Goal: Complete application form

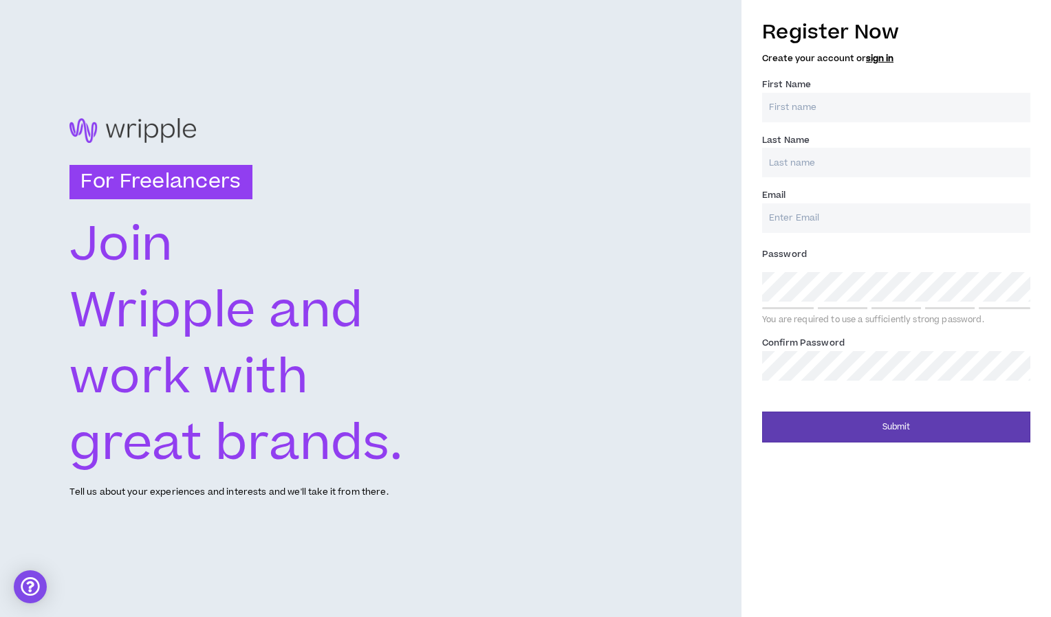
click at [826, 101] on input "First Name *" at bounding box center [896, 108] width 268 height 30
type input "[PERSON_NAME]"
type input "Momodu"
type input "[EMAIL_ADDRESS][DOMAIN_NAME]"
type input "Momodu"
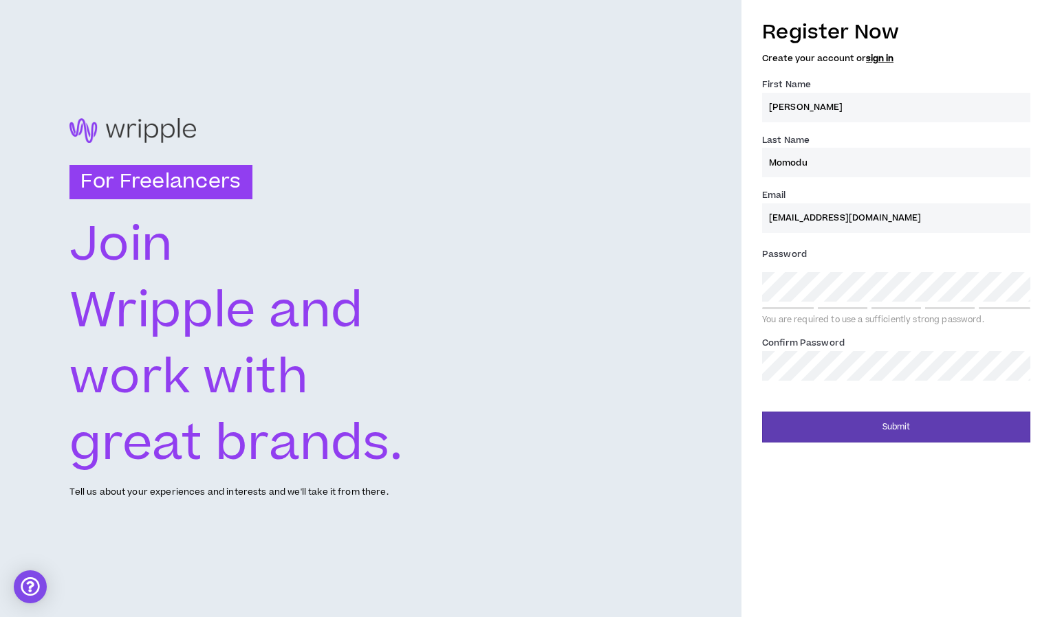
type input "[EMAIL_ADDRESS][DOMAIN_NAME]"
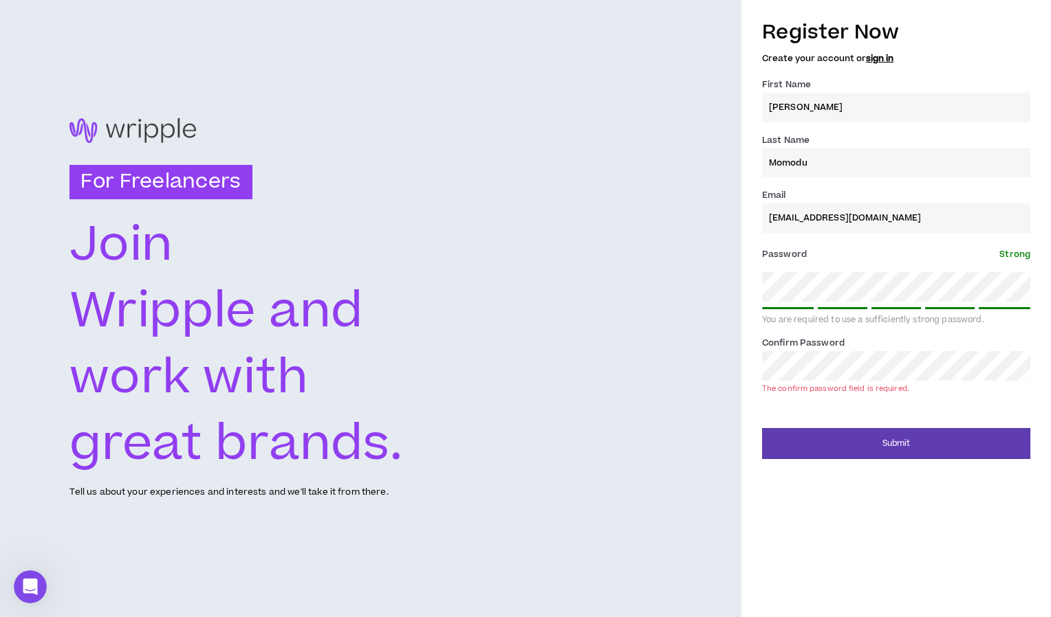
click at [750, 321] on div "Register Now Create your account or sign in First Name * [PERSON_NAME] Last Nam…" at bounding box center [895, 235] width 309 height 448
click at [744, 374] on div "Register Now Create your account or sign in First Name * [PERSON_NAME] Last Nam…" at bounding box center [895, 235] width 309 height 448
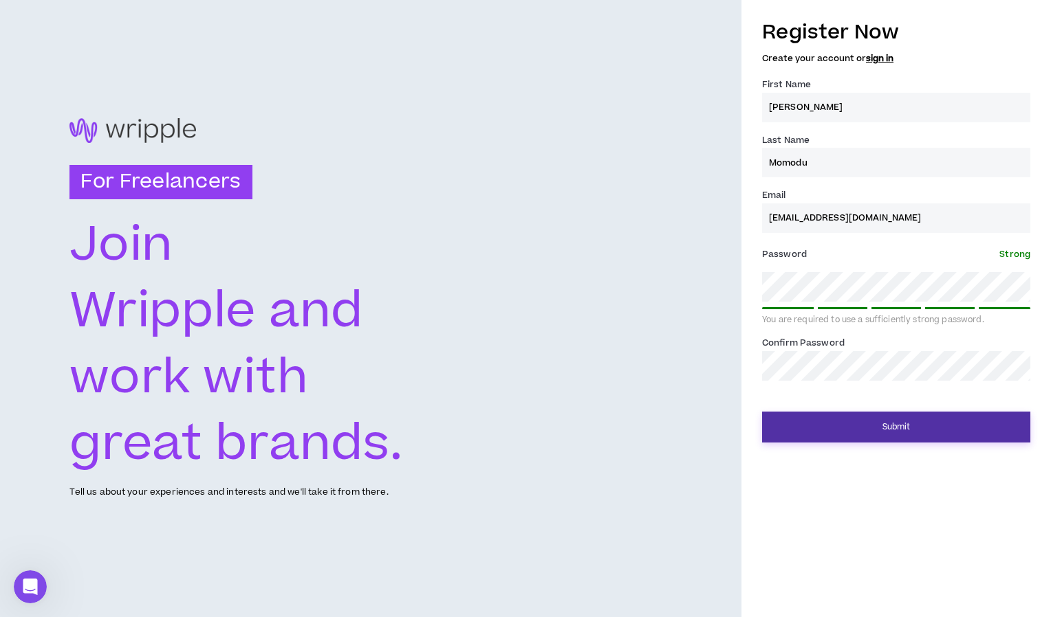
click at [837, 425] on button "Submit" at bounding box center [896, 427] width 268 height 31
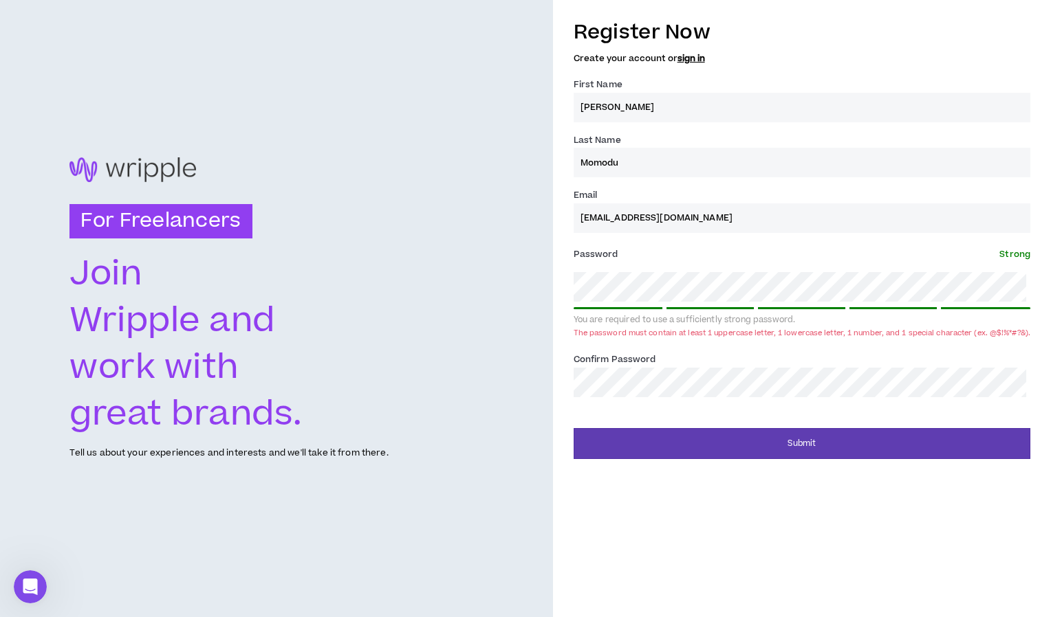
click at [577, 341] on div "Password * Strong You are required to use a sufficiently strong password. The p…" at bounding box center [801, 292] width 457 height 99
click at [586, 334] on div "The password must contain at least 1 uppercase letter, 1 lowercase letter, 1 nu…" at bounding box center [801, 333] width 457 height 10
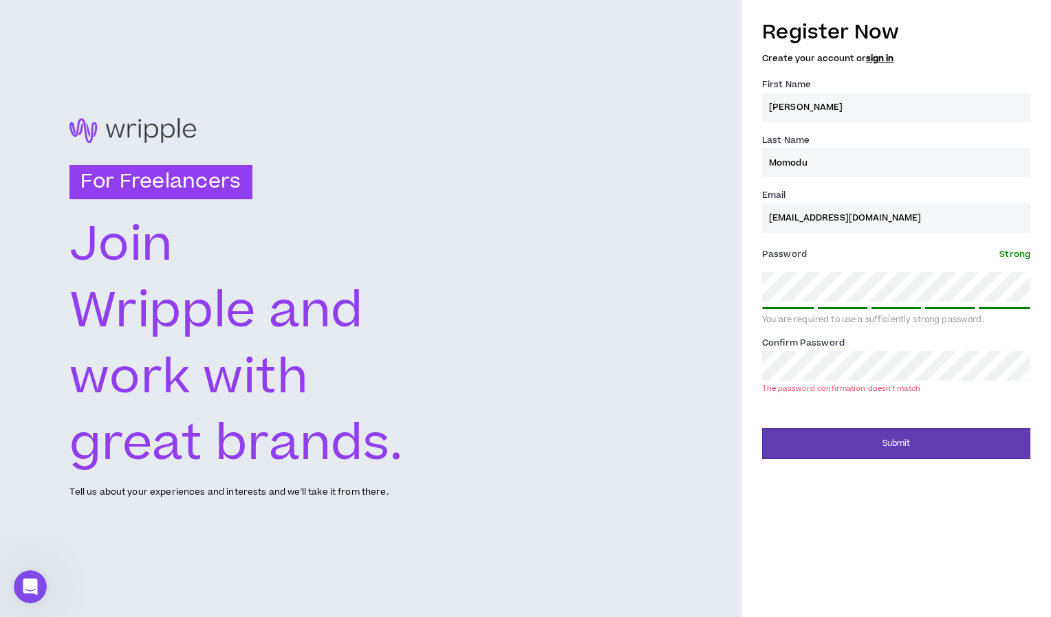
click at [748, 359] on div "Register Now Create your account or sign in First Name * [PERSON_NAME] Last Nam…" at bounding box center [895, 235] width 309 height 448
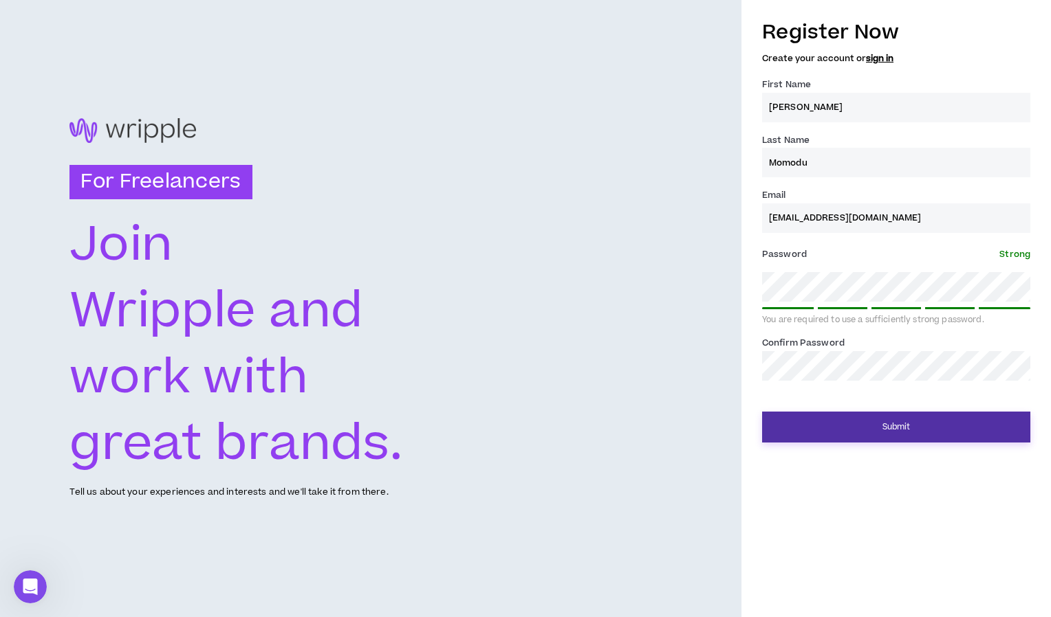
click at [821, 433] on button "Submit" at bounding box center [896, 427] width 268 height 31
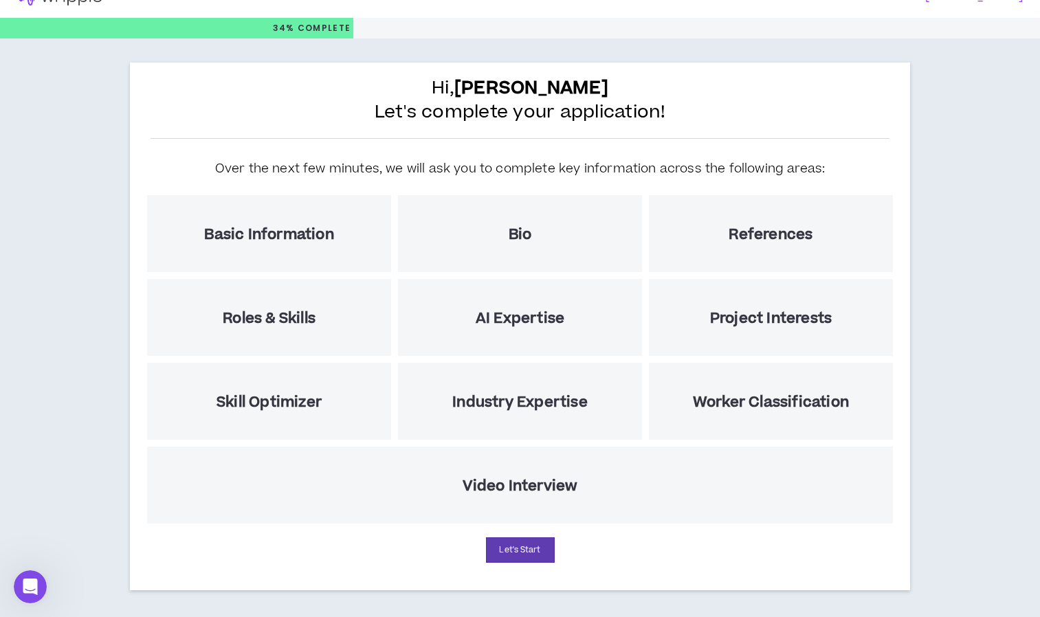
scroll to position [28, 0]
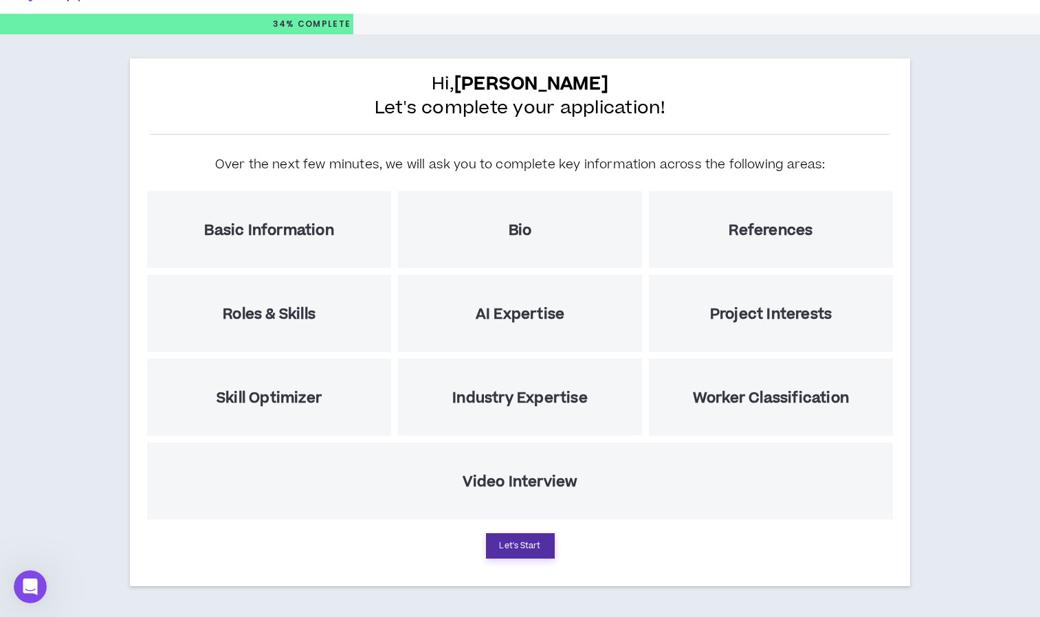
click at [528, 547] on button "Let's Start" at bounding box center [520, 546] width 69 height 25
select select "US"
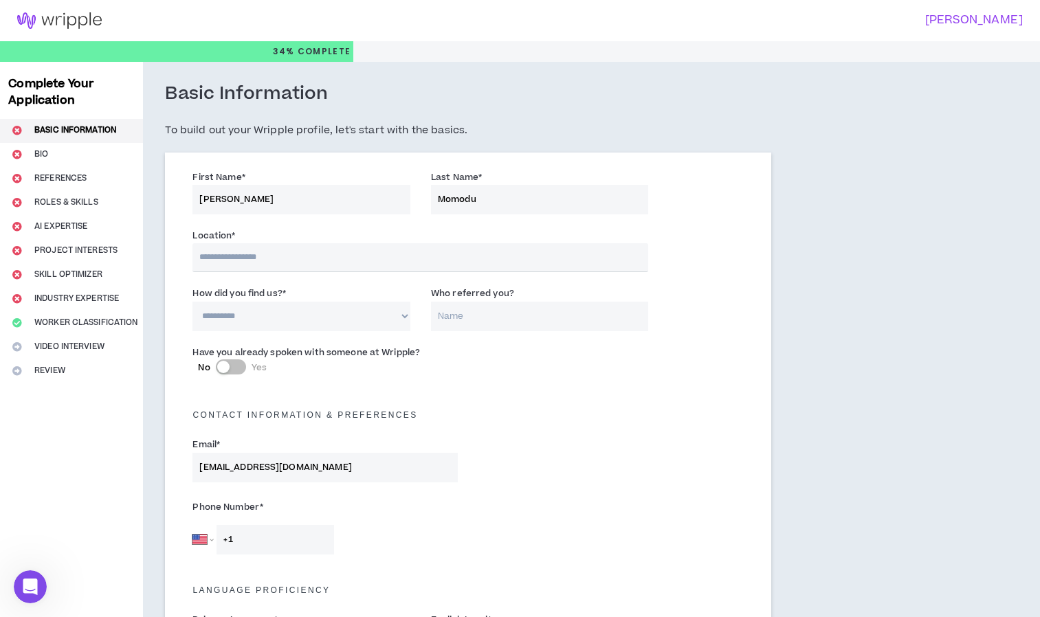
click at [248, 261] on input "text" at bounding box center [421, 257] width 456 height 29
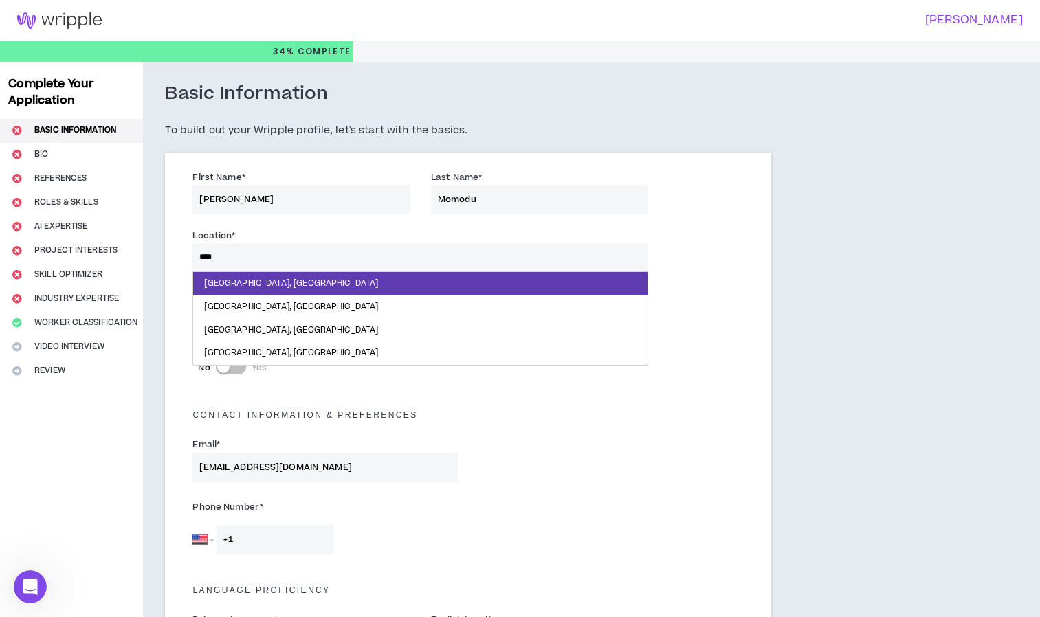
type input "*****"
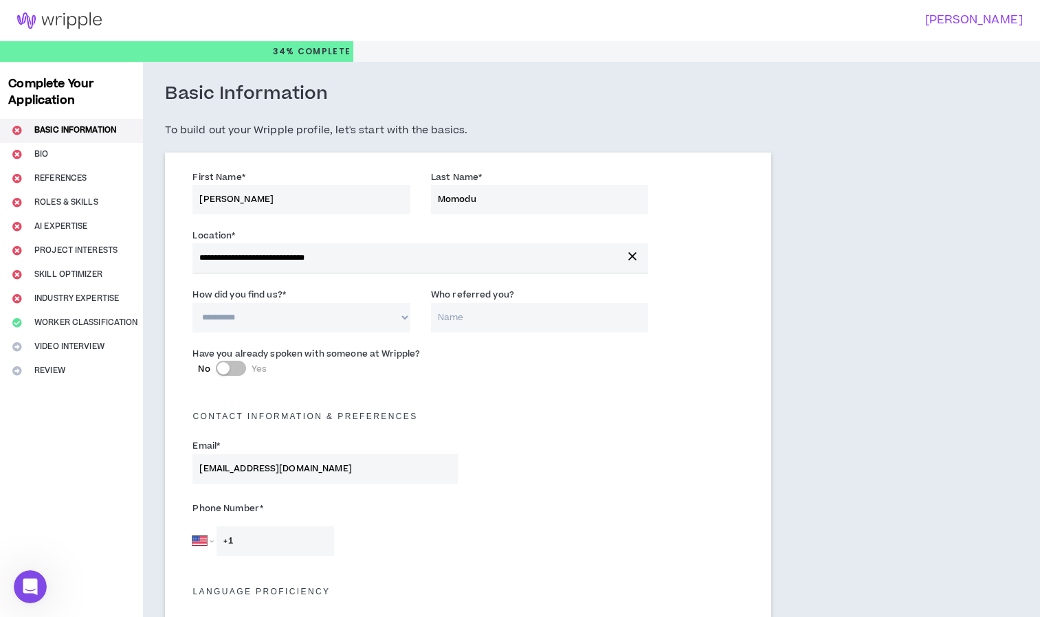
click at [323, 320] on select "**********" at bounding box center [302, 318] width 218 height 30
select select "*"
click at [193, 303] on select "**********" at bounding box center [302, 318] width 218 height 30
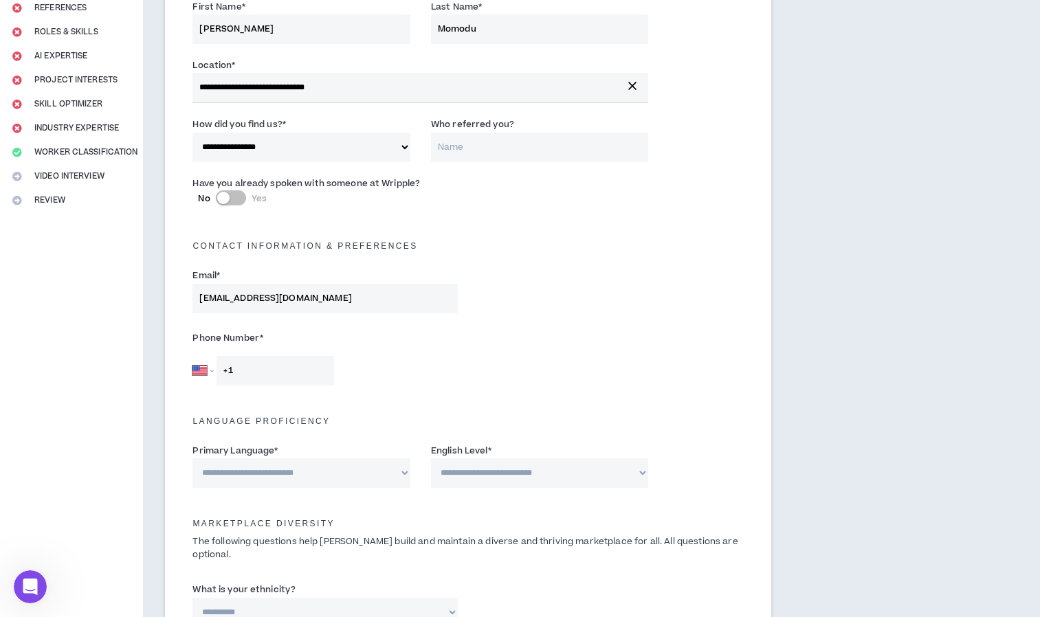
scroll to position [171, 0]
click at [251, 372] on input "+1" at bounding box center [276, 370] width 118 height 30
type input "[PHONE_NUMBER]"
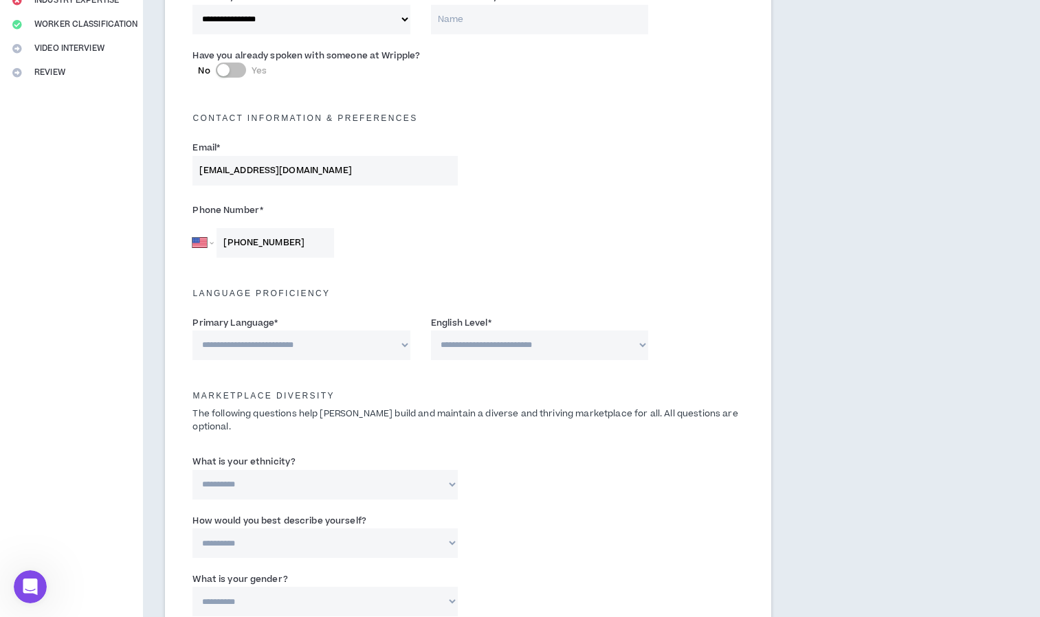
click at [356, 344] on select "**********" at bounding box center [302, 346] width 218 height 30
select select "*******"
click at [193, 331] on select "**********" at bounding box center [302, 346] width 218 height 30
click at [459, 337] on select "**********" at bounding box center [540, 346] width 218 height 30
select select "*"
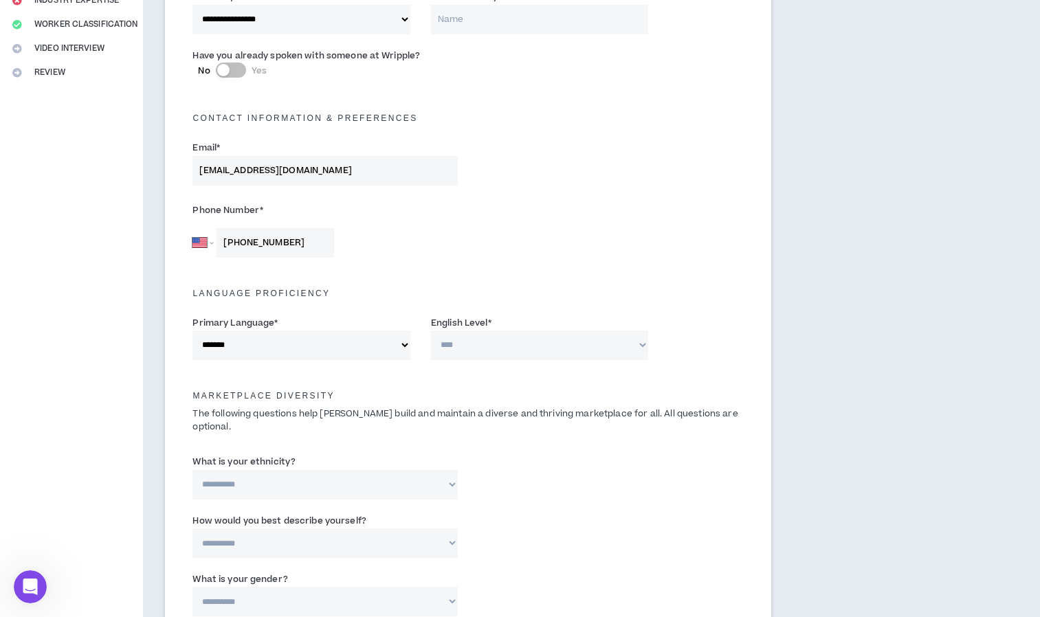
click at [431, 331] on select "**********" at bounding box center [540, 346] width 218 height 30
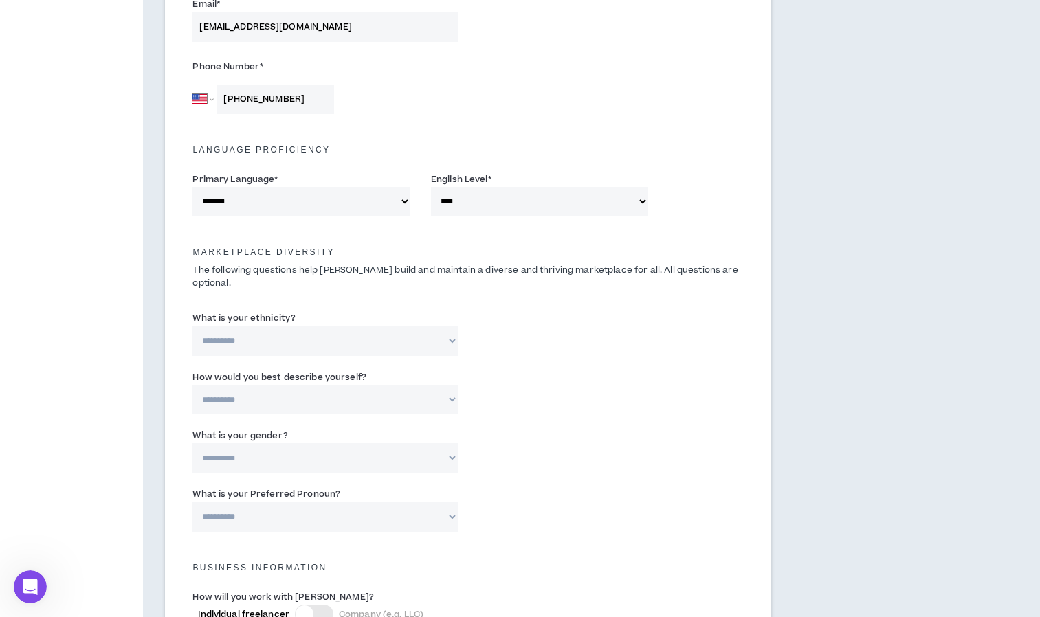
scroll to position [443, 0]
click at [397, 326] on select "**********" at bounding box center [325, 341] width 265 height 30
select select "**********"
click at [193, 326] on select "**********" at bounding box center [325, 341] width 265 height 30
click at [377, 389] on select "**********" at bounding box center [325, 399] width 265 height 30
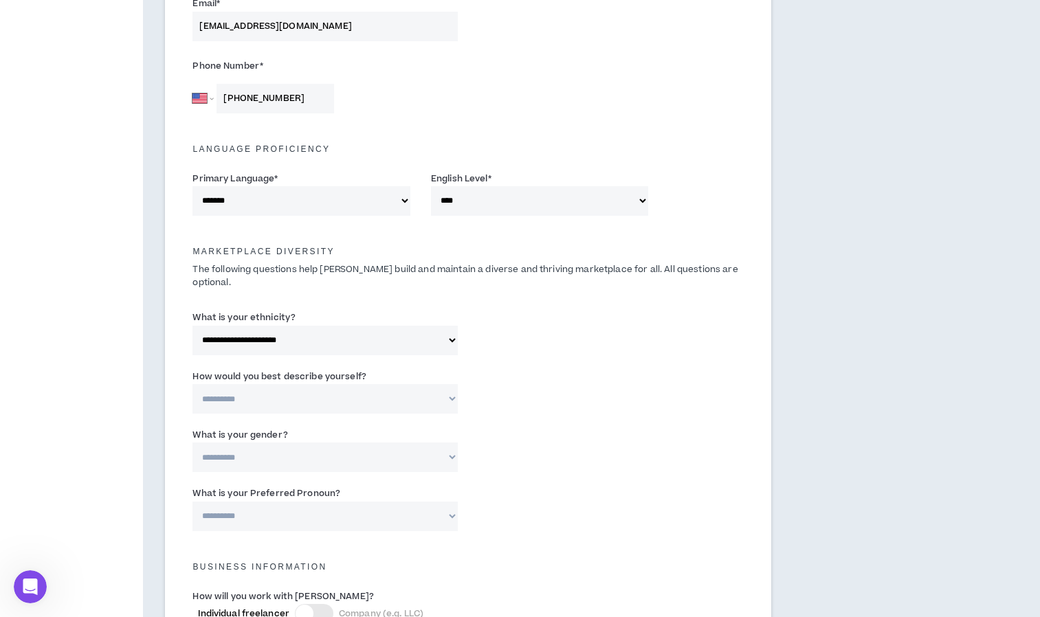
select select "**********"
click at [193, 384] on select "**********" at bounding box center [325, 399] width 265 height 30
click at [376, 447] on select "**********" at bounding box center [325, 458] width 265 height 30
select select "*****"
click at [193, 443] on select "**********" at bounding box center [325, 458] width 265 height 30
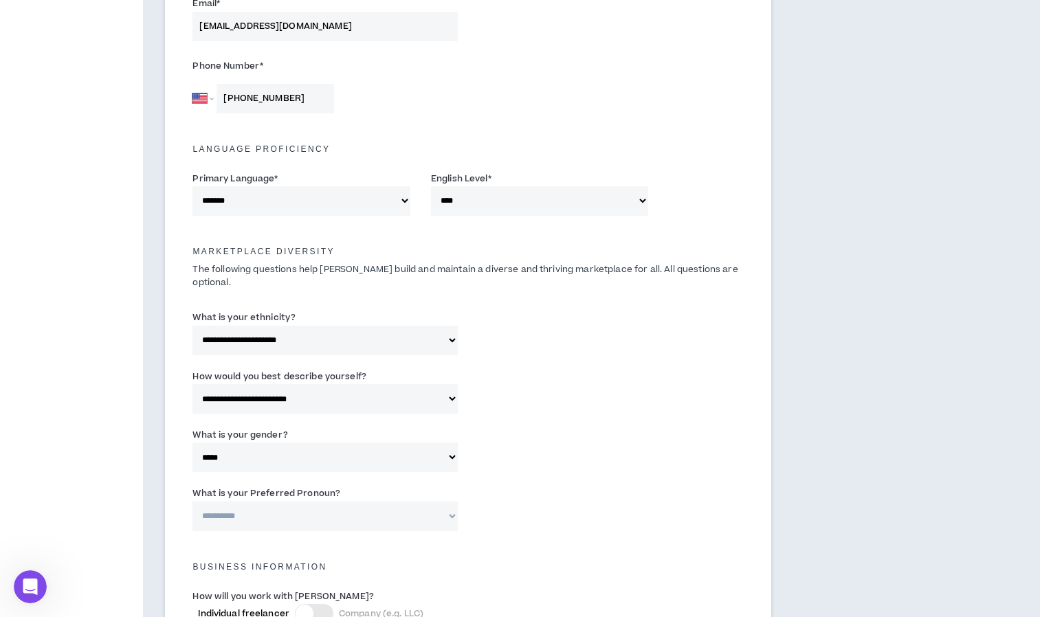
click at [366, 509] on select "**********" at bounding box center [325, 517] width 265 height 30
select select "**********"
click at [193, 502] on select "**********" at bounding box center [325, 517] width 265 height 30
click at [518, 483] on div "**********" at bounding box center [468, 512] width 572 height 58
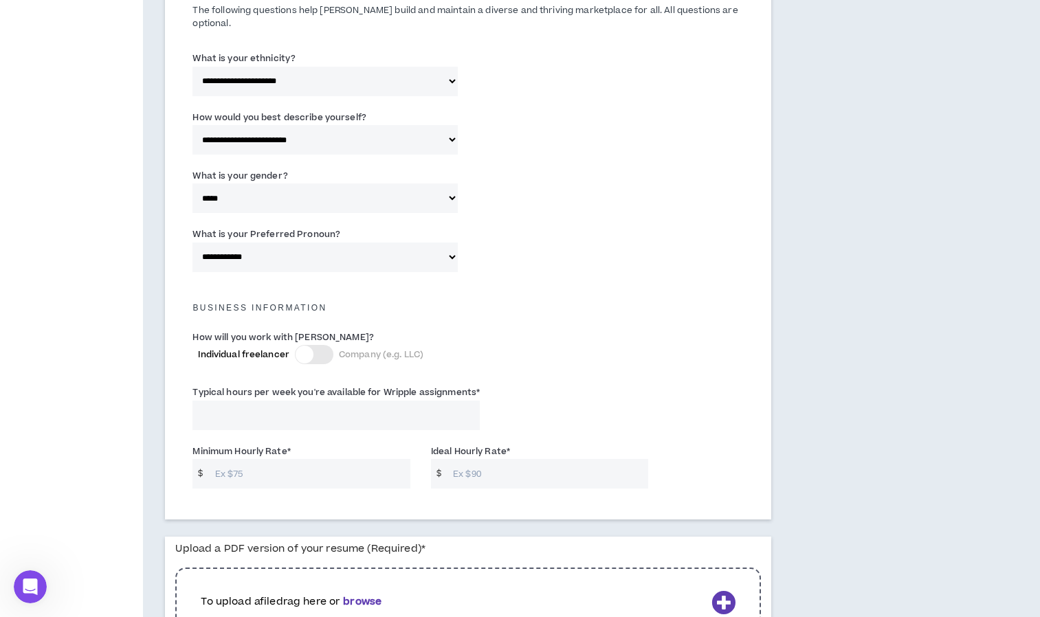
scroll to position [742, 0]
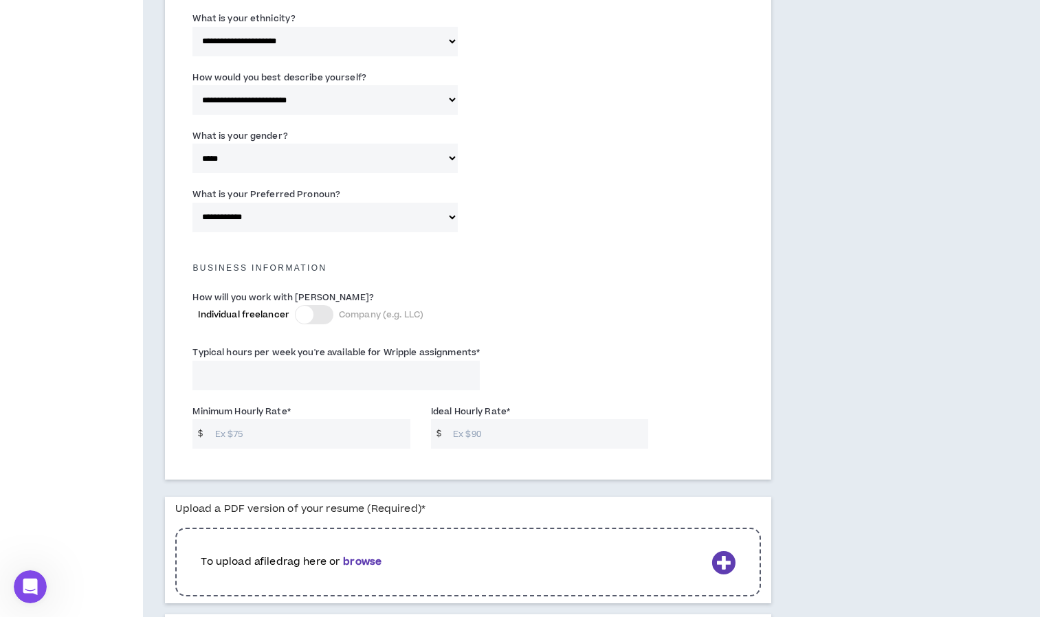
click at [316, 362] on input "Typical hours per week you're available for Wripple assignments *" at bounding box center [336, 376] width 287 height 30
type input "40"
click at [349, 435] on input "Minimum Hourly Rate *" at bounding box center [309, 434] width 202 height 30
type input "30"
click at [500, 427] on input "Ideal Hourly Rate *" at bounding box center [547, 434] width 202 height 30
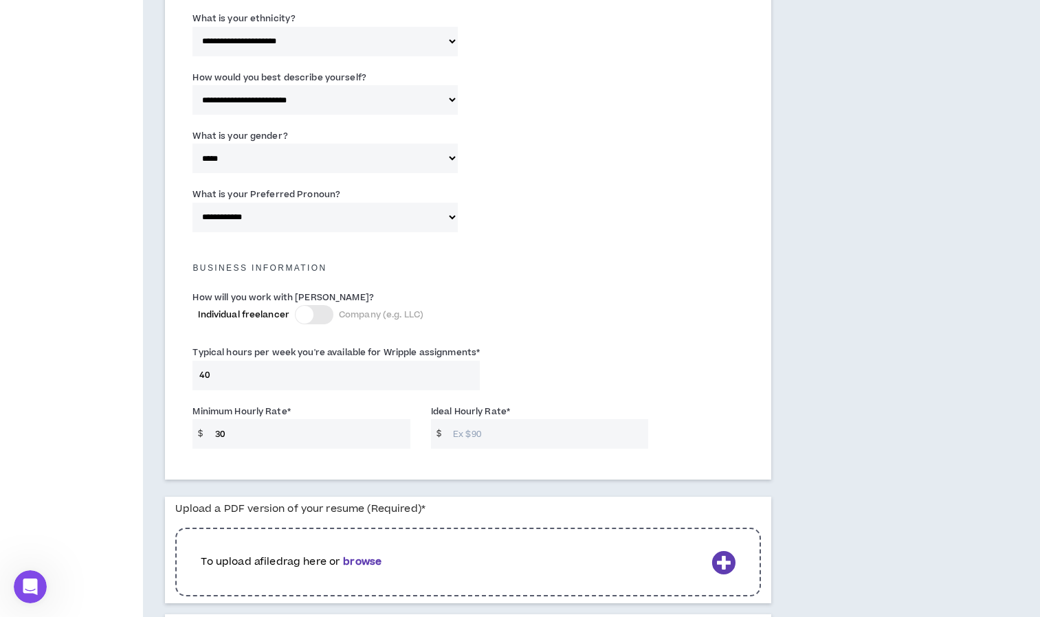
click at [236, 419] on input "30" at bounding box center [309, 434] width 202 height 30
click at [481, 432] on input "Ideal Hourly Rate *" at bounding box center [547, 434] width 202 height 30
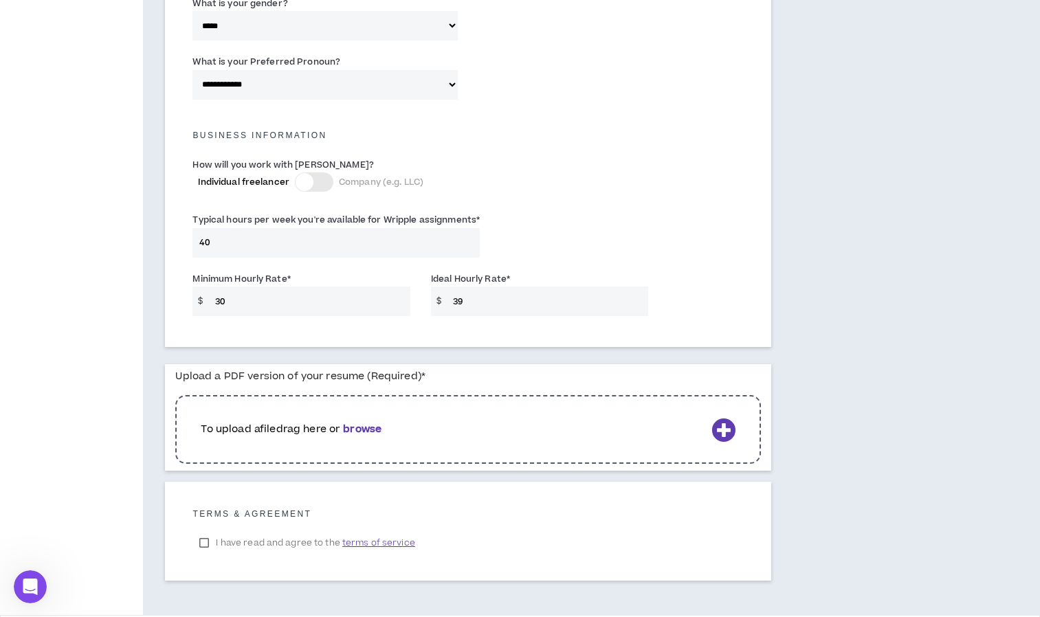
scroll to position [875, 0]
type input "39"
click at [367, 421] on b "browse" at bounding box center [362, 428] width 39 height 14
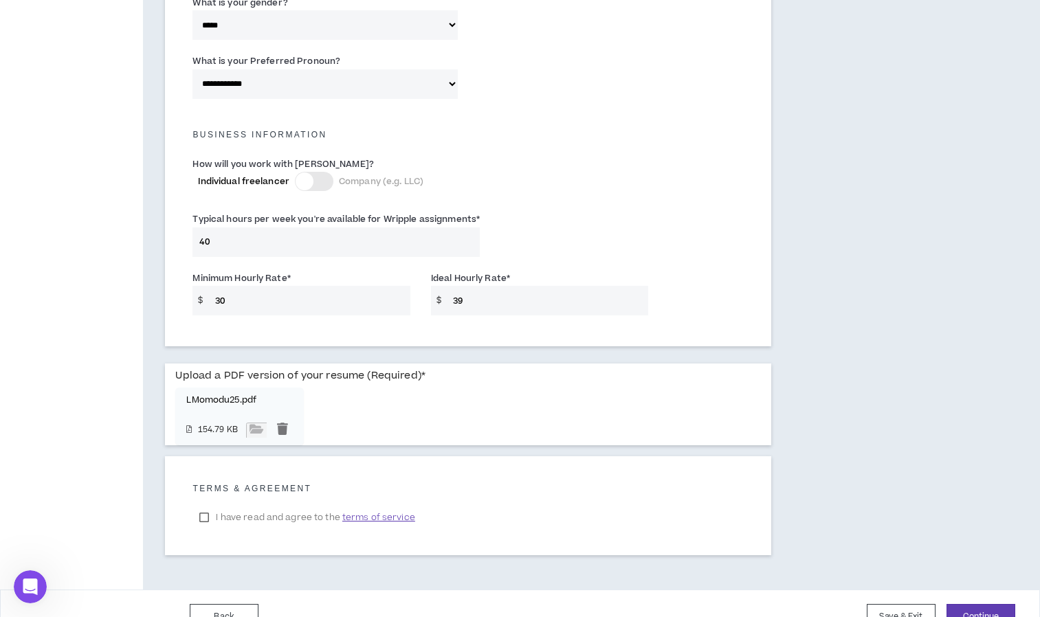
scroll to position [889, 0]
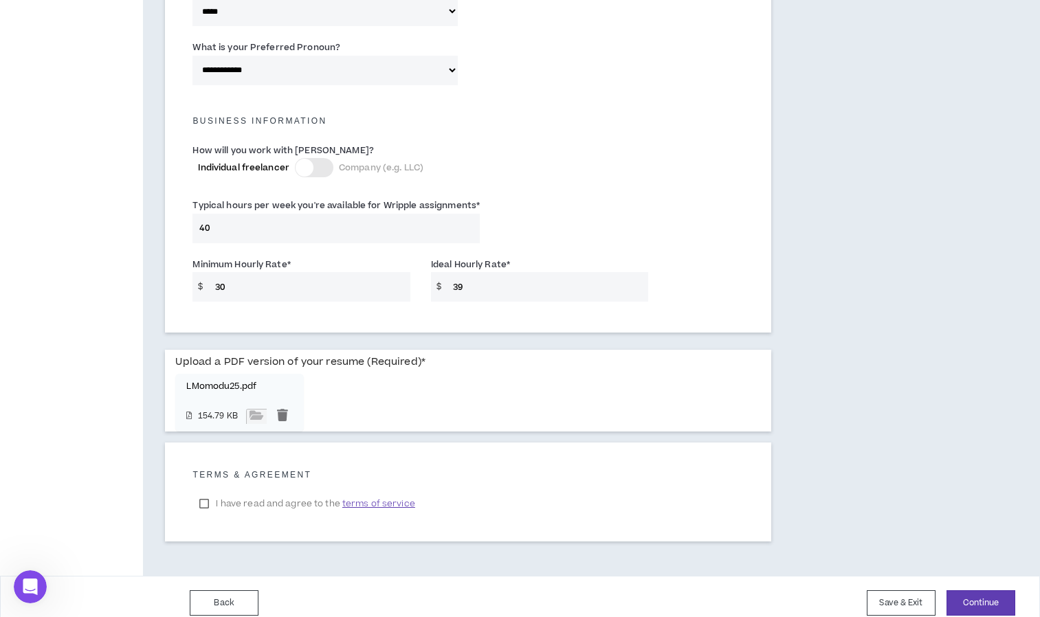
click at [202, 494] on label "I have read and agree to the terms of service" at bounding box center [307, 504] width 229 height 21
click at [982, 593] on button "Continue" at bounding box center [981, 603] width 69 height 25
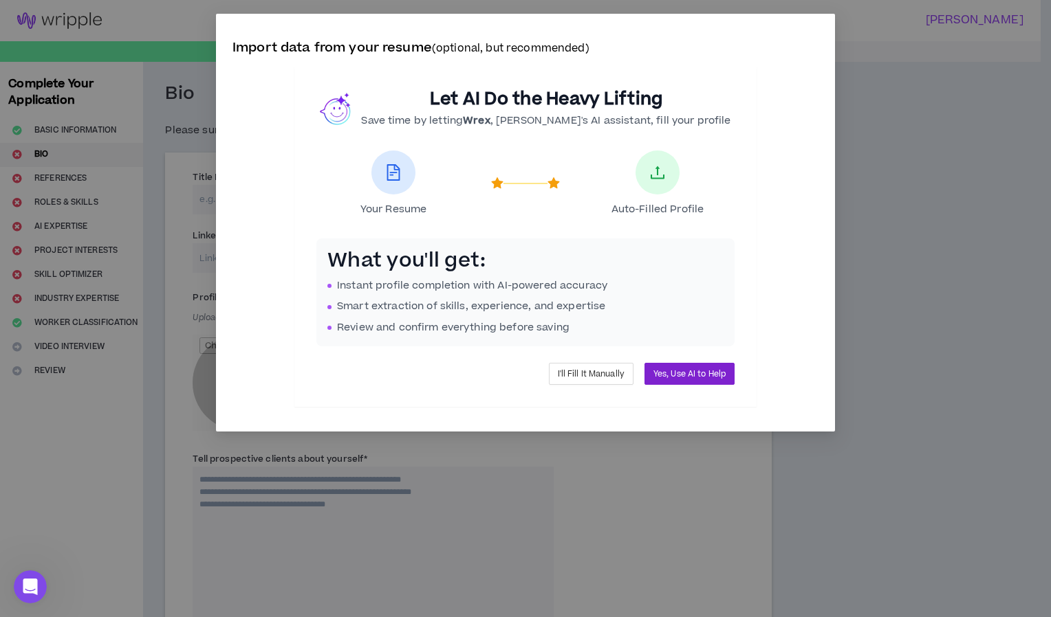
click at [681, 377] on span "Yes, Use AI to Help" at bounding box center [689, 374] width 72 height 13
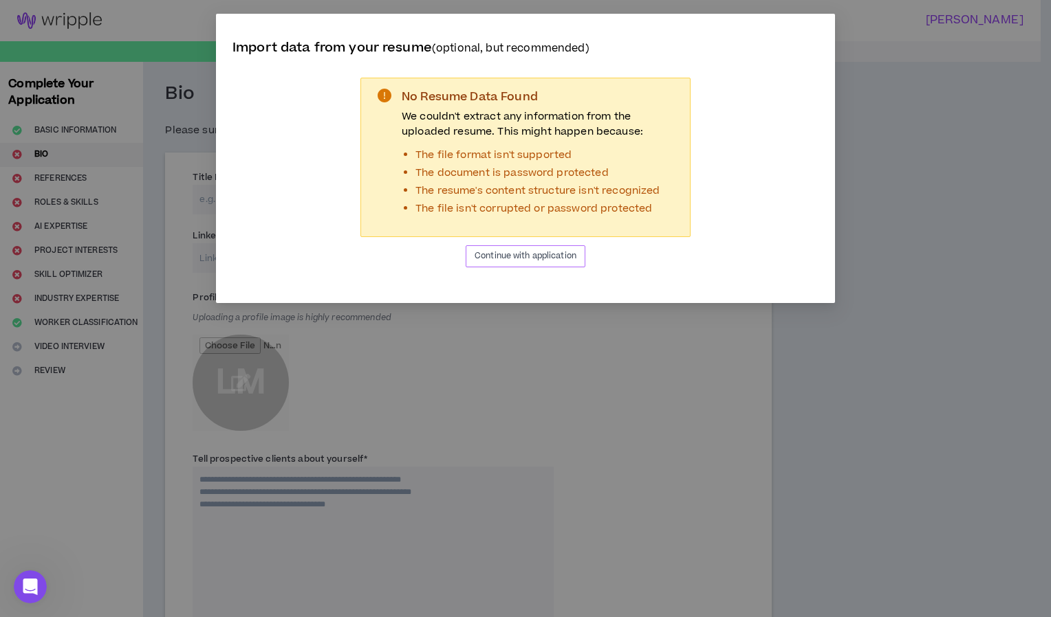
click at [560, 253] on span "Continue with application" at bounding box center [525, 256] width 102 height 13
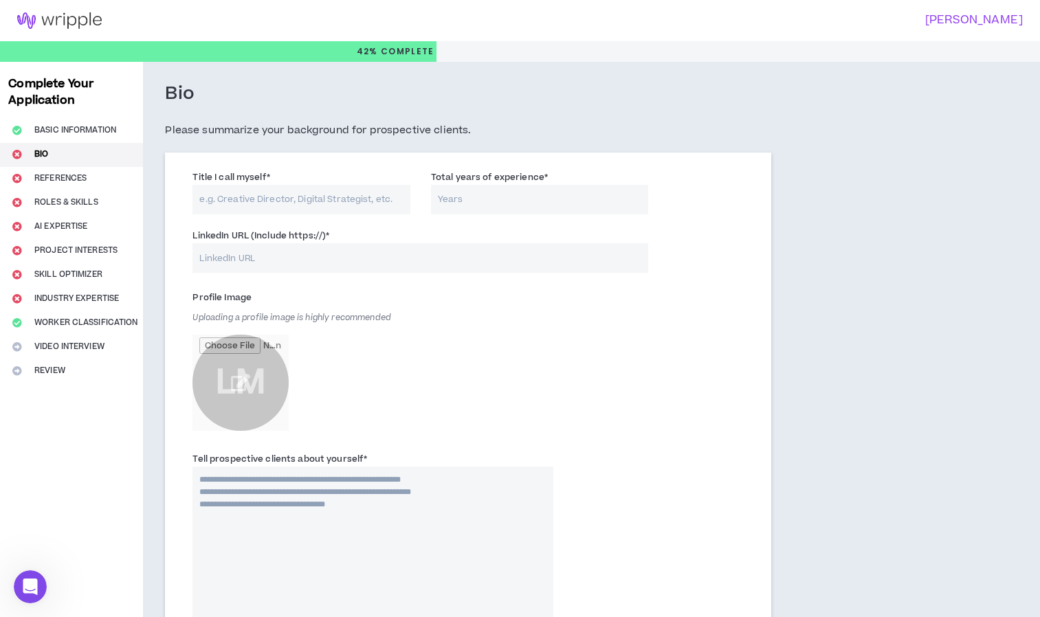
click at [226, 197] on input "Title I call myself *" at bounding box center [302, 200] width 218 height 30
type input "C"
type input "Events Coordinator"
click at [461, 199] on input "Total years of experience *" at bounding box center [540, 200] width 218 height 30
type input "3"
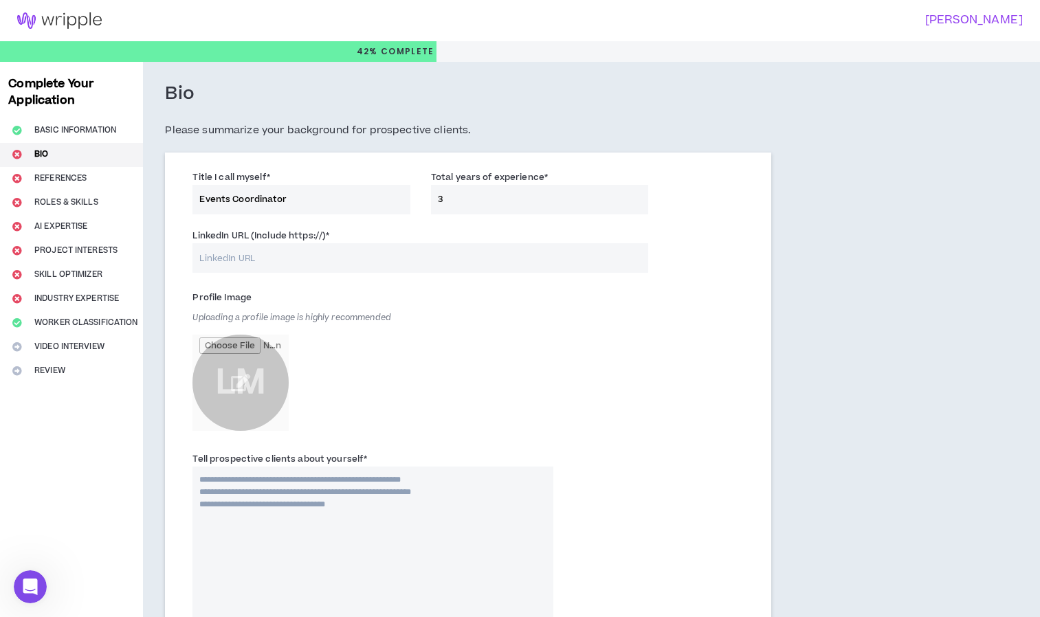
click at [347, 263] on input "LinkedIn URL (Include https://) *" at bounding box center [421, 258] width 456 height 30
click at [339, 256] on input "LinkedIn URL (Include https://) *" at bounding box center [421, 258] width 456 height 30
paste input "[URL][DOMAIN_NAME]"
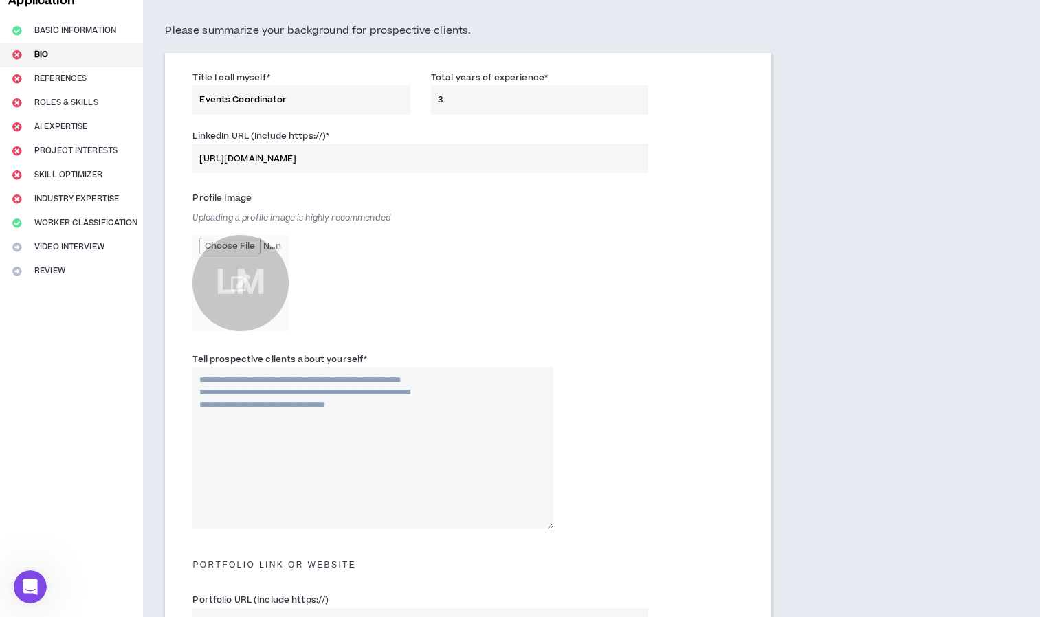
scroll to position [100, 0]
type input "[URL][DOMAIN_NAME]"
click at [241, 274] on input "file" at bounding box center [241, 282] width 96 height 96
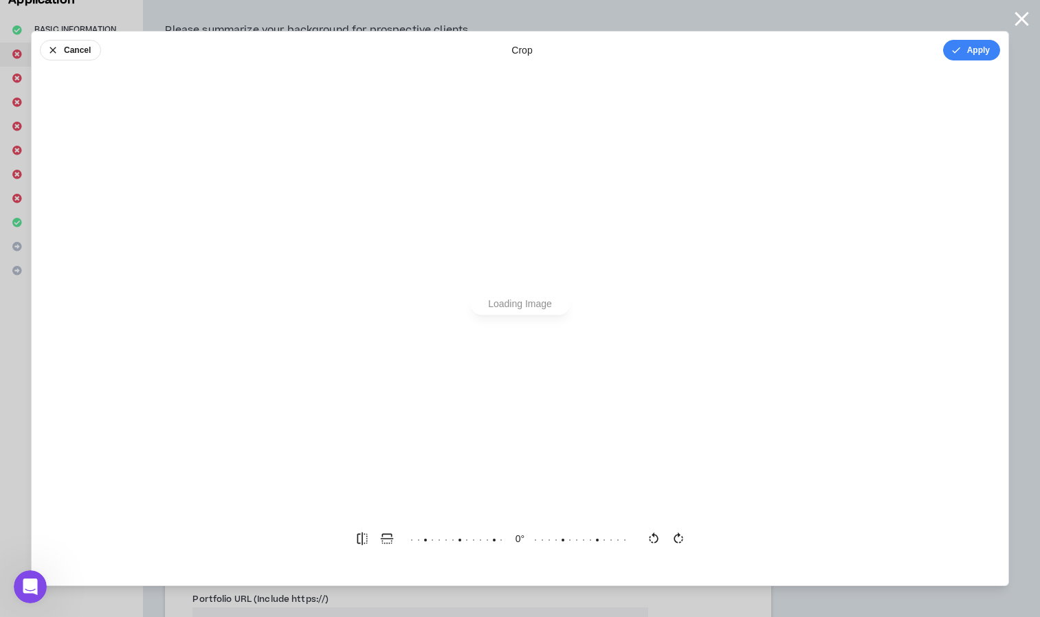
scroll to position [0, 0]
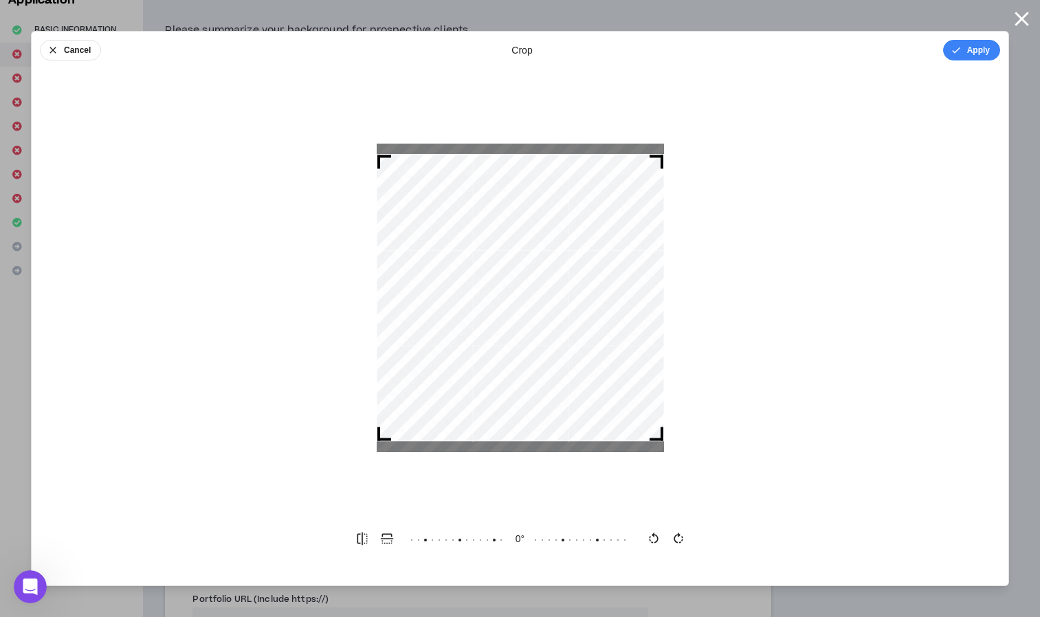
click at [558, 359] on div at bounding box center [520, 297] width 287 height 287
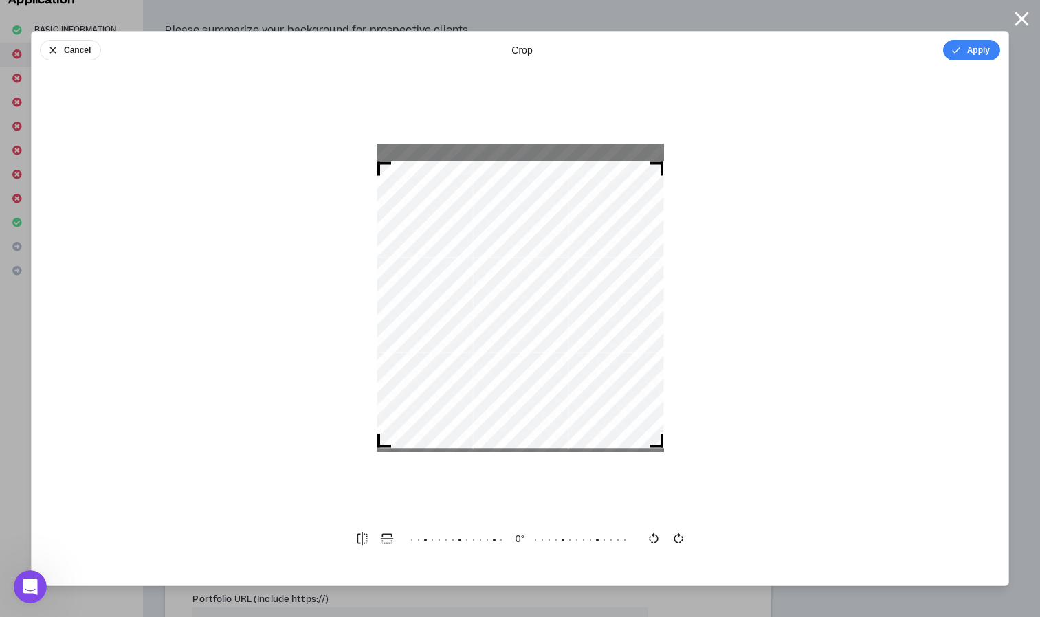
click at [558, 360] on div at bounding box center [520, 304] width 287 height 287
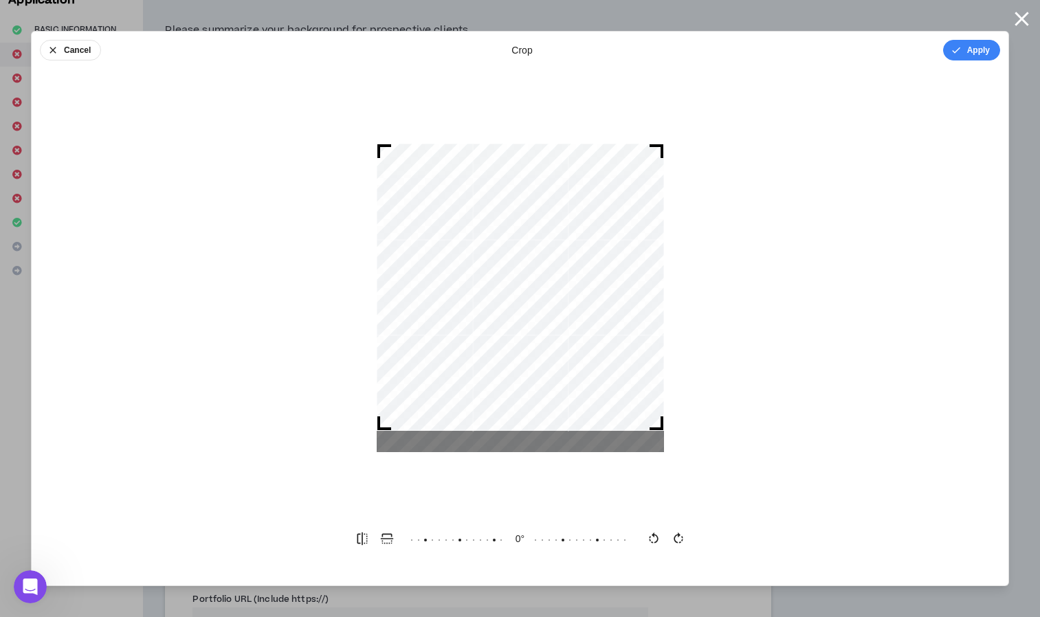
drag, startPoint x: 558, startPoint y: 360, endPoint x: 553, endPoint y: 334, distance: 25.9
click at [553, 334] on div at bounding box center [520, 287] width 287 height 287
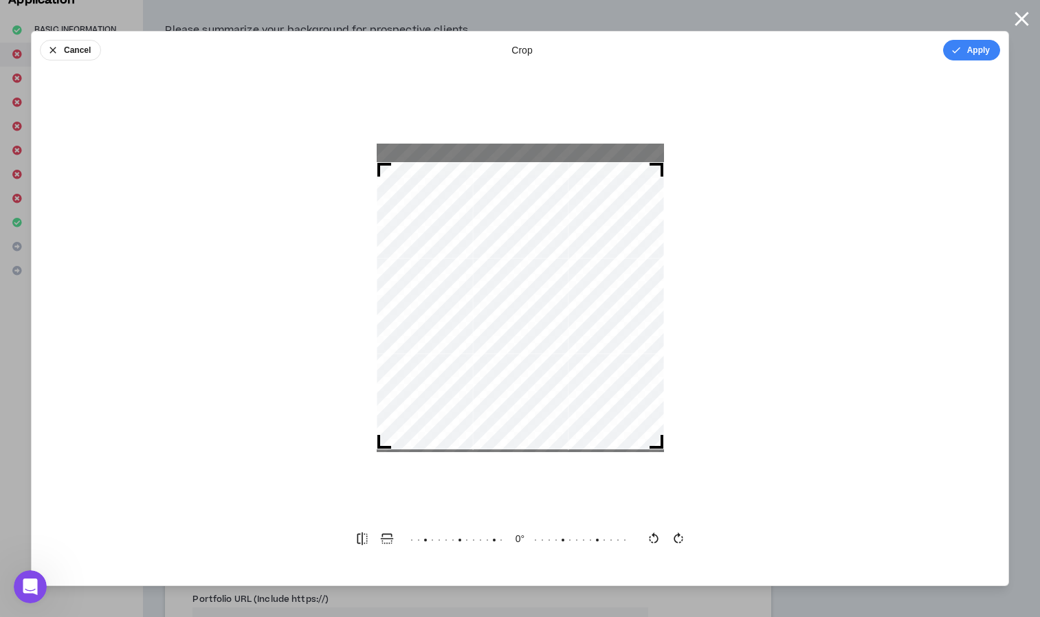
drag, startPoint x: 553, startPoint y: 334, endPoint x: 558, endPoint y: 351, distance: 17.2
click at [558, 351] on div at bounding box center [520, 305] width 287 height 287
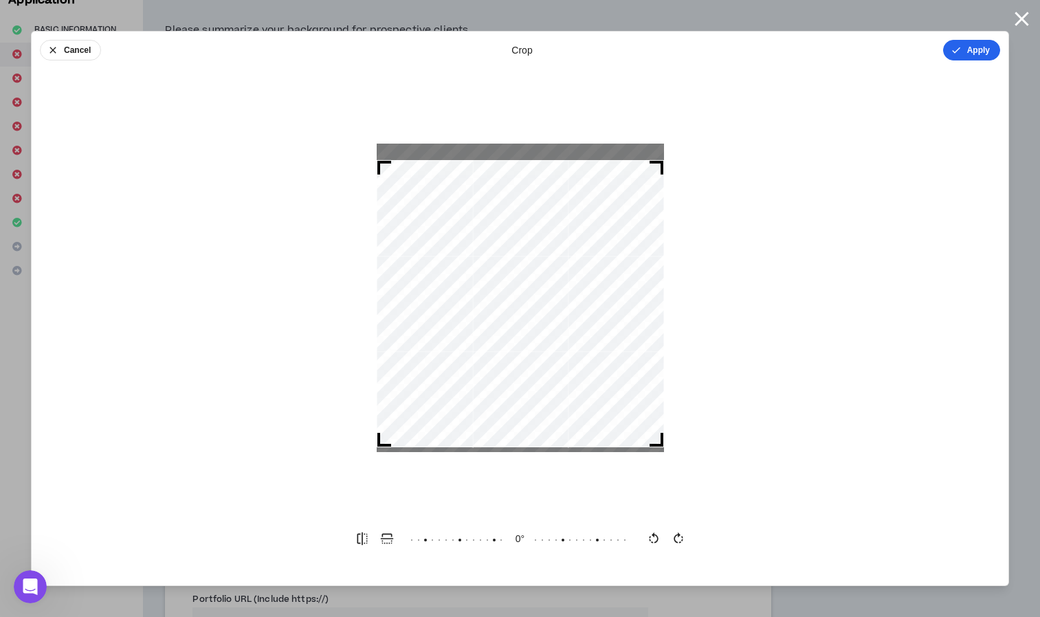
click at [973, 51] on button "Apply" at bounding box center [971, 50] width 57 height 21
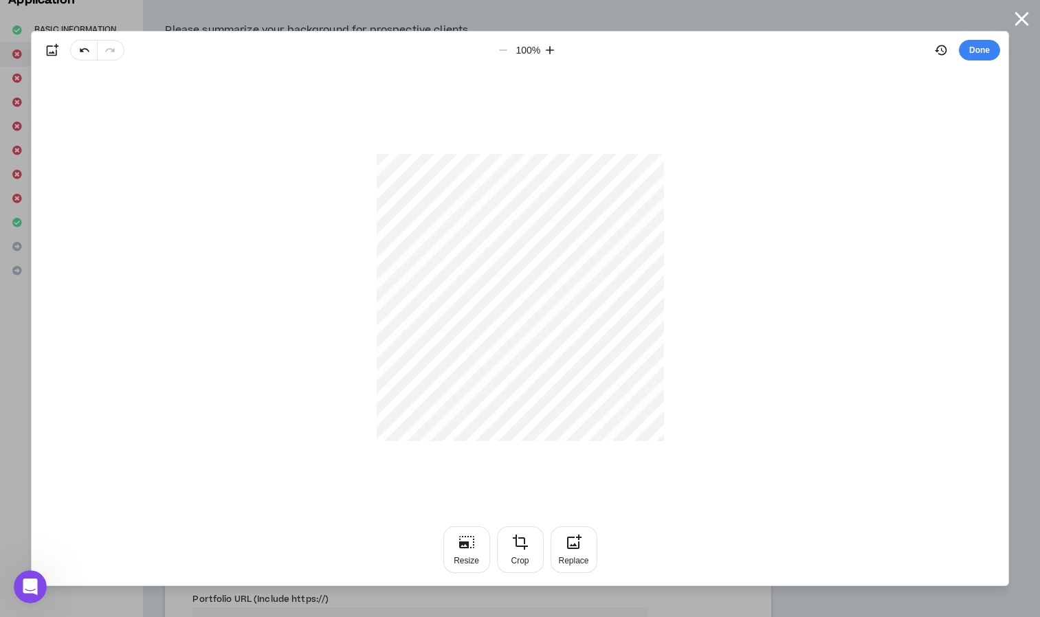
click at [973, 51] on button "Done" at bounding box center [979, 50] width 41 height 21
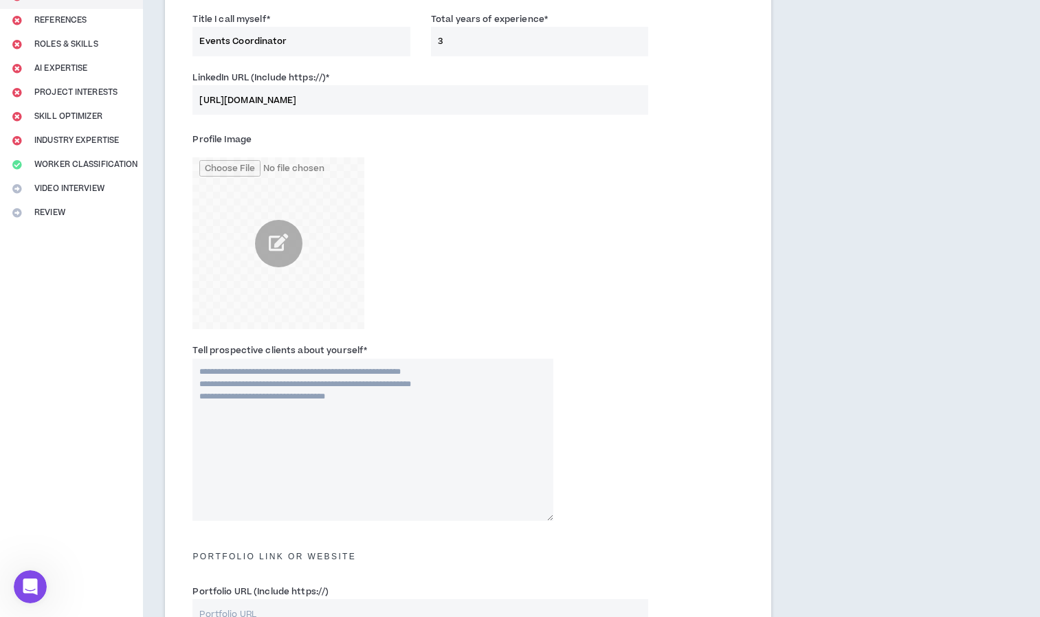
scroll to position [162, 0]
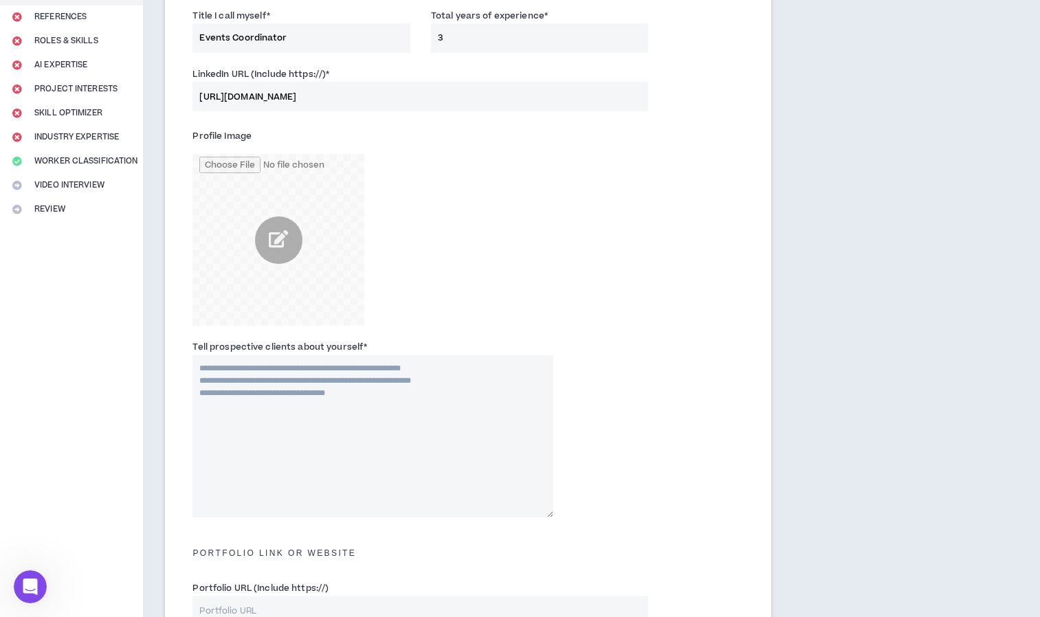
click at [456, 304] on div "Profile Image" at bounding box center [373, 225] width 360 height 201
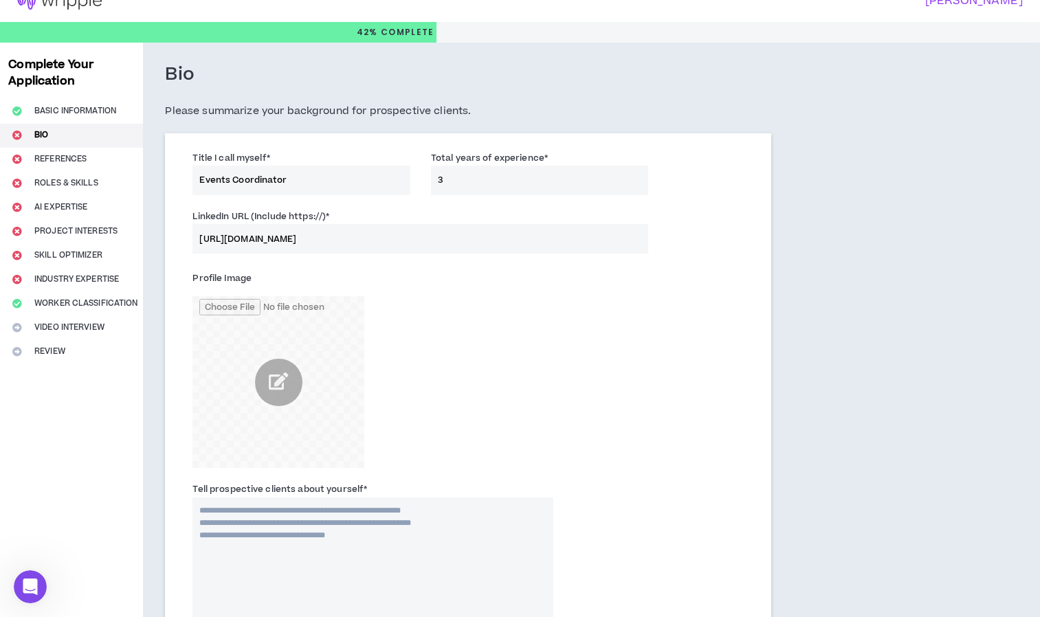
scroll to position [0, 0]
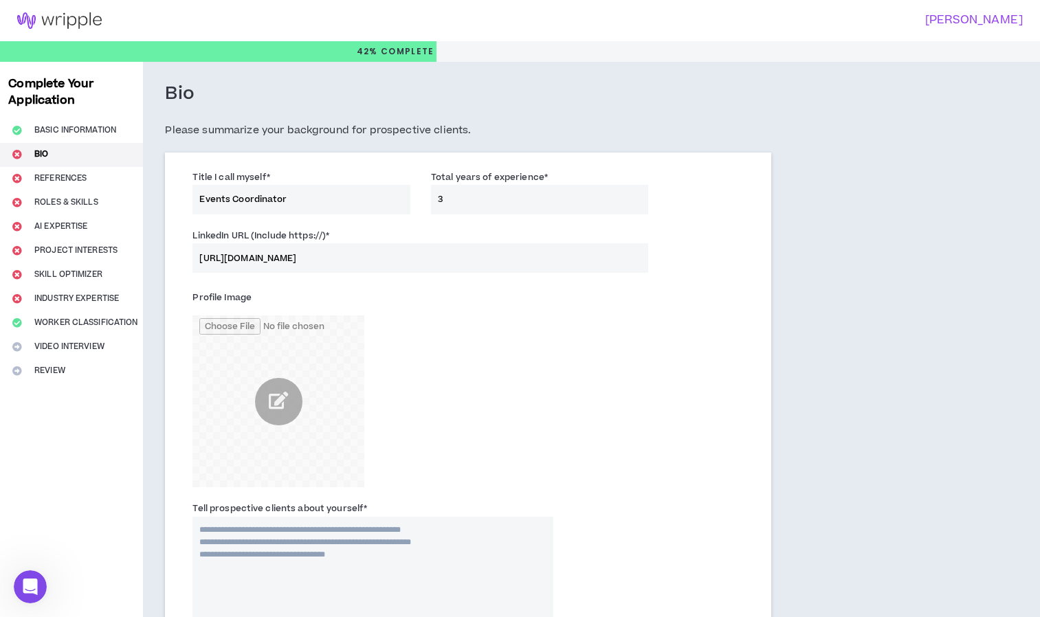
click at [464, 367] on div "Profile Image" at bounding box center [373, 387] width 360 height 201
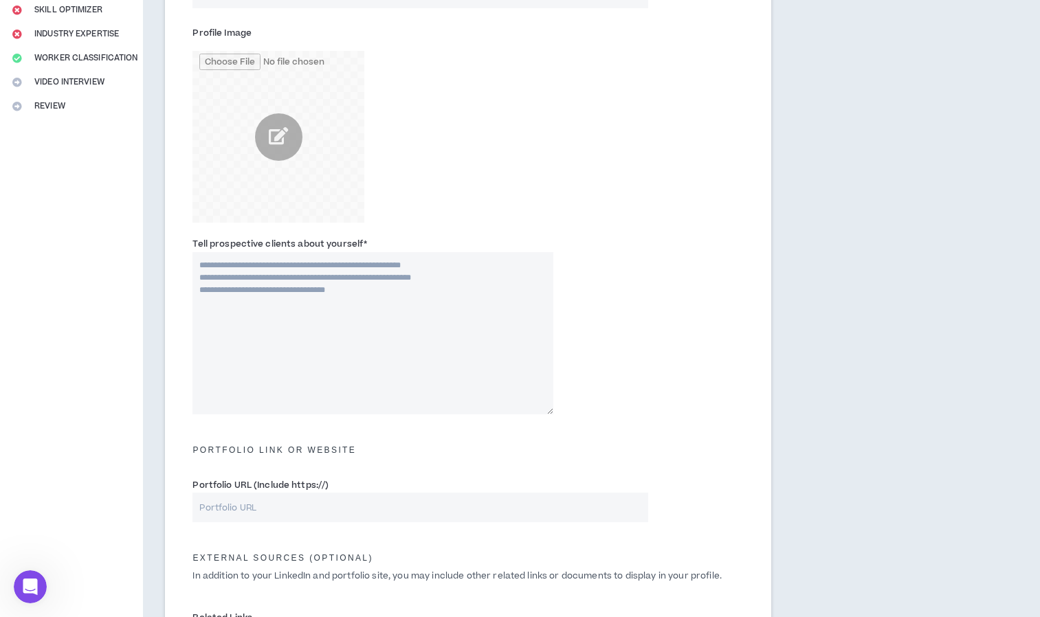
scroll to position [254, 0]
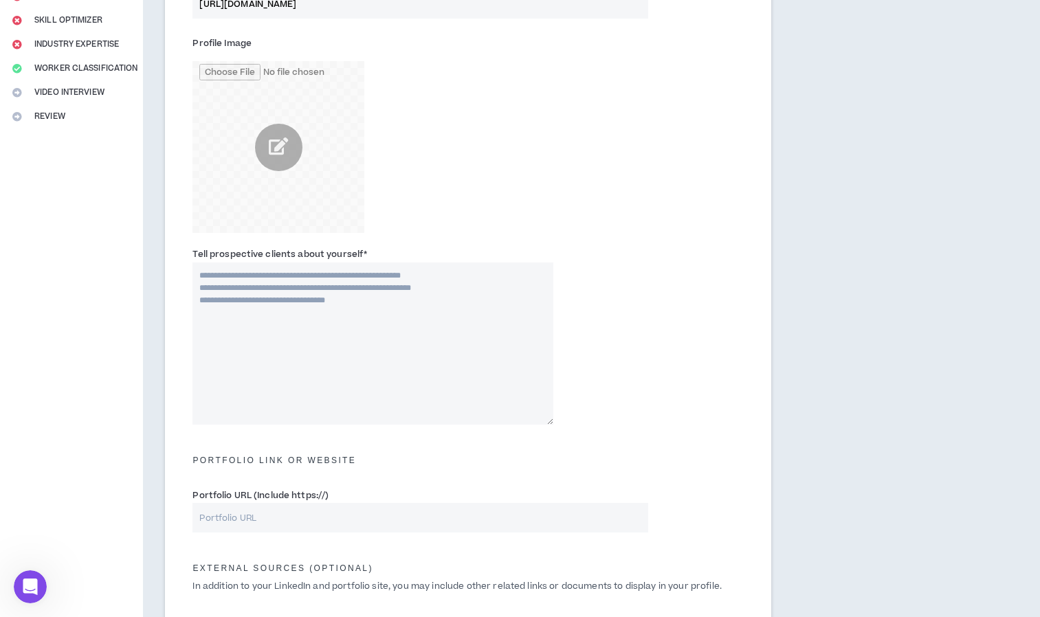
click at [300, 279] on textarea "Tell prospective clients about yourself *" at bounding box center [373, 344] width 360 height 162
paste textarea "**********"
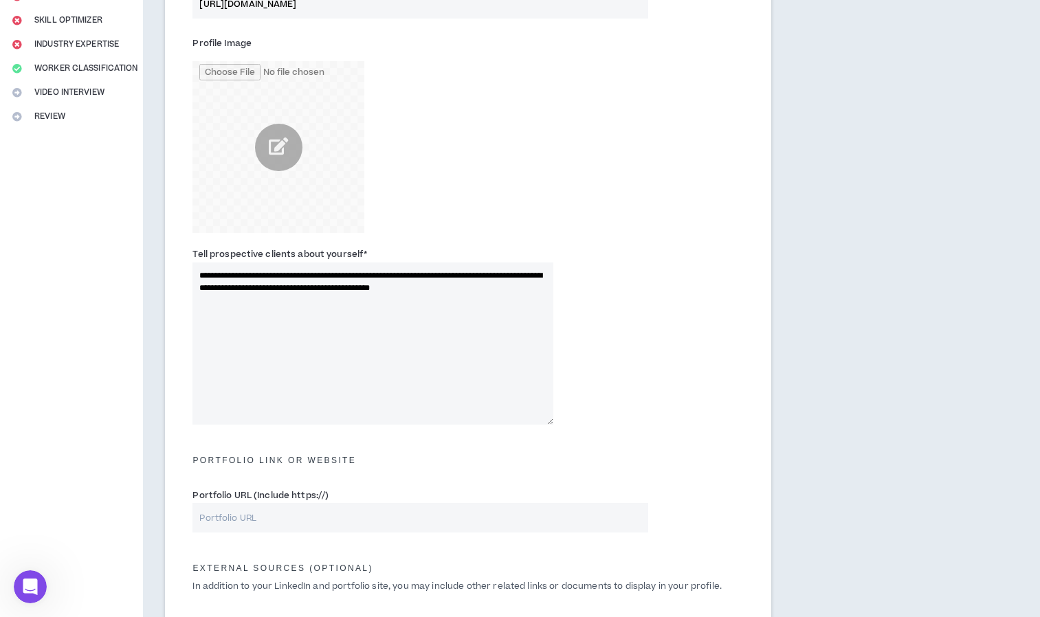
click at [272, 274] on textarea "**********" at bounding box center [373, 344] width 360 height 162
click at [426, 276] on textarea "**********" at bounding box center [373, 344] width 360 height 162
click at [382, 276] on textarea "**********" at bounding box center [373, 344] width 360 height 162
click at [518, 286] on textarea "**********" at bounding box center [373, 344] width 360 height 162
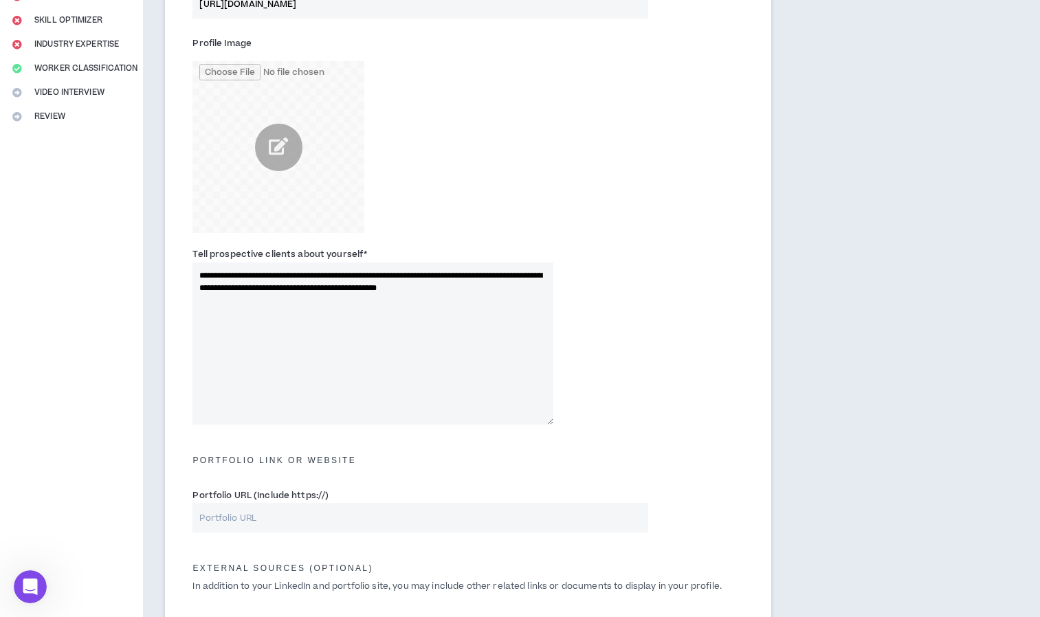
paste textarea "**********"
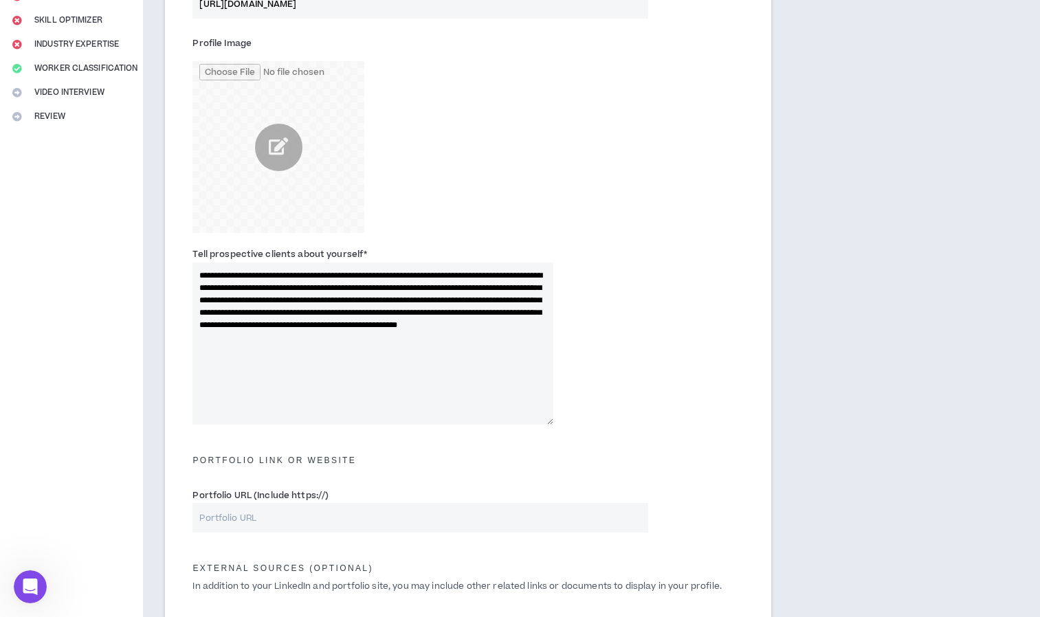
click at [442, 304] on textarea "**********" at bounding box center [373, 344] width 360 height 162
click at [461, 305] on textarea "**********" at bounding box center [373, 344] width 360 height 162
click at [371, 329] on textarea "**********" at bounding box center [373, 344] width 360 height 162
click at [239, 323] on textarea "**********" at bounding box center [373, 344] width 360 height 162
click at [487, 326] on textarea "**********" at bounding box center [373, 344] width 360 height 162
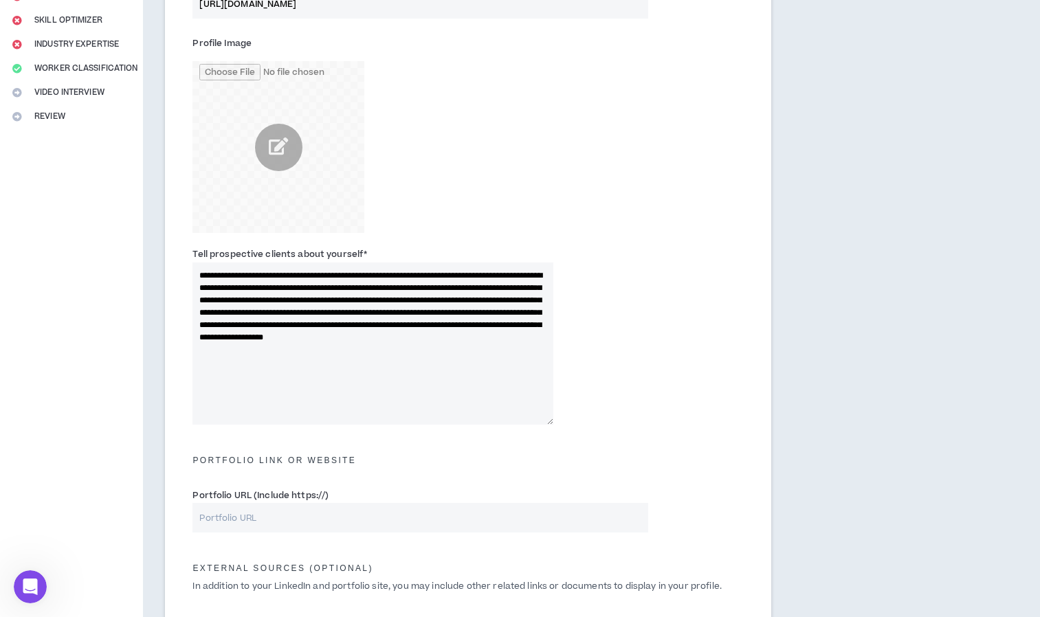
click at [606, 336] on div "**********" at bounding box center [468, 338] width 572 height 191
click at [263, 278] on textarea "**********" at bounding box center [373, 344] width 360 height 162
click at [402, 339] on textarea "**********" at bounding box center [373, 344] width 360 height 162
click at [444, 339] on textarea "**********" at bounding box center [373, 344] width 360 height 162
drag, startPoint x: 420, startPoint y: 338, endPoint x: 497, endPoint y: 340, distance: 77.1
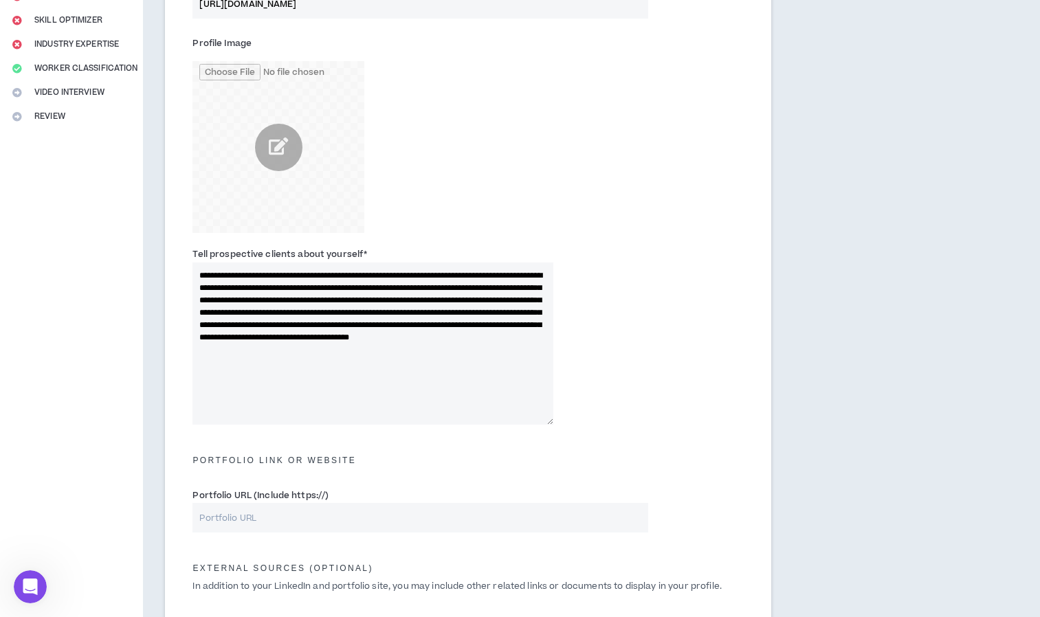
click at [497, 340] on textarea "**********" at bounding box center [373, 344] width 360 height 162
type textarea "**********"
click at [691, 375] on div "**********" at bounding box center [468, 338] width 572 height 191
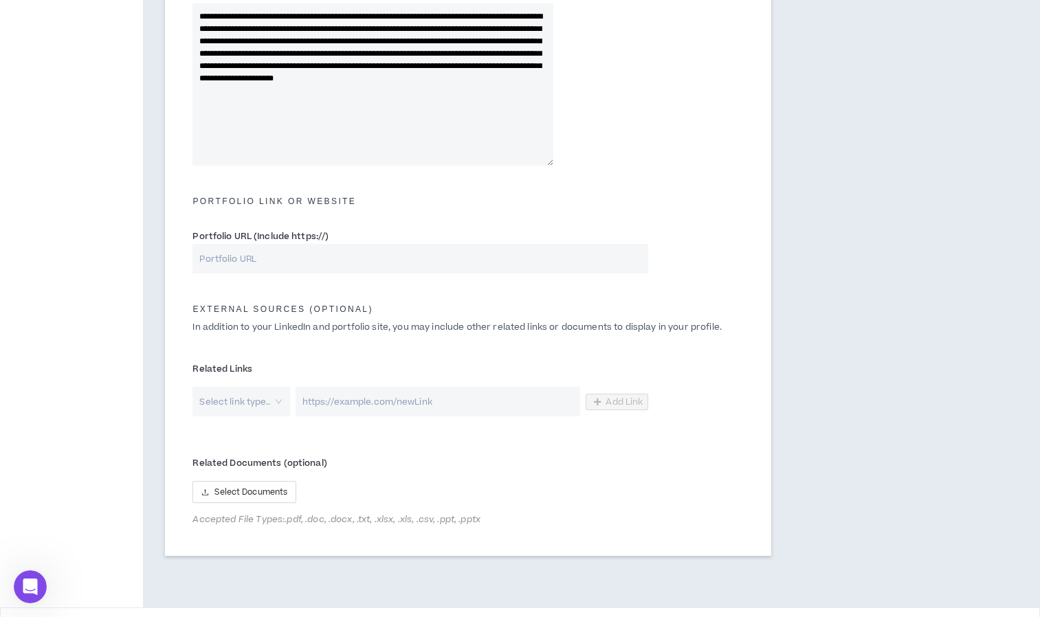
scroll to position [558, 0]
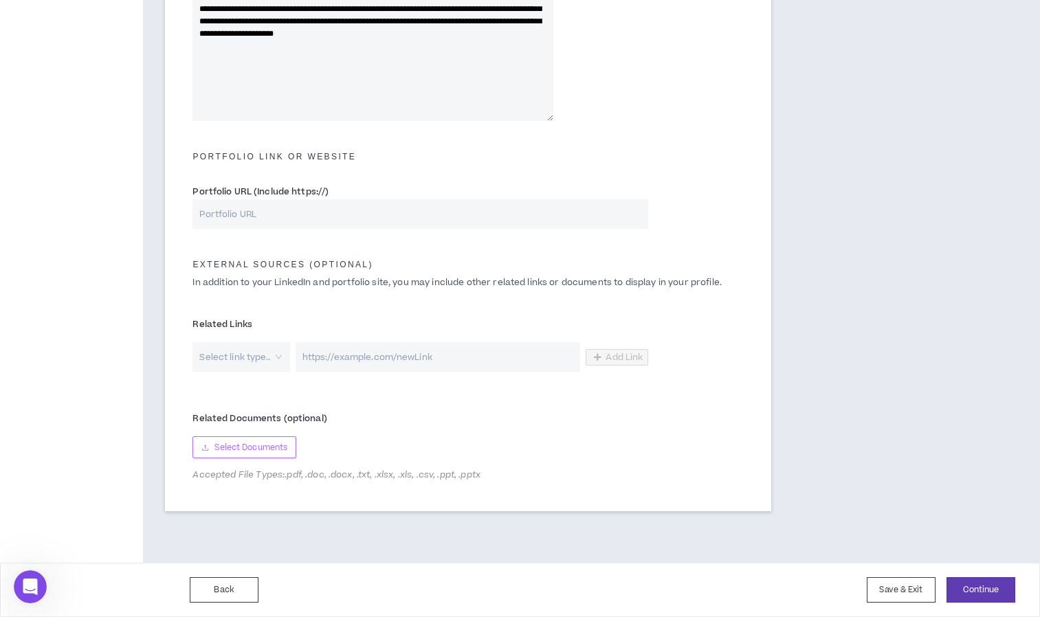
click at [270, 445] on span "Select Documents" at bounding box center [251, 447] width 73 height 13
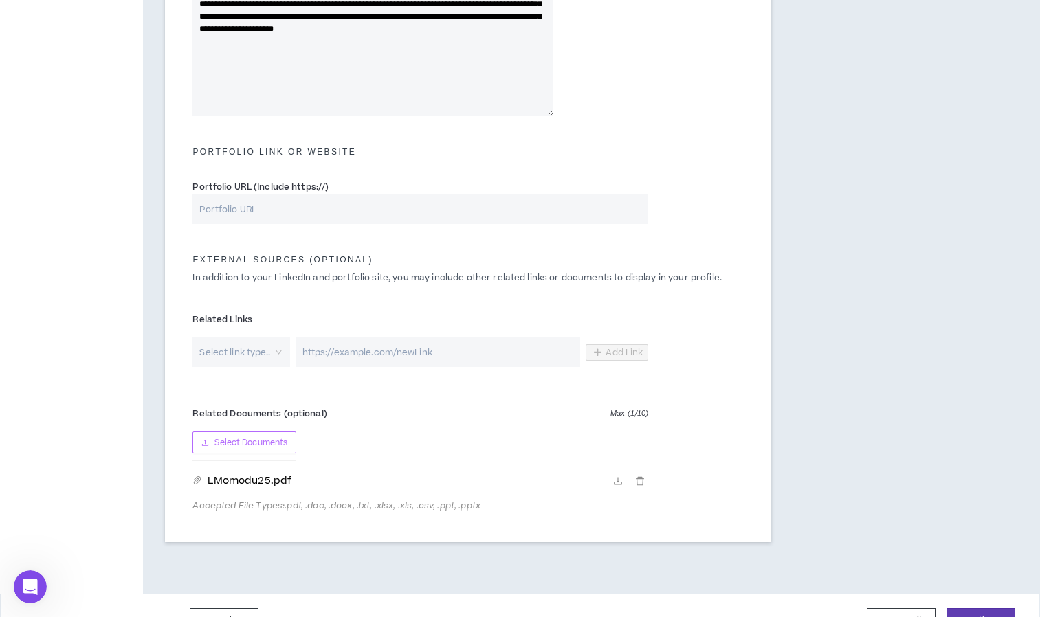
scroll to position [594, 0]
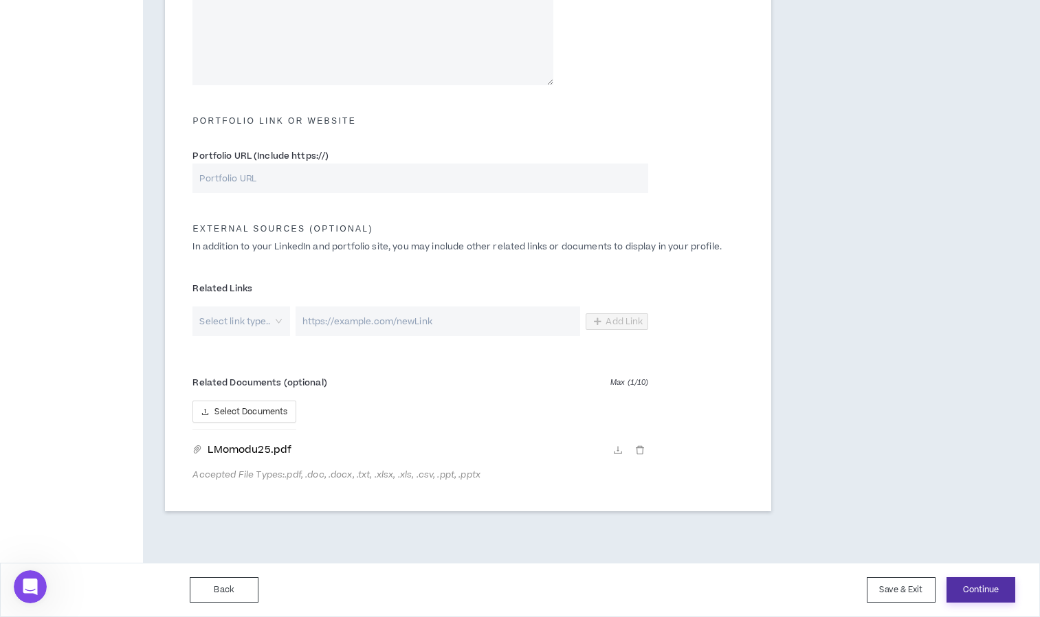
click at [992, 588] on button "Continue" at bounding box center [981, 590] width 69 height 25
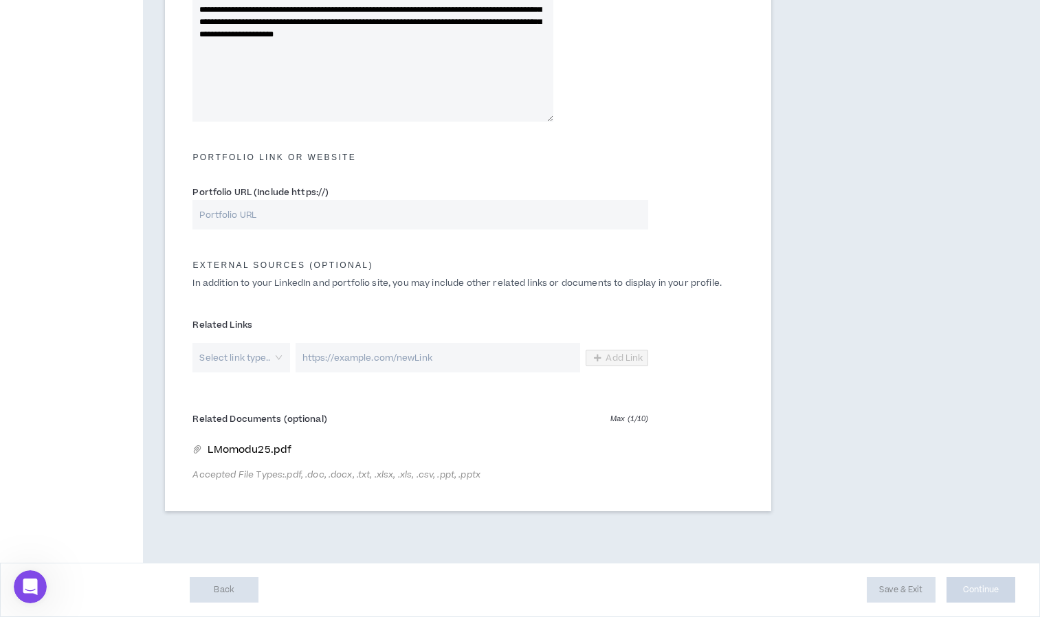
scroll to position [558, 0]
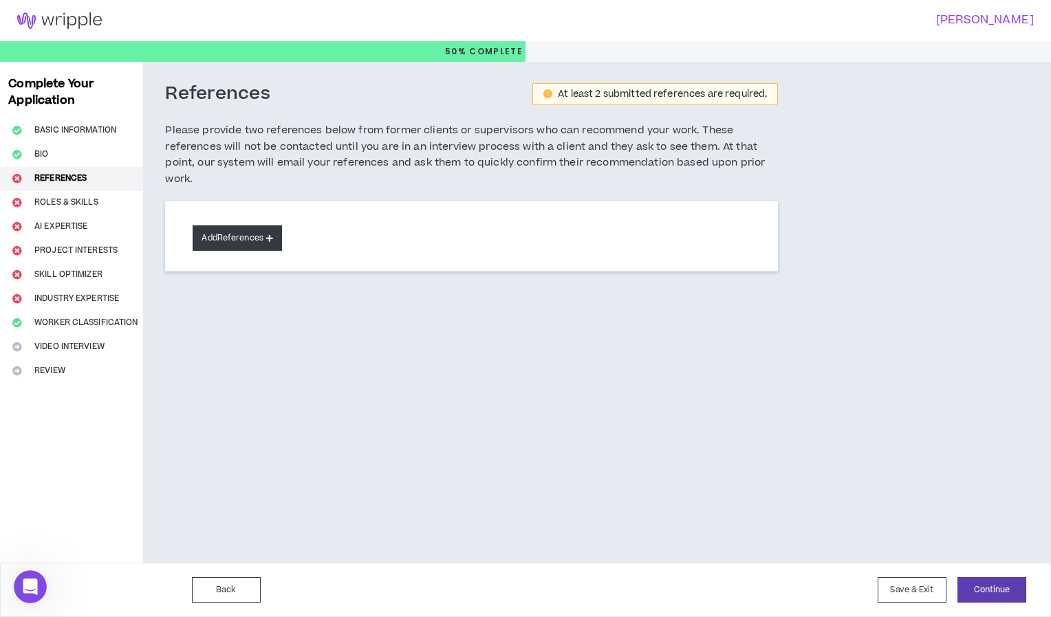
click at [221, 242] on button "Add References" at bounding box center [237, 238] width 89 height 25
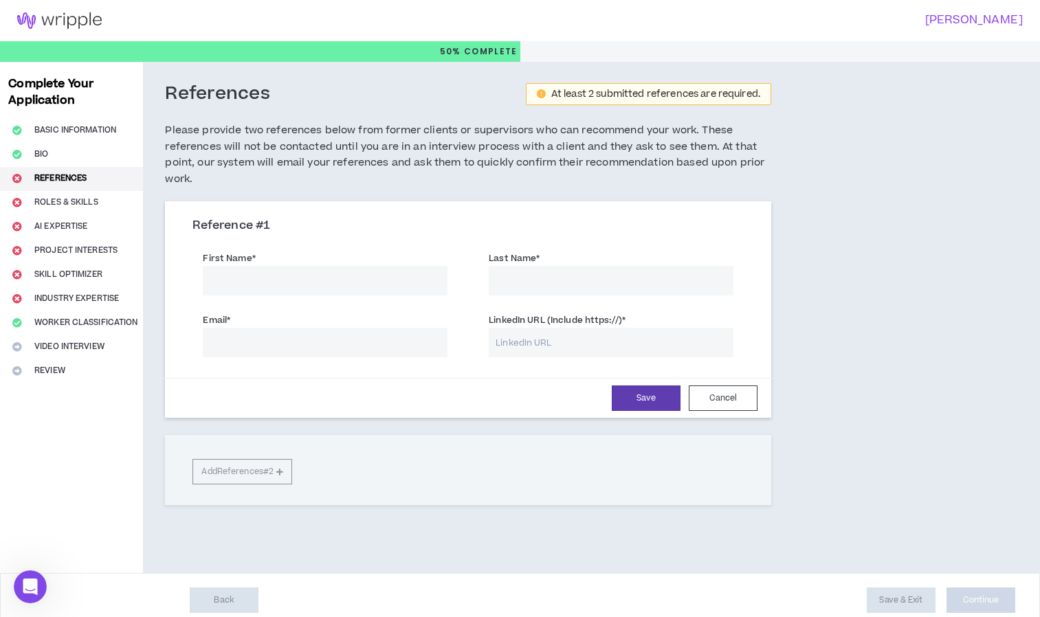
click at [263, 280] on input "First Name *" at bounding box center [325, 281] width 245 height 30
click at [240, 225] on h3 "Reference # 1" at bounding box center [468, 226] width 551 height 15
click at [261, 281] on input "First Name *" at bounding box center [325, 281] width 245 height 30
type input "[PERSON_NAME]"
type input "Ahn"
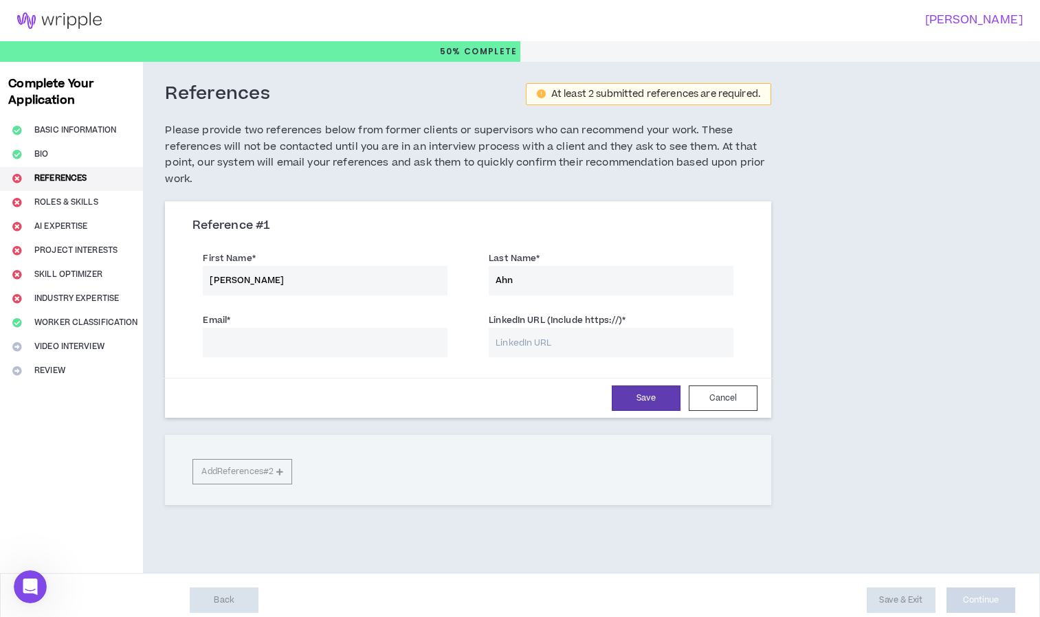
click at [384, 342] on input "Email *" at bounding box center [325, 343] width 245 height 30
paste input "[EMAIL_ADDRESS][DOMAIN_NAME]"
type input "[EMAIL_ADDRESS][DOMAIN_NAME]"
click at [557, 345] on input "LinkedIn URL (Include https://) *" at bounding box center [611, 343] width 245 height 30
paste input "[URL][DOMAIN_NAME]"
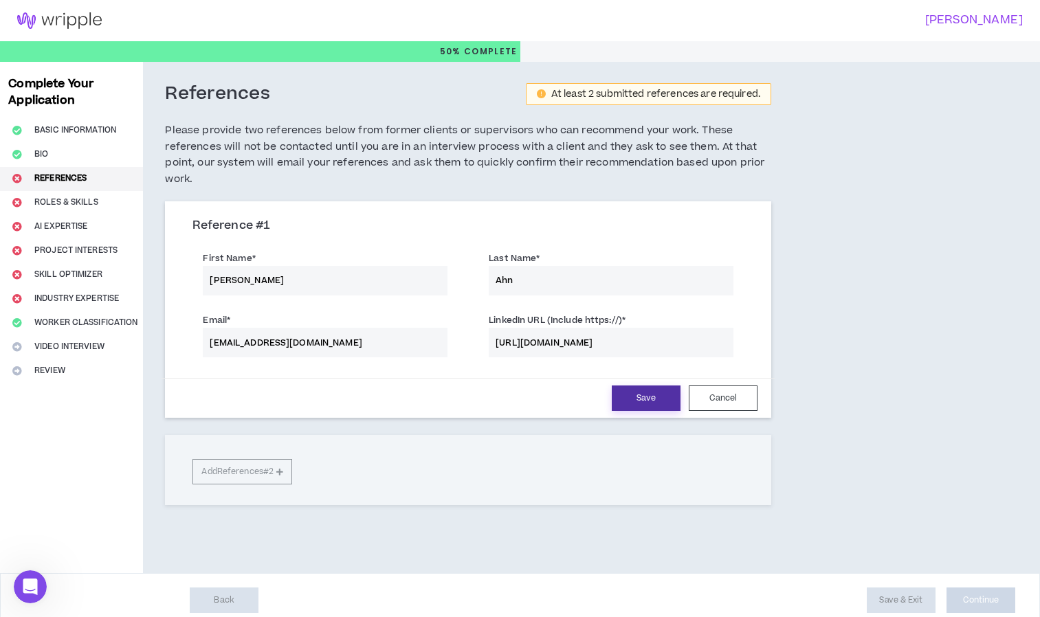
type input "[URL][DOMAIN_NAME]"
click at [642, 395] on button "Save" at bounding box center [646, 398] width 69 height 25
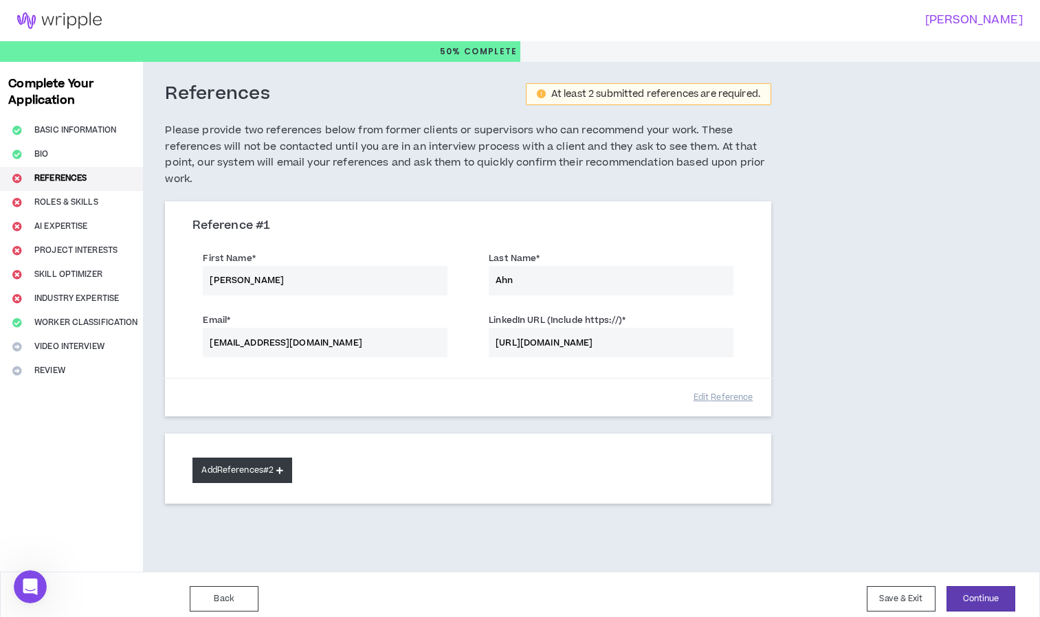
click at [260, 472] on button "Add References #2" at bounding box center [243, 470] width 100 height 25
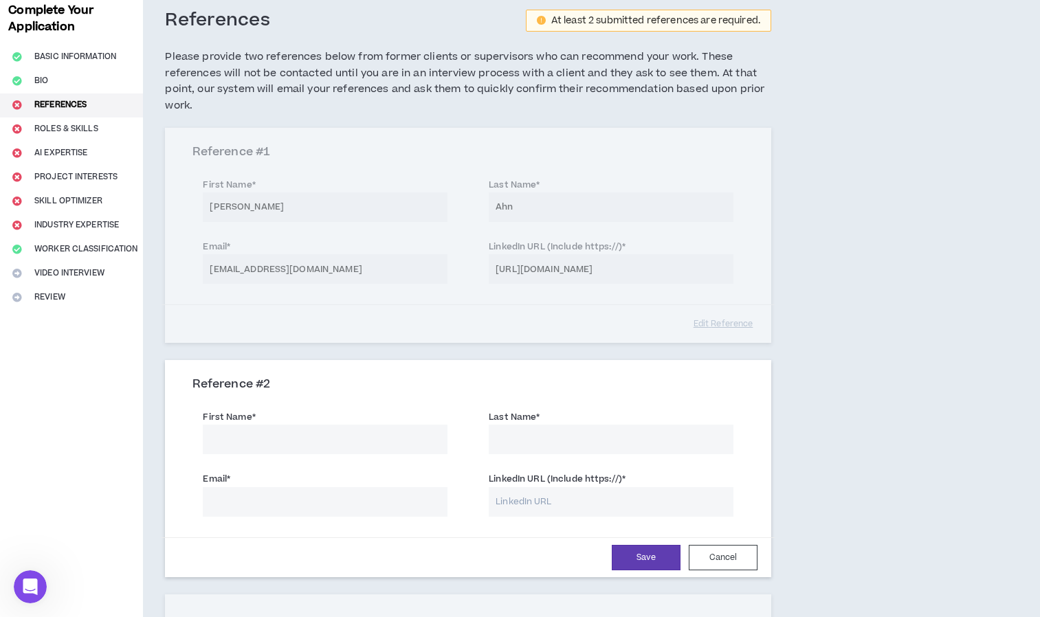
scroll to position [77, 0]
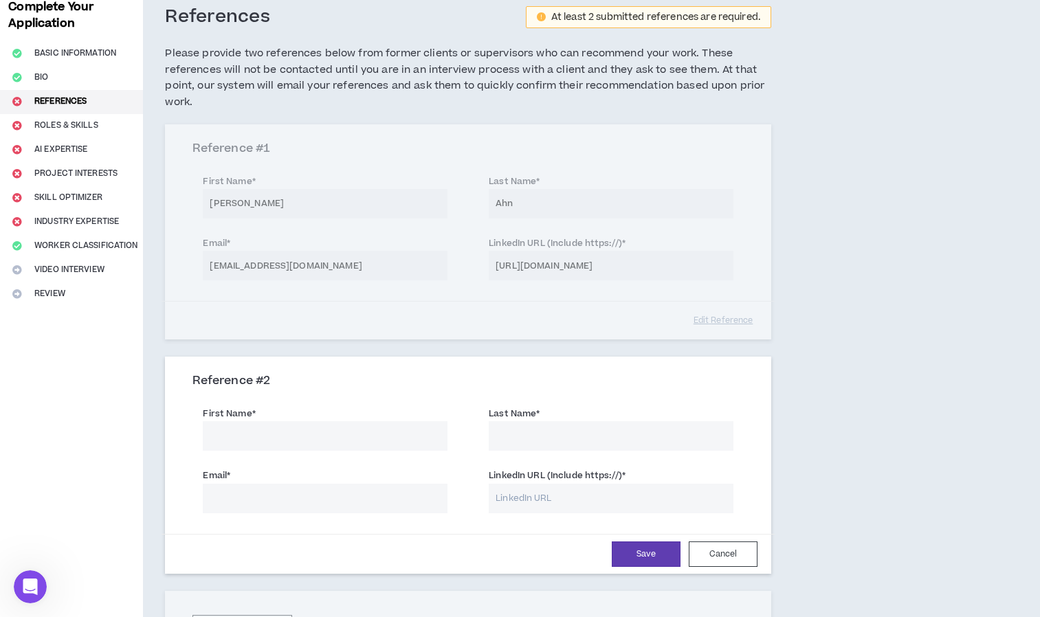
click at [495, 498] on input "LinkedIn URL (Include https://) *" at bounding box center [611, 499] width 245 height 30
paste input "[URL][DOMAIN_NAME][PERSON_NAME]"
type input "[URL][DOMAIN_NAME][PERSON_NAME]"
click at [362, 438] on input "First Name *" at bounding box center [325, 436] width 245 height 30
type input "[PERSON_NAME]"
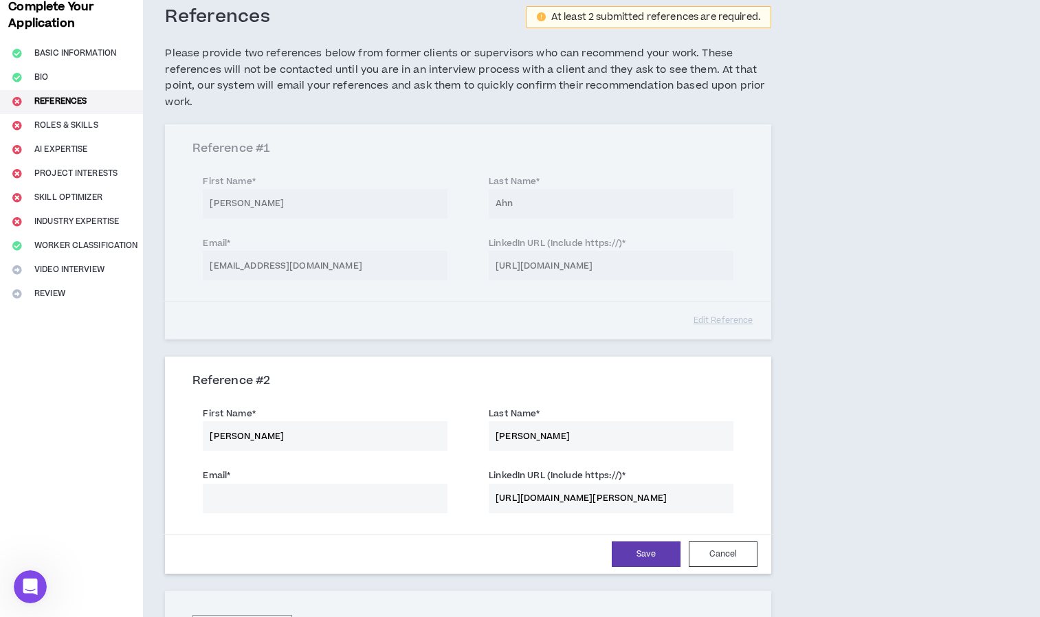
type input "[PERSON_NAME]"
click at [304, 504] on input "Email *" at bounding box center [325, 499] width 245 height 30
paste input "[PERSON_NAME][EMAIL_ADDRESS][DOMAIN_NAME]"
type input "[PERSON_NAME][EMAIL_ADDRESS][DOMAIN_NAME]"
click at [645, 559] on button "Save" at bounding box center [646, 554] width 69 height 25
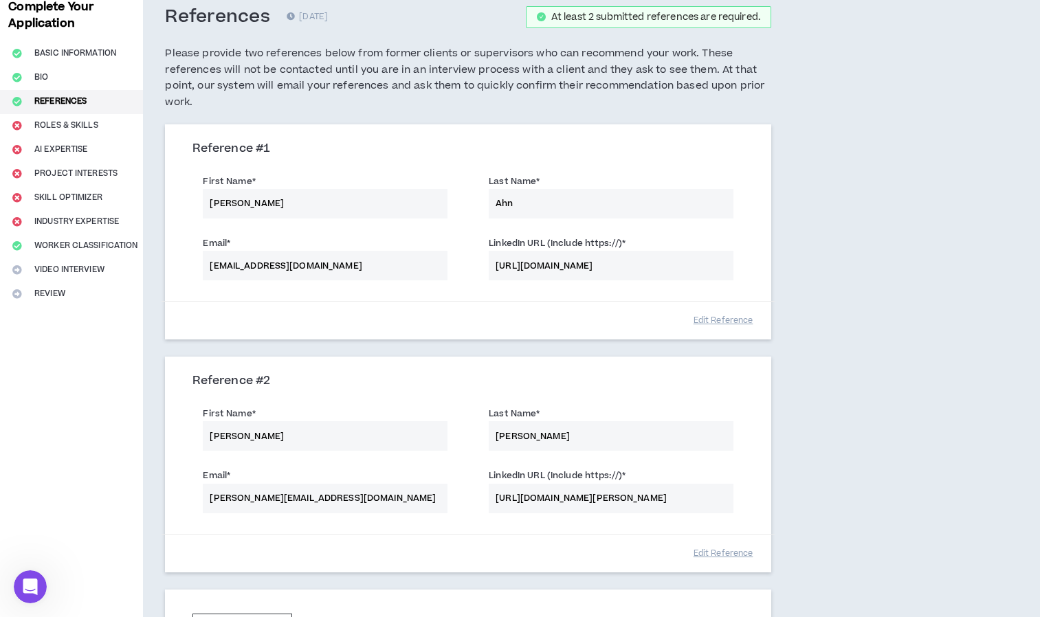
scroll to position [242, 0]
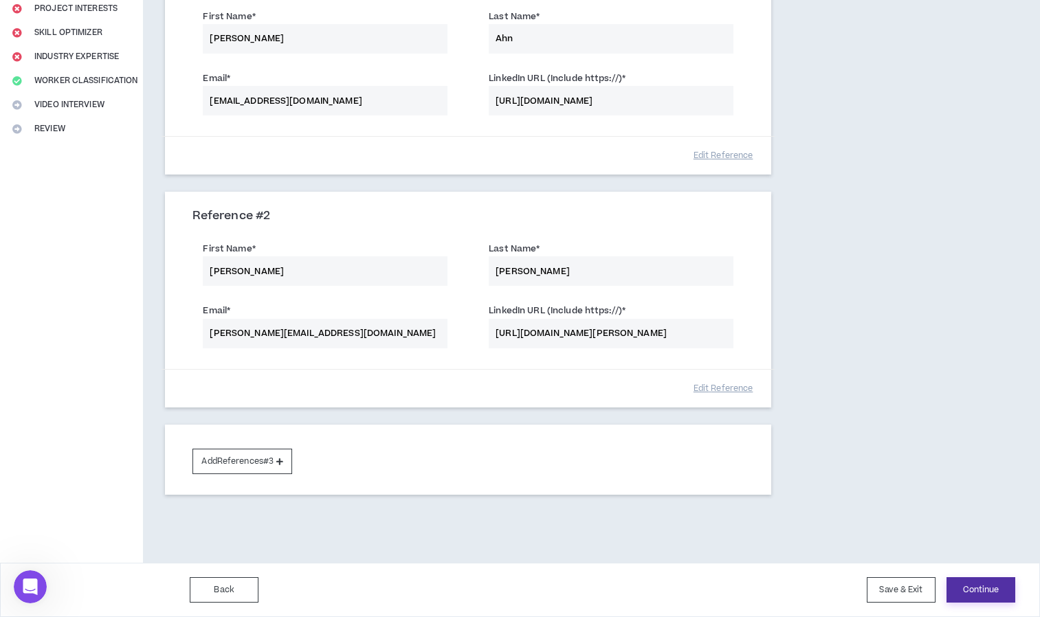
click at [996, 588] on button "Continue" at bounding box center [981, 590] width 69 height 25
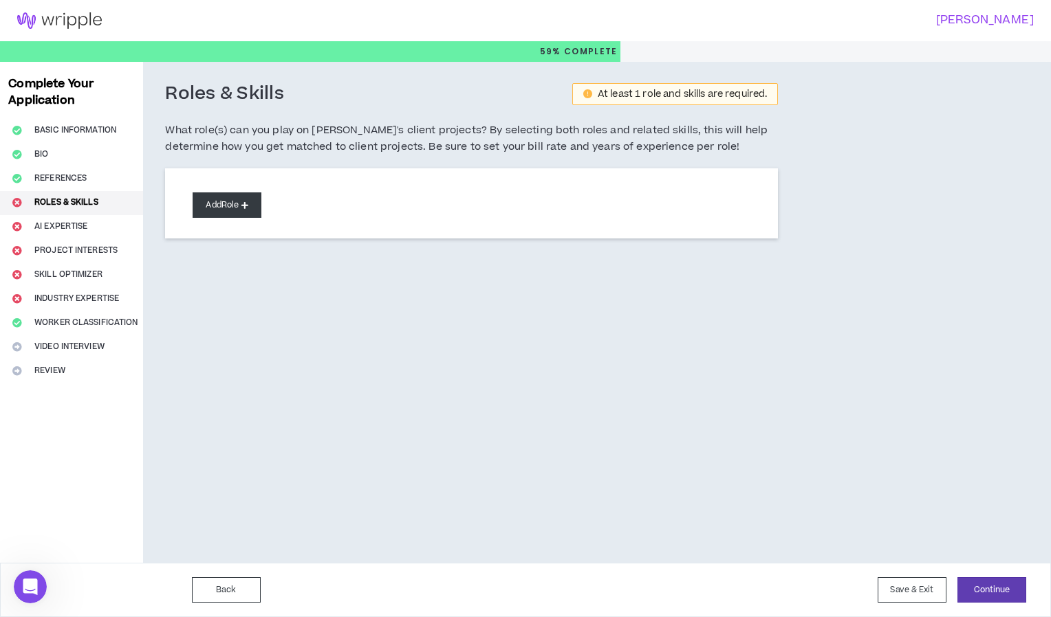
click at [253, 210] on button "Add Role" at bounding box center [227, 205] width 69 height 25
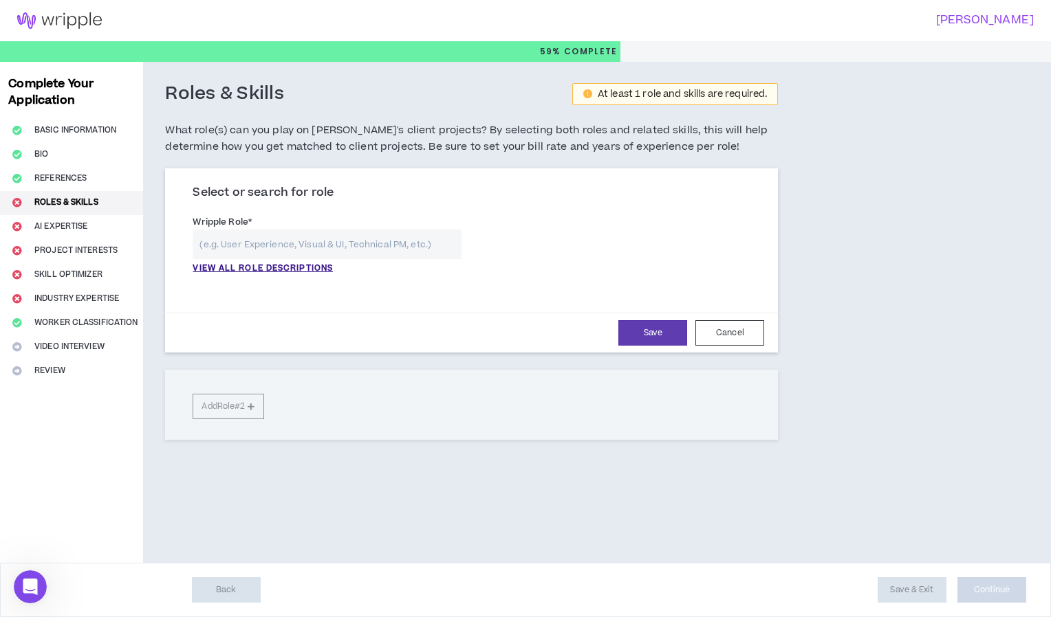
click at [267, 249] on input "text" at bounding box center [327, 245] width 269 height 30
type input "e"
click at [272, 270] on p "VIEW ALL ROLE DESCRIPTIONS" at bounding box center [263, 269] width 140 height 12
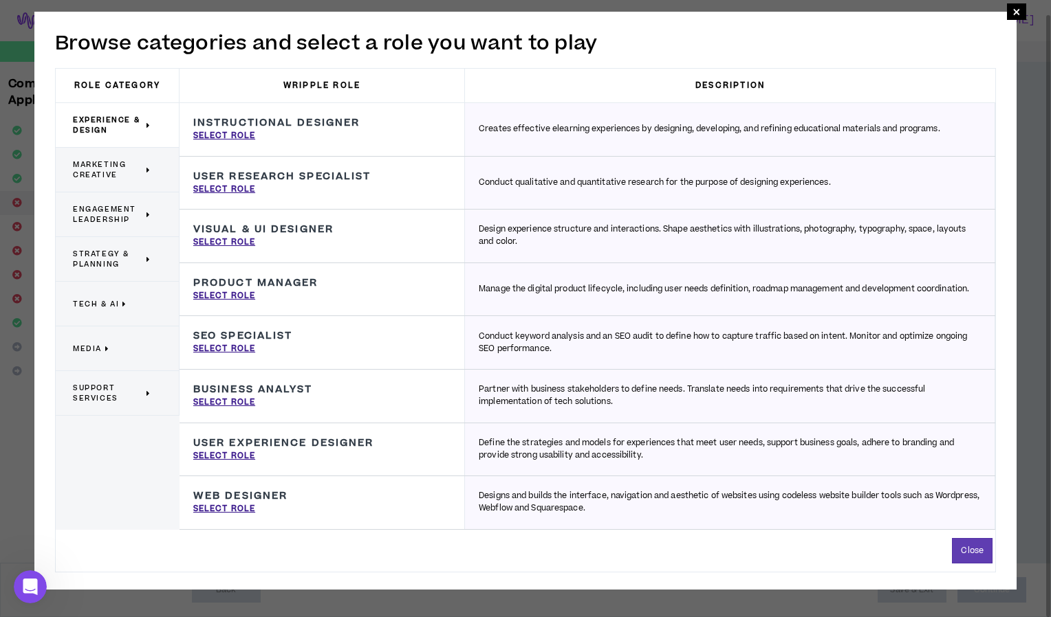
click at [91, 162] on span "Marketing Creative" at bounding box center [108, 170] width 70 height 21
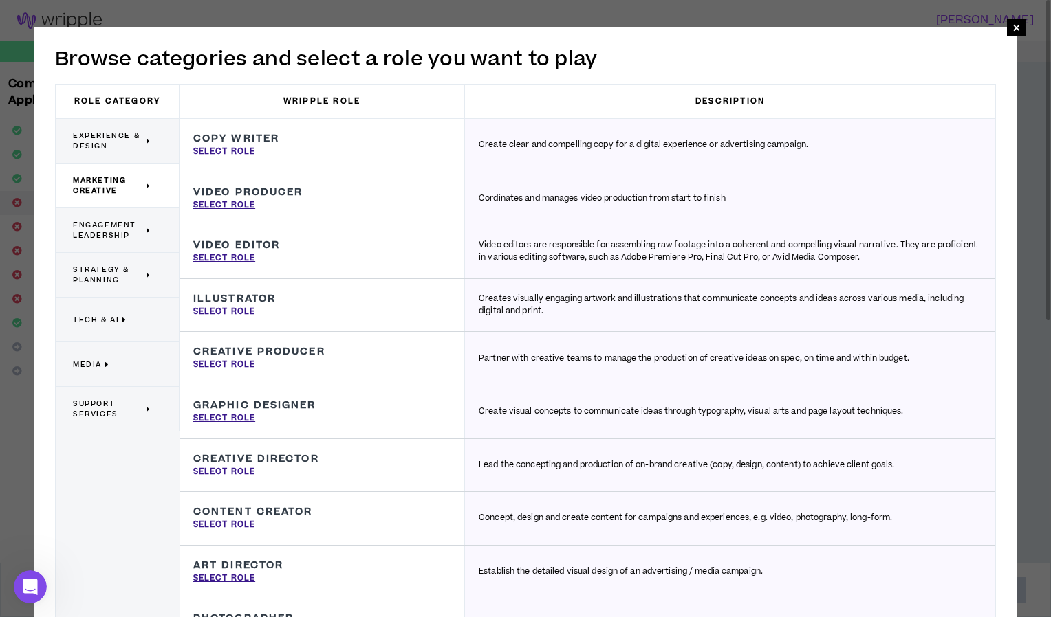
click at [101, 228] on span "Engagement Leadership" at bounding box center [108, 230] width 70 height 21
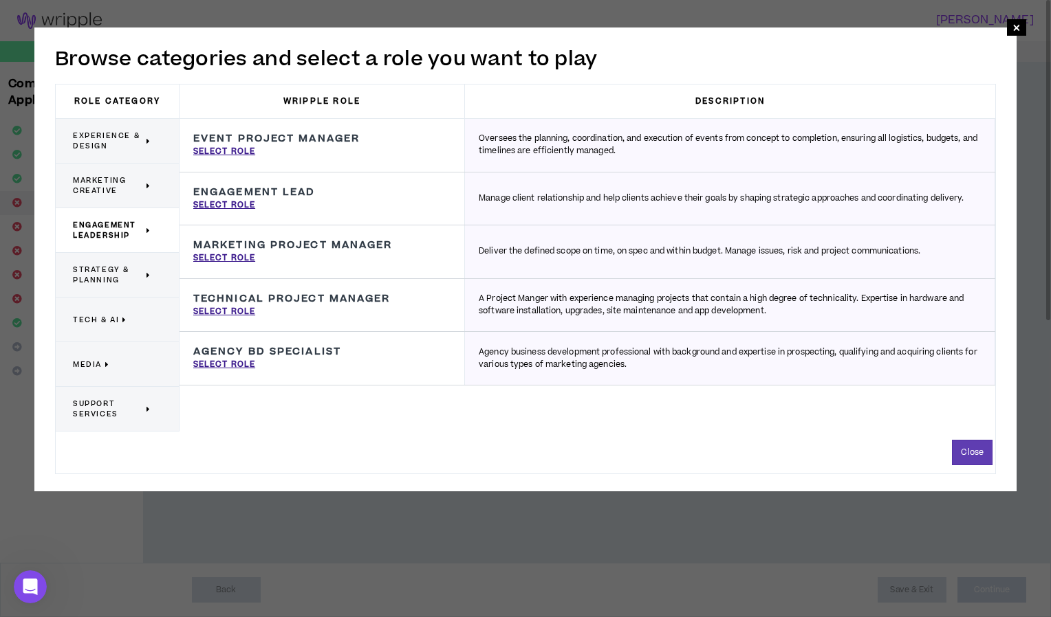
click at [116, 281] on span "Strategy & Planning" at bounding box center [108, 275] width 70 height 21
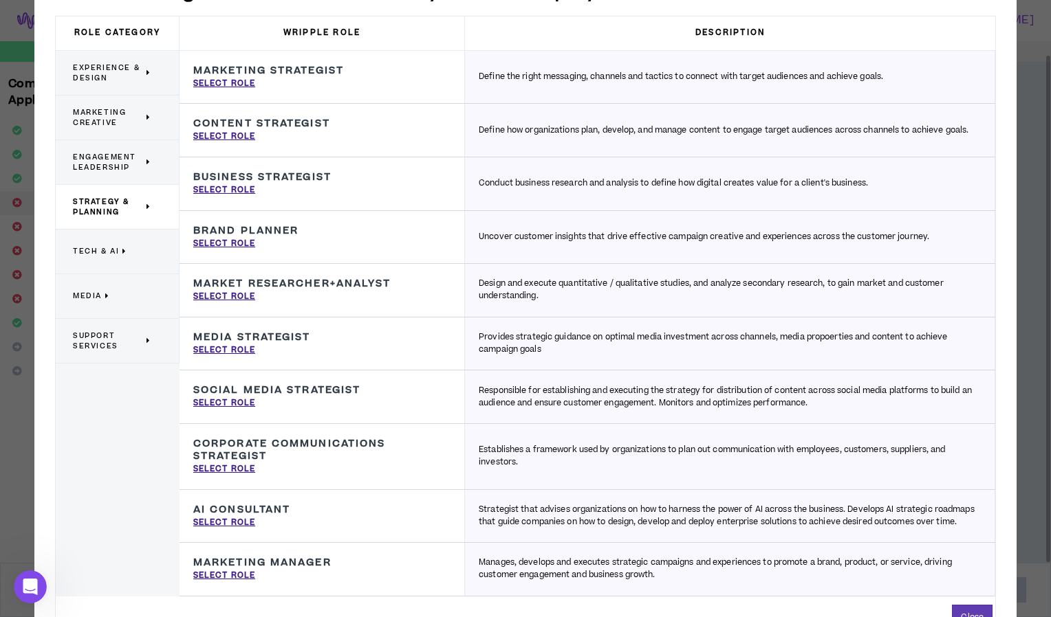
click at [110, 356] on div "Support Services" at bounding box center [118, 341] width 124 height 45
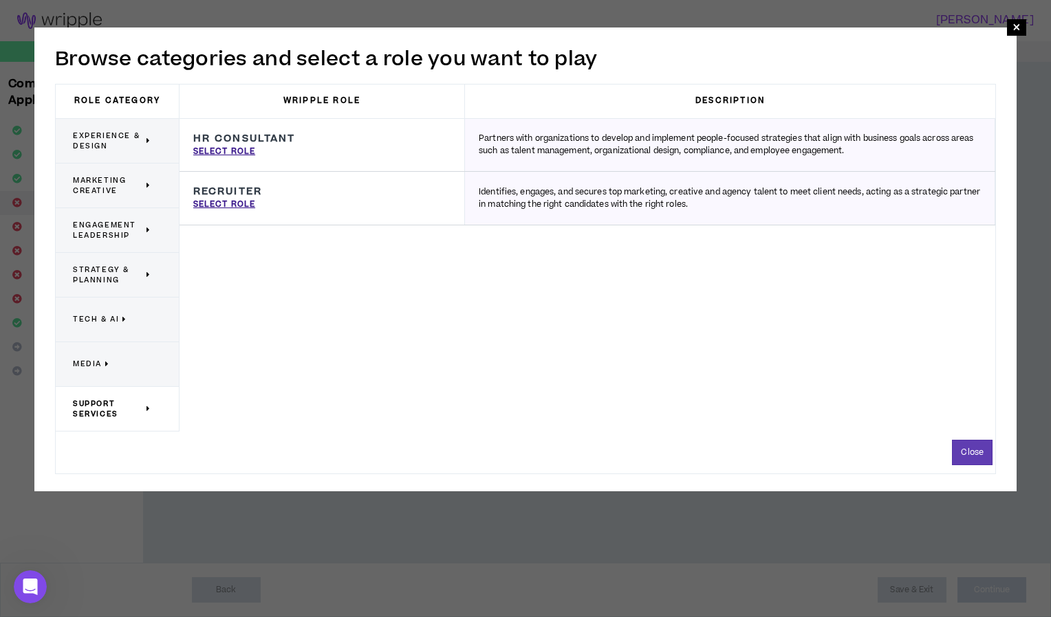
click at [100, 190] on span "Marketing Creative" at bounding box center [108, 185] width 70 height 21
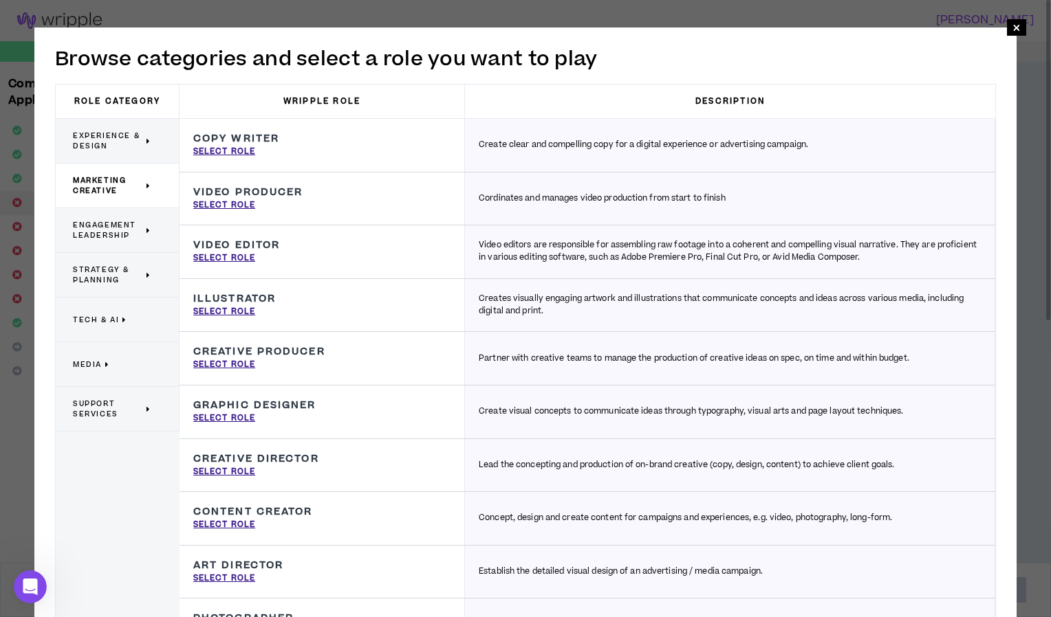
click at [105, 157] on div "Experience & Design" at bounding box center [118, 141] width 124 height 45
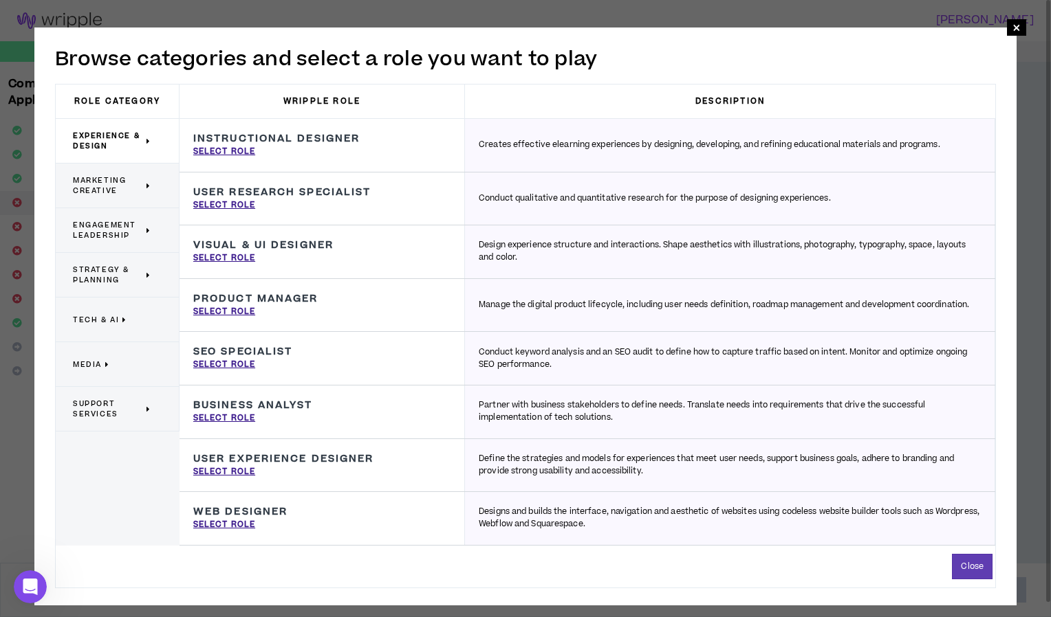
click at [126, 191] on span "Marketing Creative" at bounding box center [108, 185] width 70 height 21
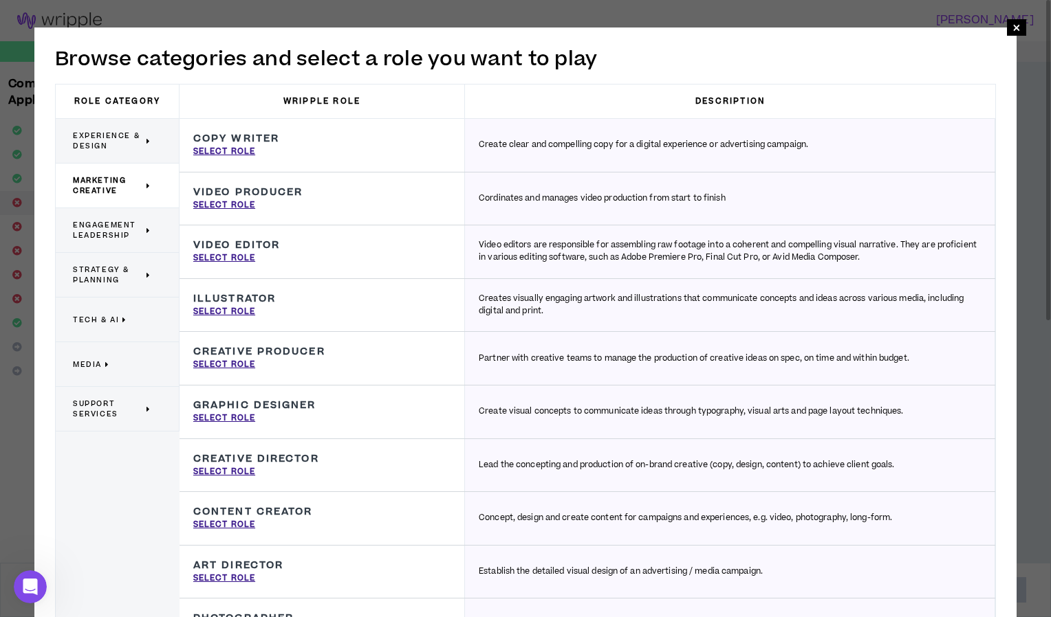
click at [97, 235] on span "Engagement Leadership" at bounding box center [108, 230] width 70 height 21
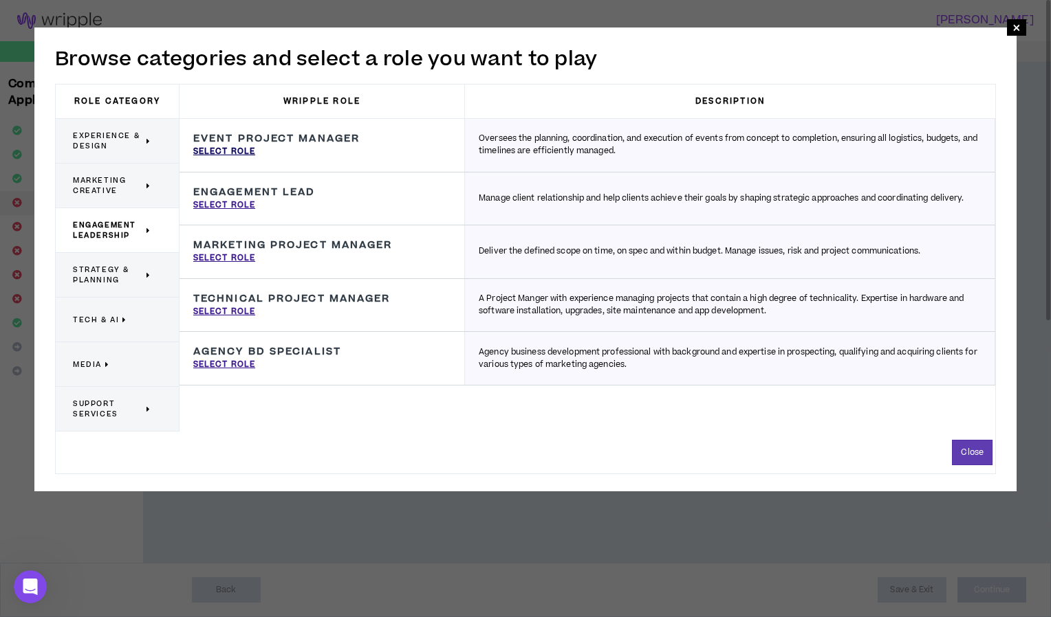
click at [222, 153] on p "Select Role" at bounding box center [224, 152] width 62 height 12
type input "Event Project Manager"
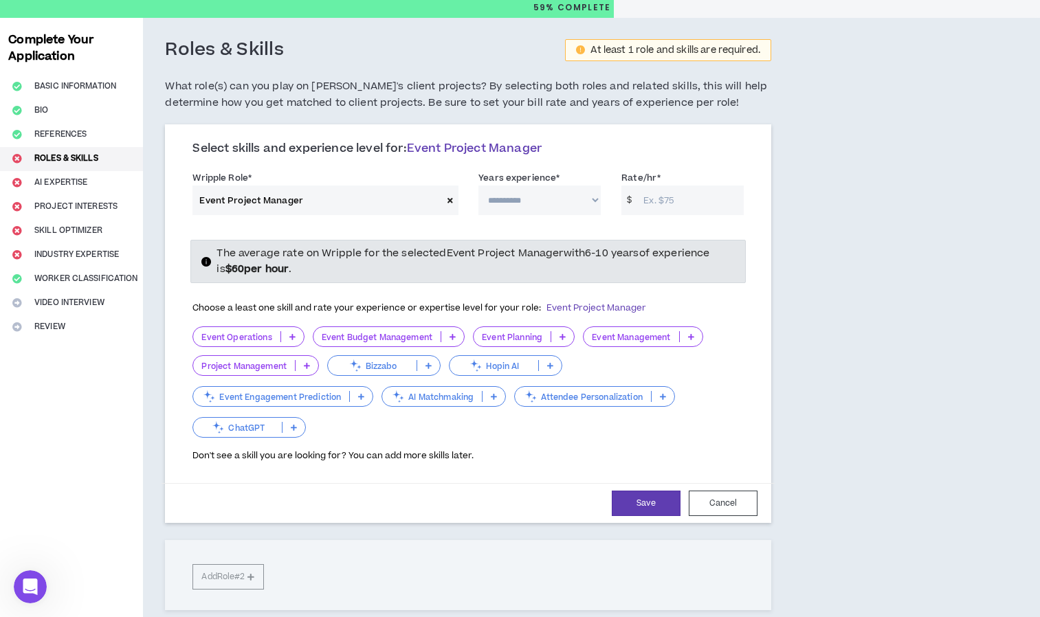
scroll to position [45, 0]
click at [507, 203] on select "**********" at bounding box center [540, 200] width 122 height 30
select select "**"
click at [479, 185] on select "**********" at bounding box center [540, 200] width 122 height 30
click at [655, 196] on input "Rate/hr *" at bounding box center [690, 200] width 107 height 30
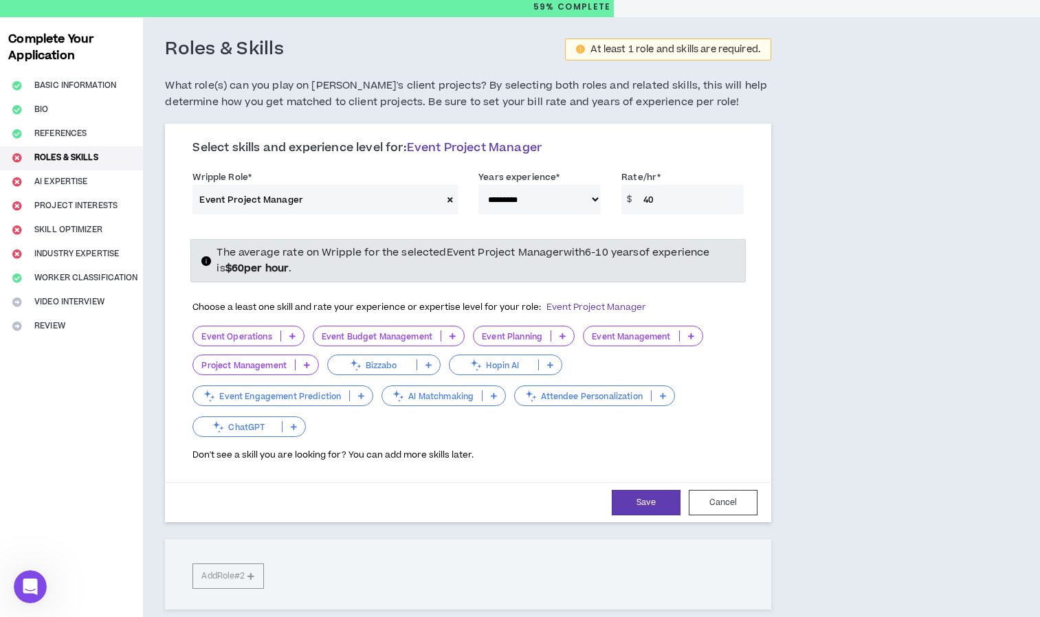
type input "40"
click at [244, 347] on div "Event Operations Event Budget Management Event Planning Event Management Projec…" at bounding box center [468, 383] width 551 height 114
click at [247, 427] on p "ChatGPT" at bounding box center [237, 427] width 89 height 10
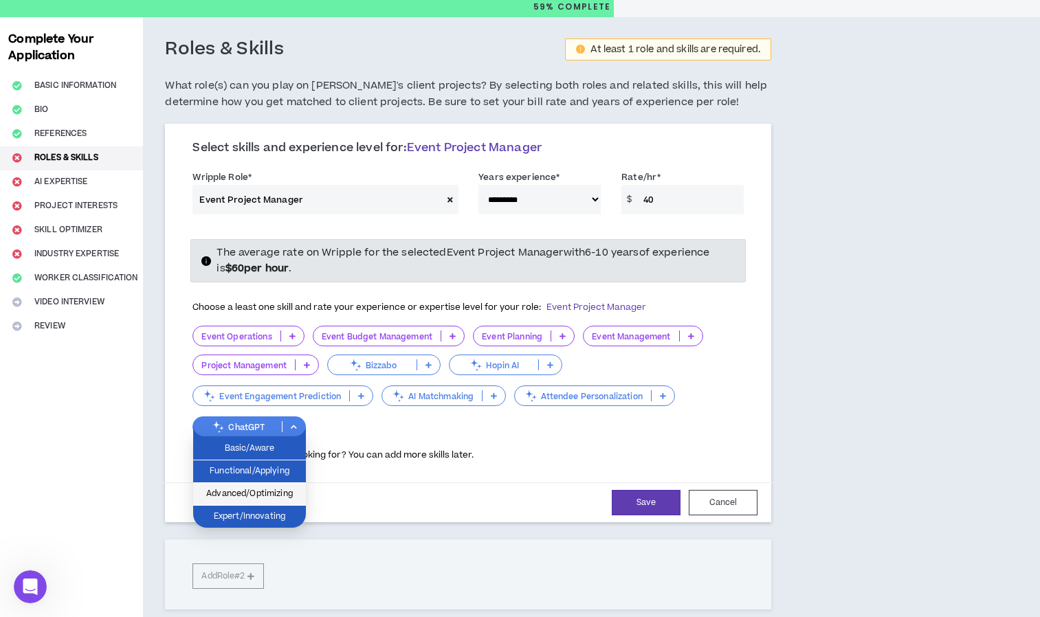
click at [277, 486] on li "Advanced/Optimizing" at bounding box center [249, 494] width 113 height 23
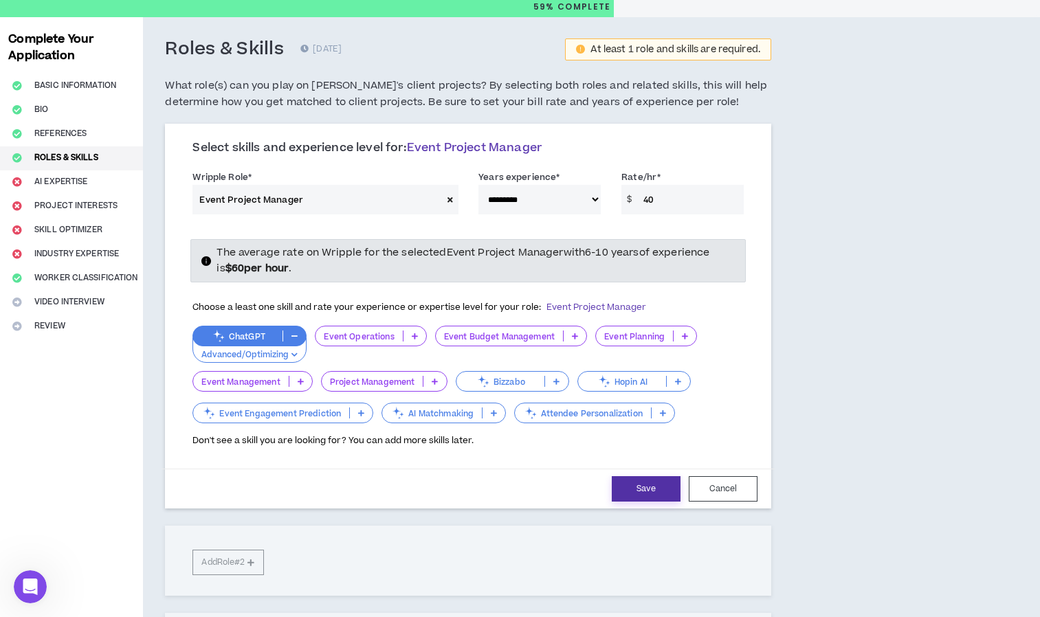
click at [639, 493] on button "Save" at bounding box center [646, 488] width 69 height 25
select select "**"
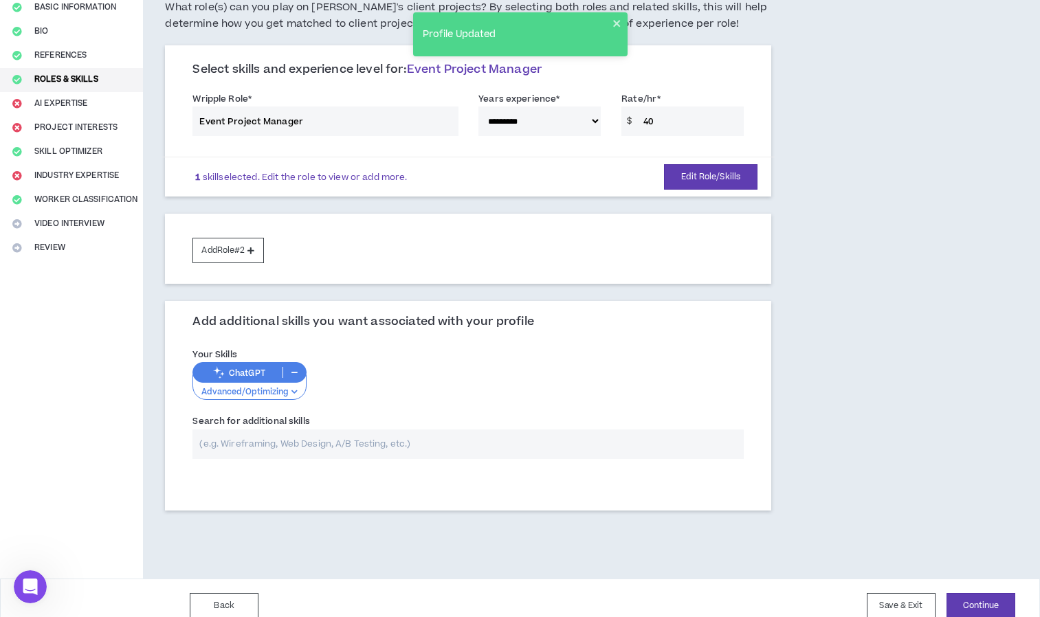
scroll to position [139, 0]
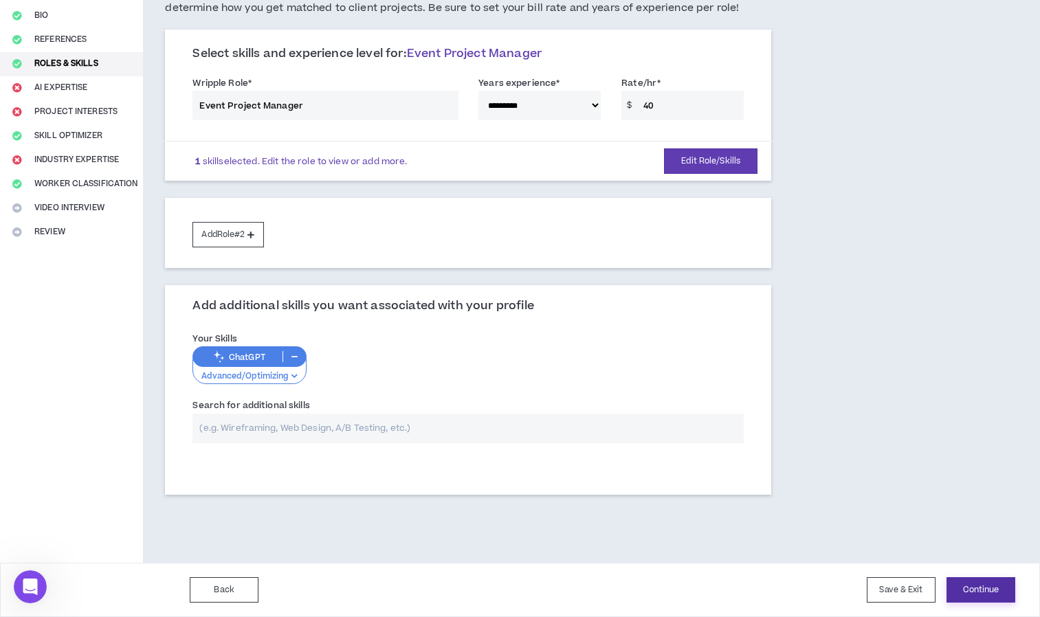
click at [987, 589] on button "Continue" at bounding box center [981, 590] width 69 height 25
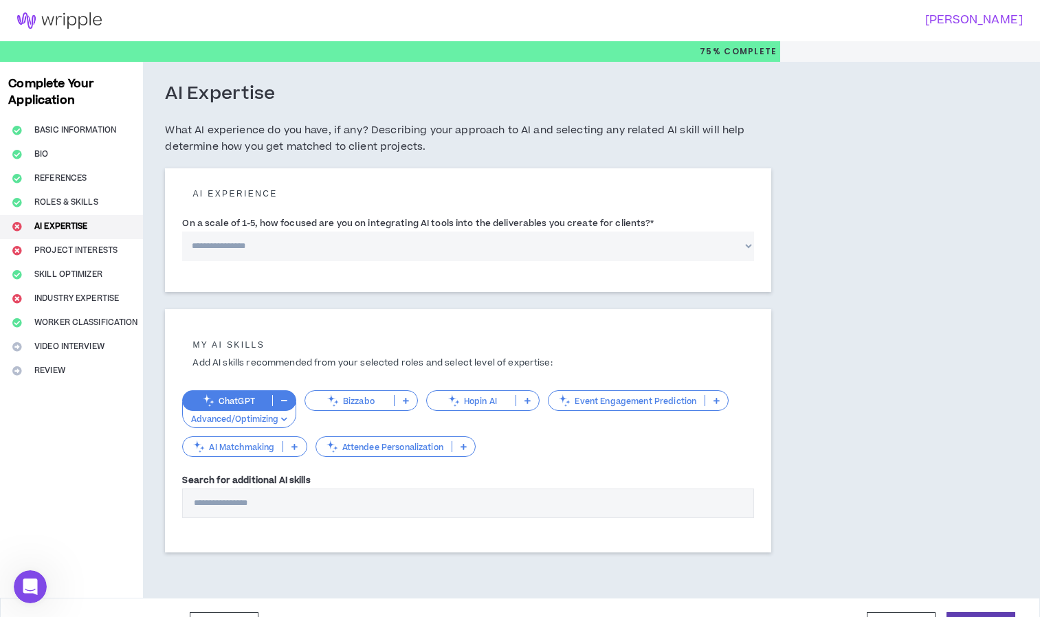
click at [365, 248] on select "**********" at bounding box center [468, 247] width 572 height 30
select select "*"
click at [182, 232] on select "**********" at bounding box center [468, 247] width 572 height 30
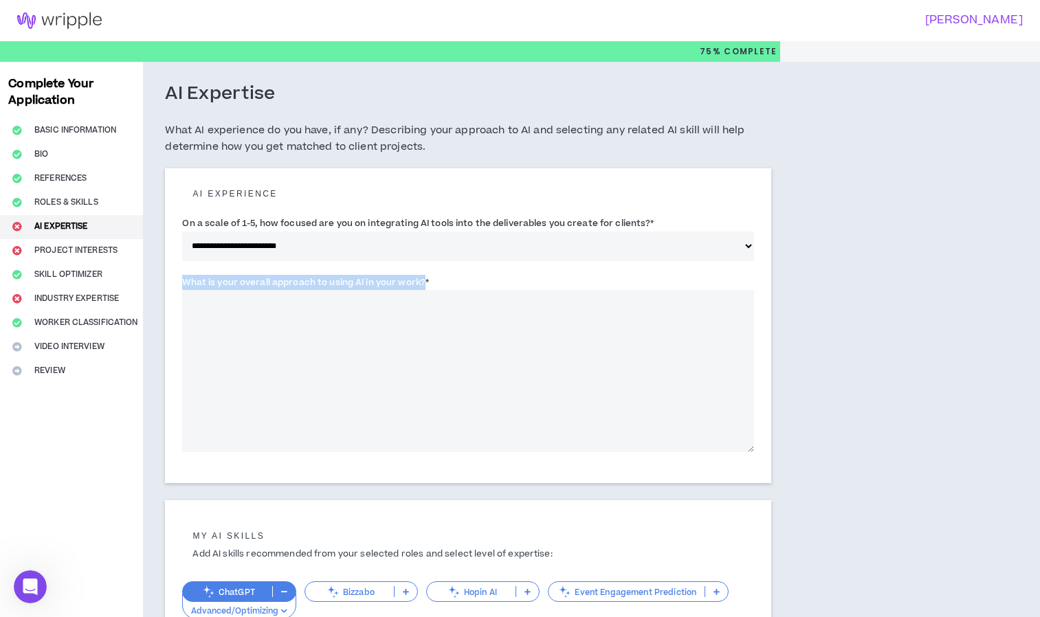
drag, startPoint x: 424, startPoint y: 284, endPoint x: 185, endPoint y: 283, distance: 239.3
click at [185, 283] on label "What is your overall approach to using AI in your work? *" at bounding box center [305, 283] width 247 height 22
copy label "What is your overall approach to using AI in your work?"
click at [368, 316] on textarea "What is your overall approach to using AI in your work? *" at bounding box center [468, 371] width 572 height 162
paste textarea "**********"
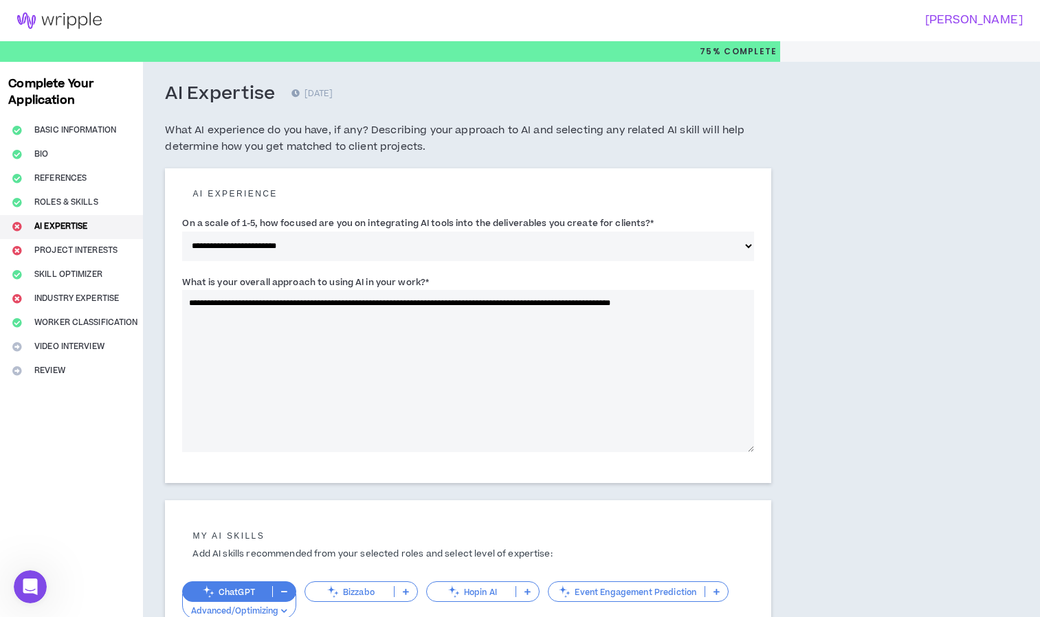
click at [200, 305] on textarea "**********" at bounding box center [468, 371] width 572 height 162
click at [738, 307] on textarea "**********" at bounding box center [468, 371] width 572 height 162
paste textarea "**********"
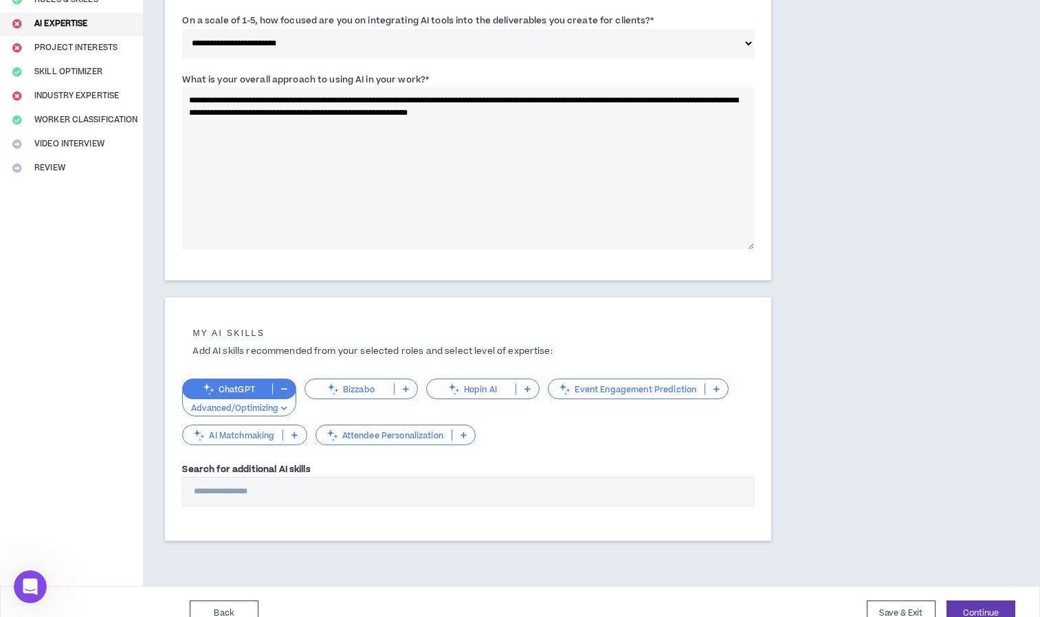
scroll to position [226, 0]
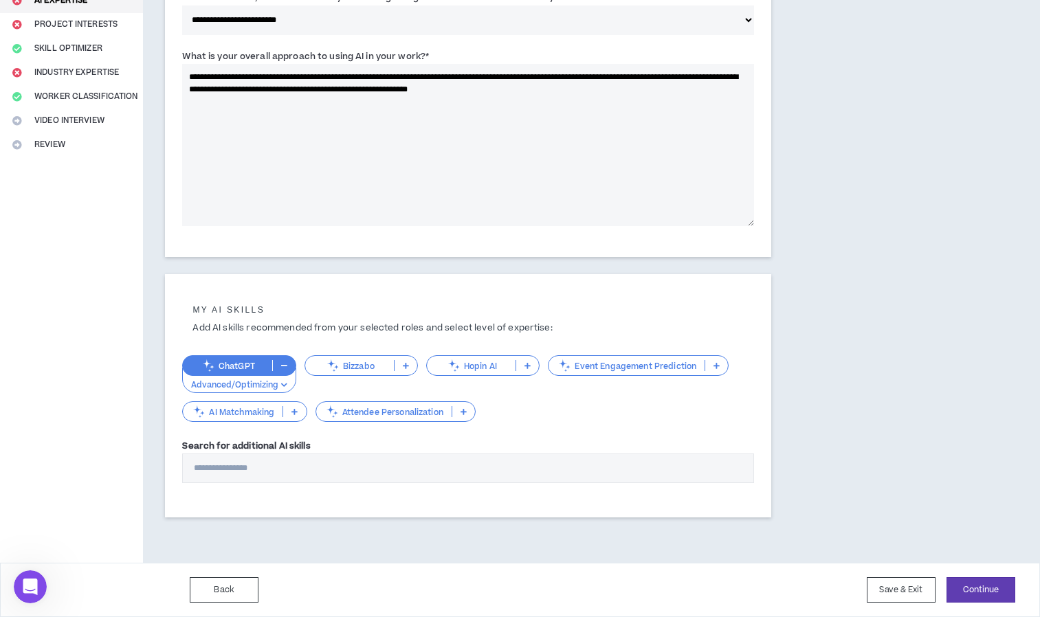
type textarea "**********"
click at [335, 476] on input "Search for additional AI skills" at bounding box center [468, 469] width 572 height 30
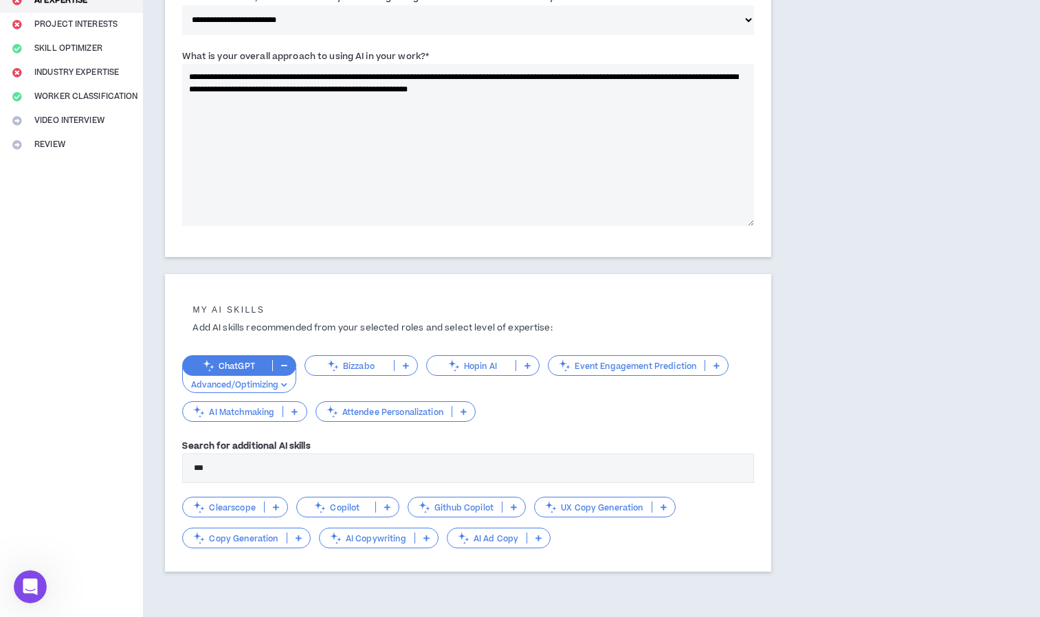
type input "***"
click at [346, 508] on p "Copilot" at bounding box center [336, 508] width 78 height 10
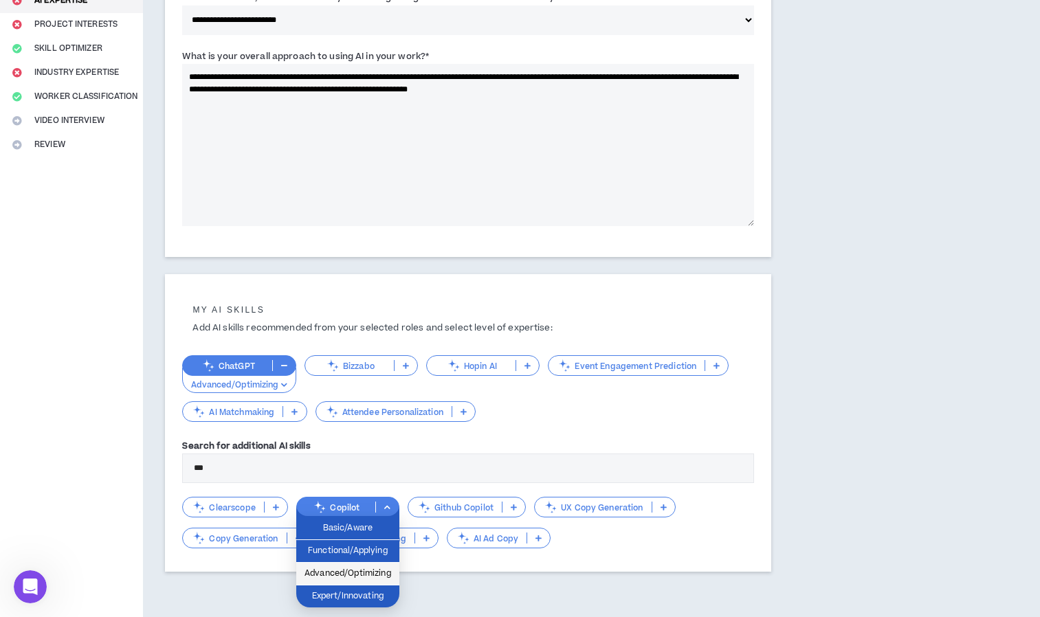
click at [366, 570] on span "Advanced/Optimizing" at bounding box center [348, 574] width 87 height 15
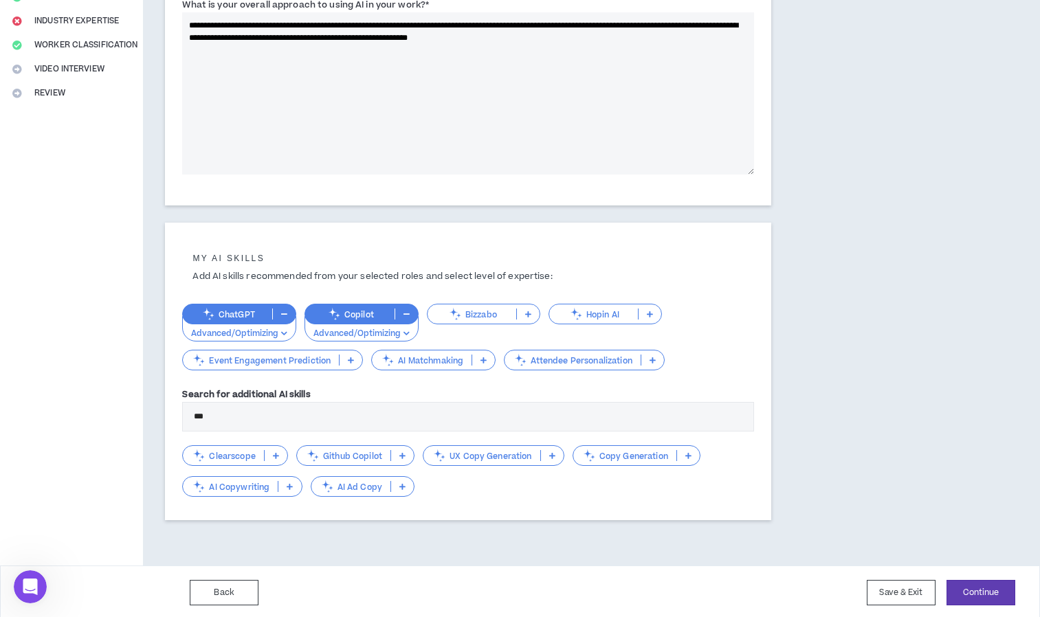
scroll to position [281, 0]
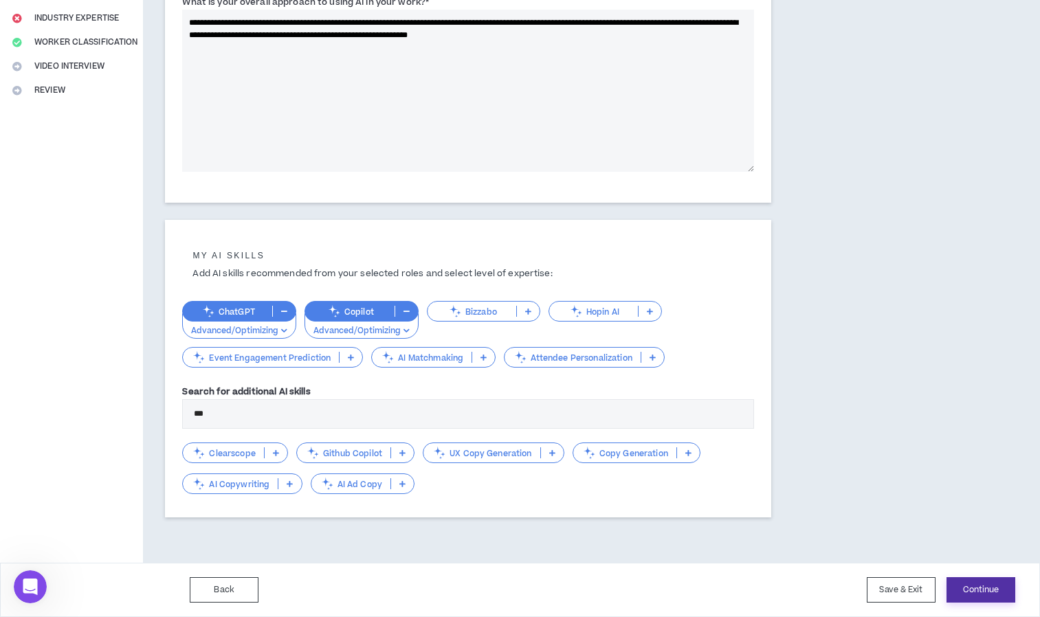
click at [996, 593] on button "Continue" at bounding box center [981, 590] width 69 height 25
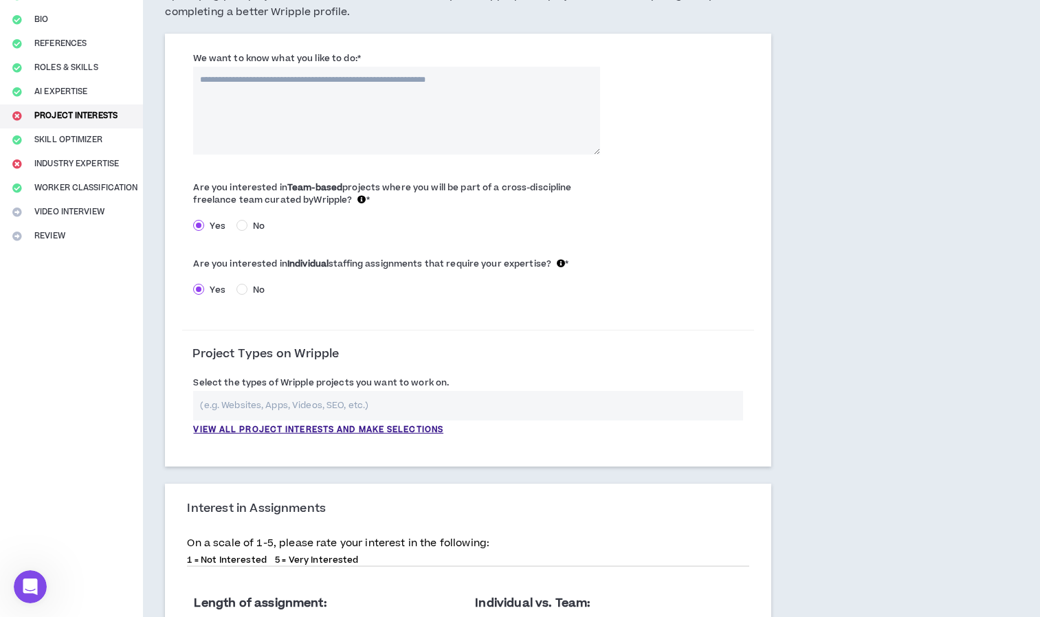
scroll to position [136, 0]
click at [255, 426] on p "View all project interests and make selections" at bounding box center [318, 429] width 250 height 12
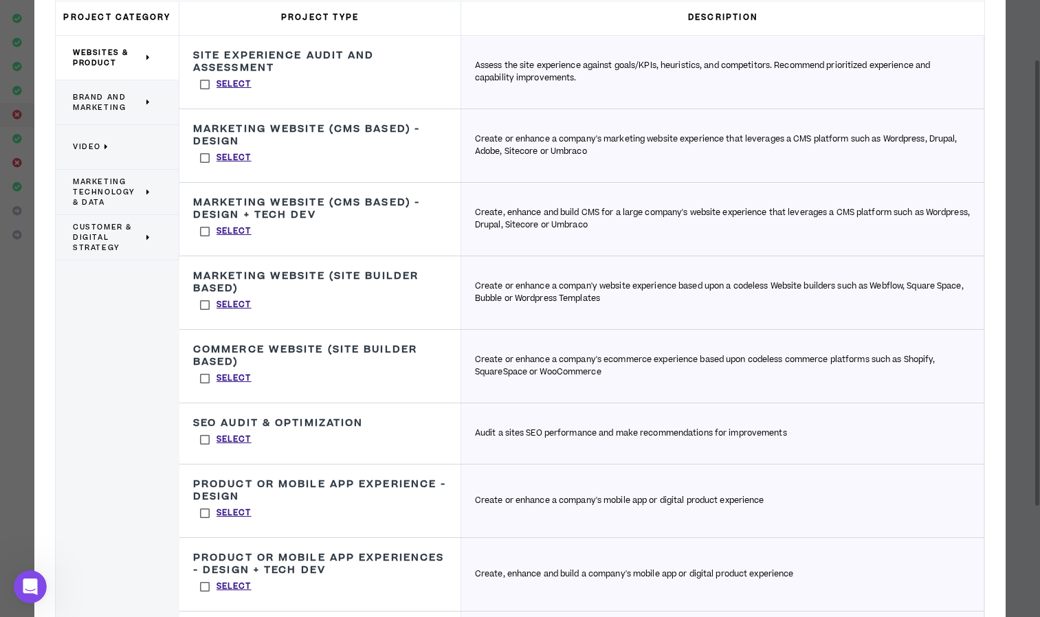
click at [129, 115] on p "Brand and Marketing" at bounding box center [112, 102] width 78 height 30
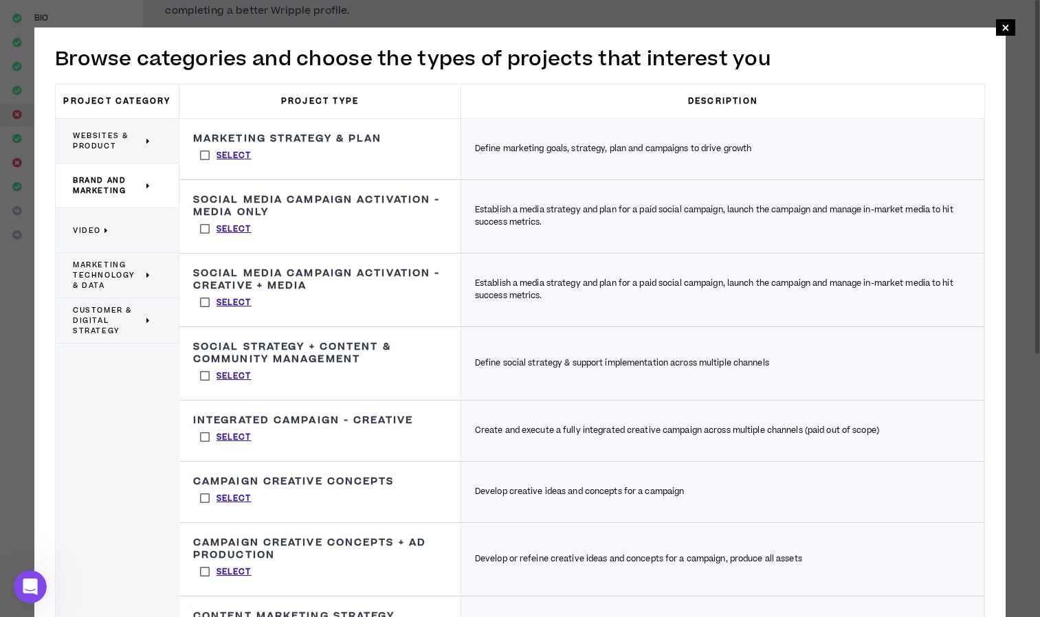
click at [105, 281] on span "Marketing Technology & Data" at bounding box center [108, 275] width 70 height 31
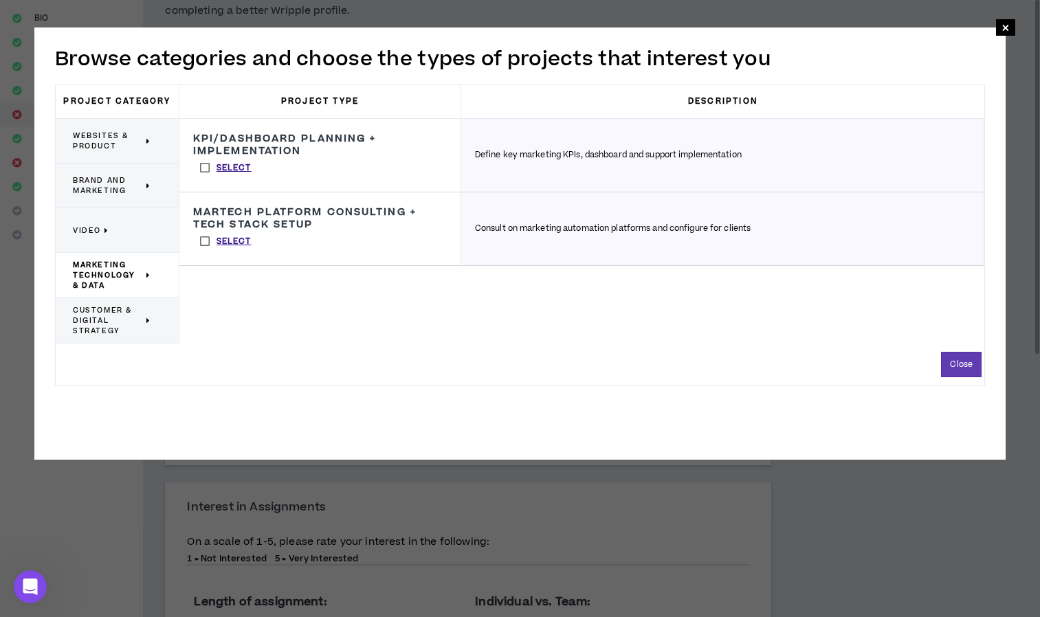
click at [106, 320] on span "Customer & Digital Strategy" at bounding box center [108, 320] width 70 height 31
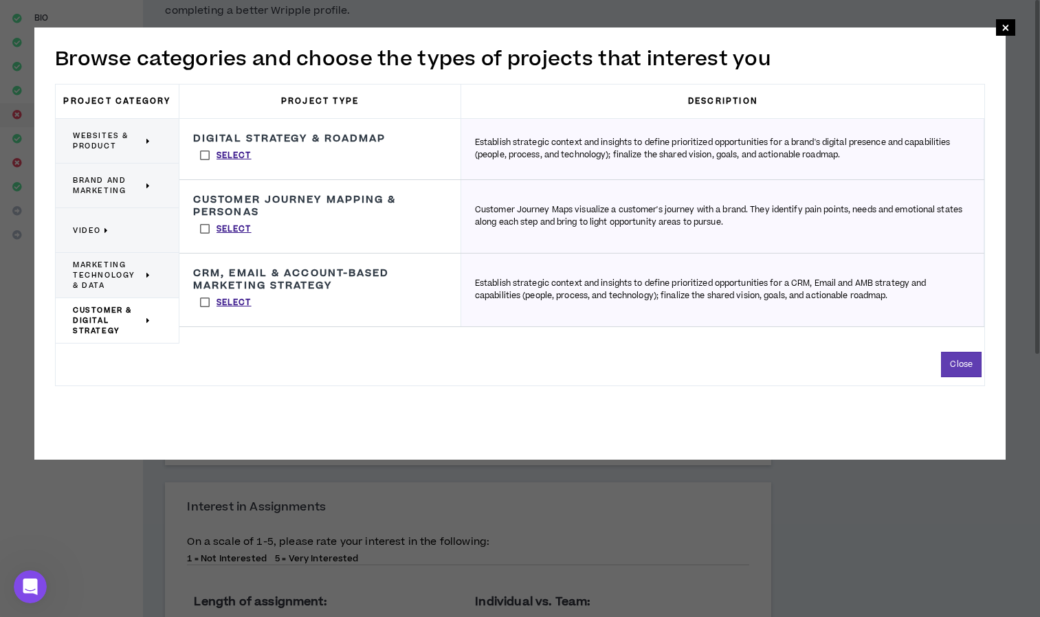
click at [113, 142] on span "Websites & Product" at bounding box center [108, 141] width 70 height 21
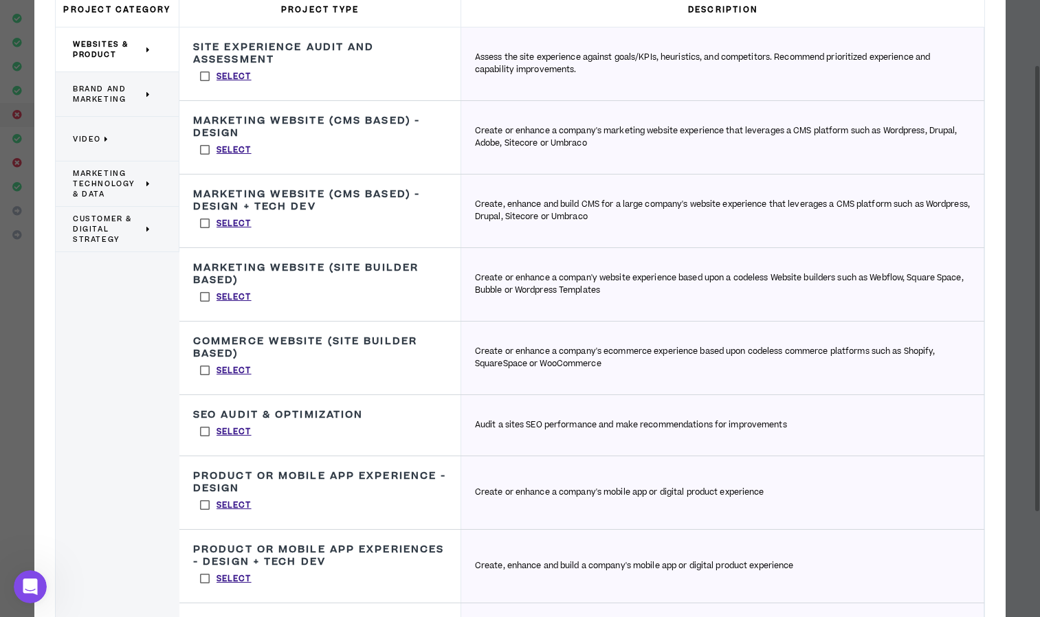
click at [87, 93] on span "Brand and Marketing" at bounding box center [108, 94] width 70 height 21
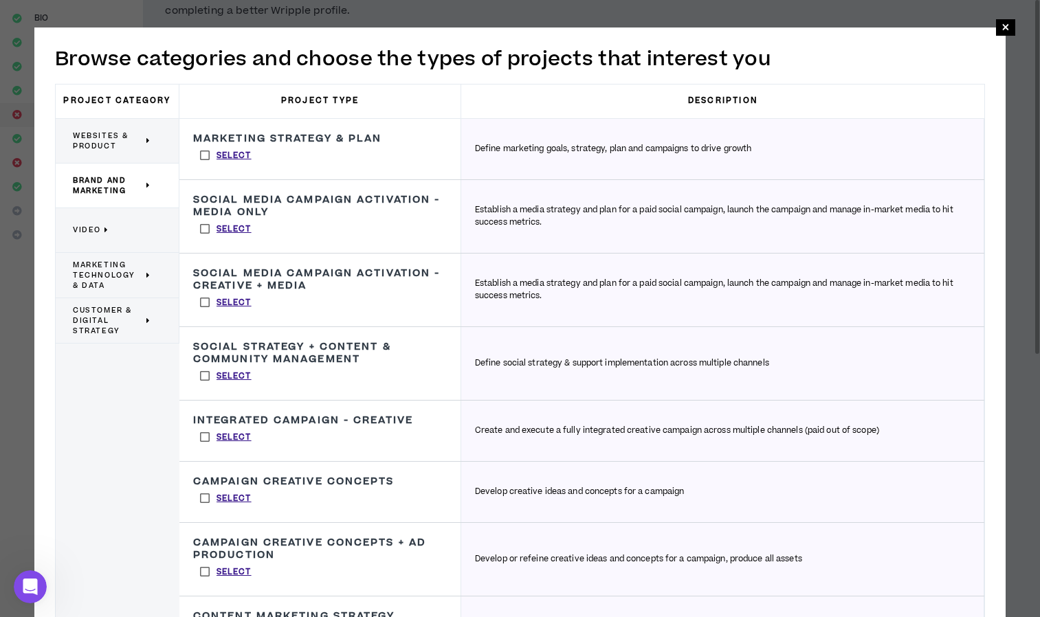
click at [105, 234] on icon at bounding box center [107, 230] width 5 height 10
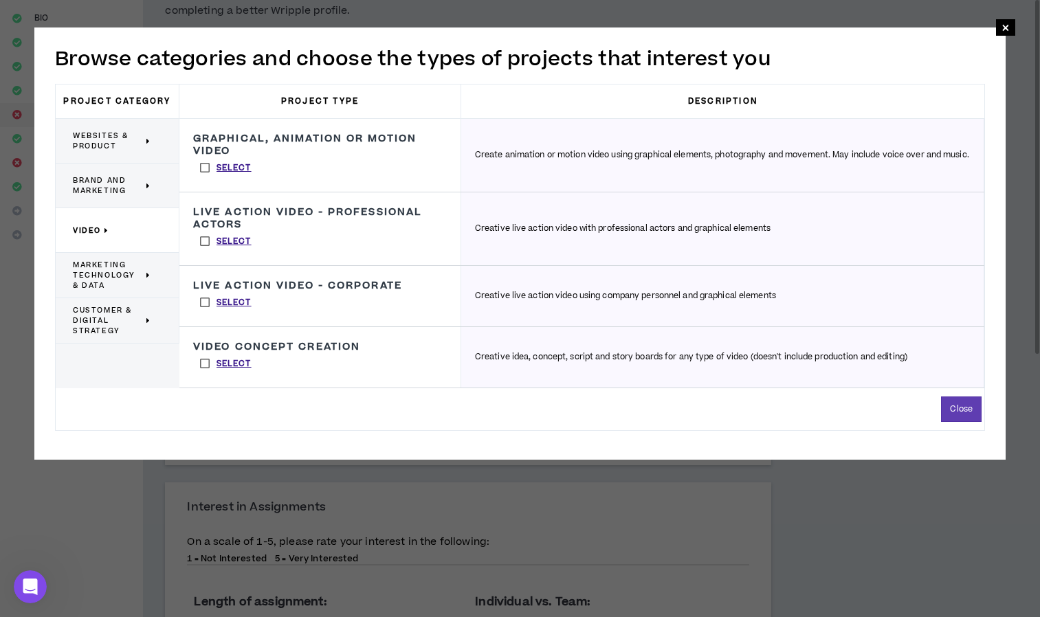
click at [93, 336] on div "Customer & Digital Strategy" at bounding box center [118, 320] width 124 height 45
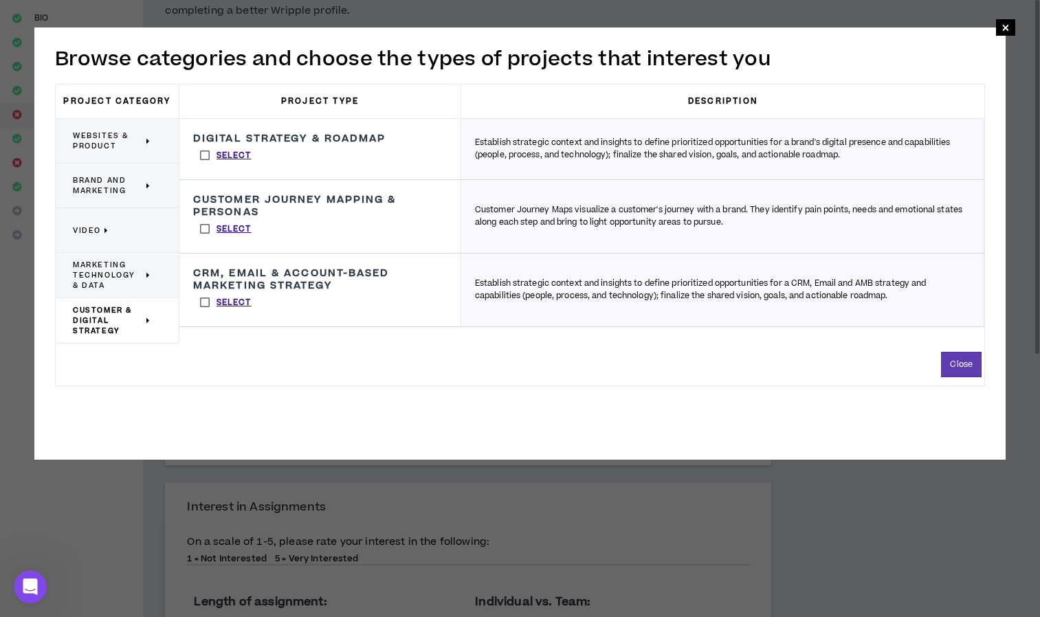
click at [78, 269] on span "Marketing Technology & Data" at bounding box center [108, 275] width 70 height 31
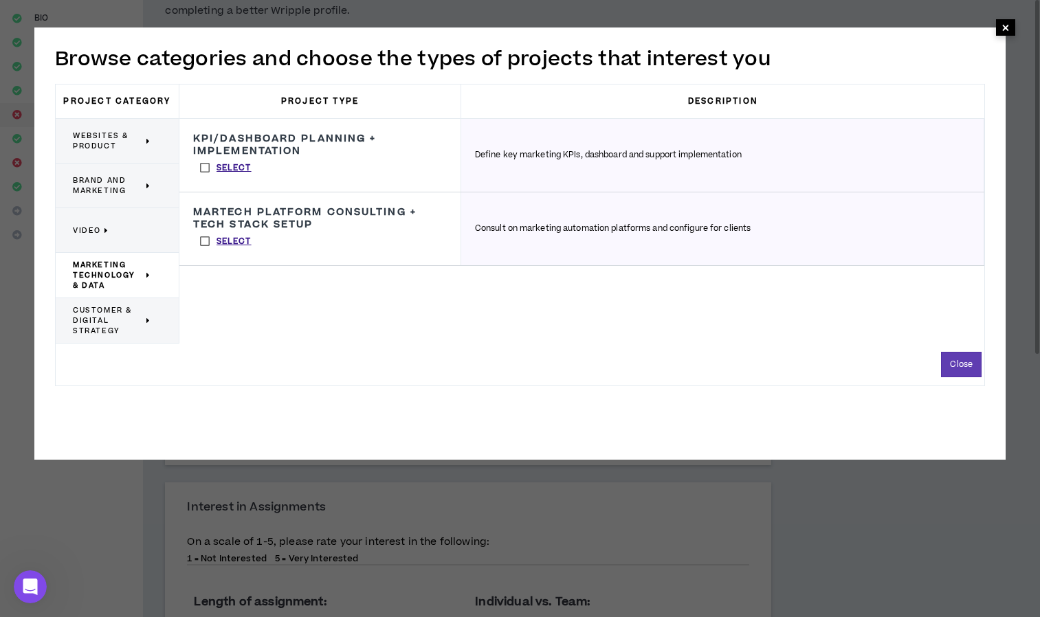
click at [1009, 24] on span "×" at bounding box center [1006, 27] width 8 height 17
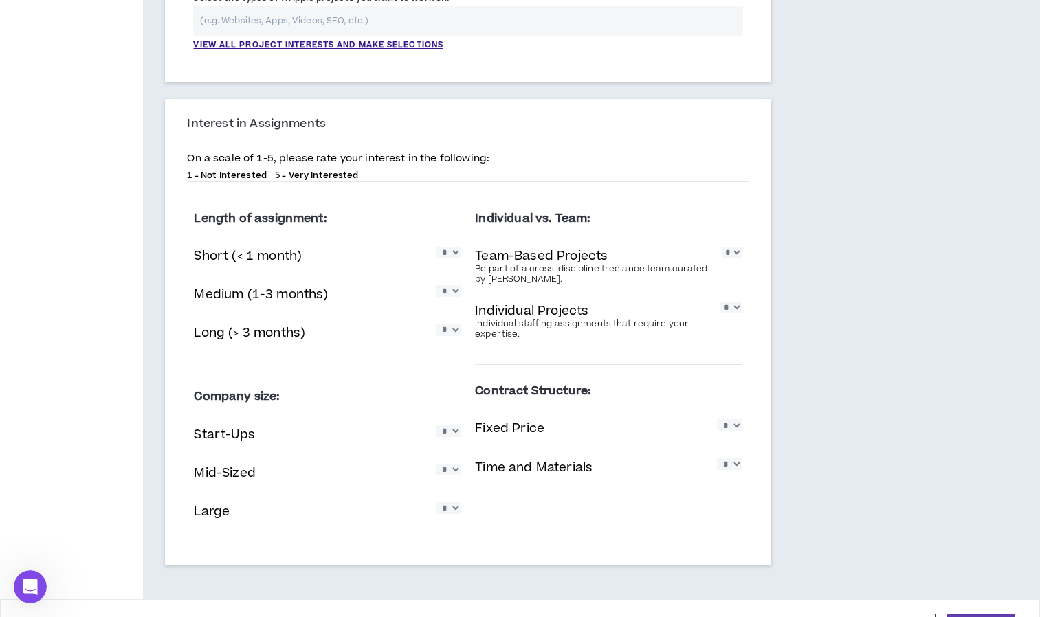
scroll to position [522, 0]
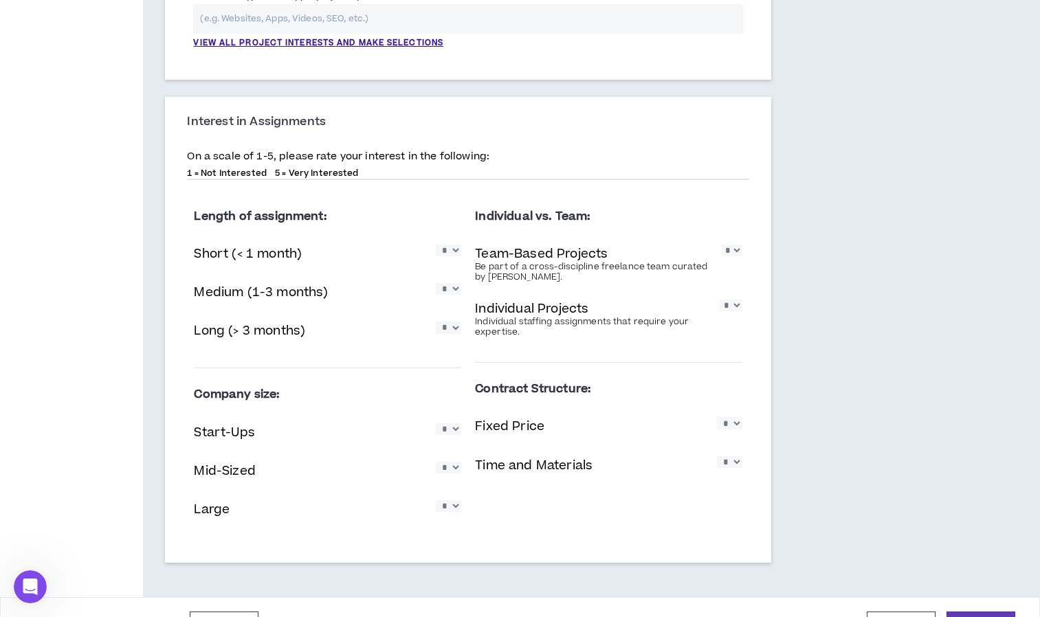
click at [451, 332] on select "* * * * *" at bounding box center [448, 328] width 25 height 12
select select "*"
click at [436, 322] on select "* * * * *" at bounding box center [448, 328] width 25 height 12
click at [452, 289] on select "* * * * *" at bounding box center [448, 289] width 25 height 12
select select "*"
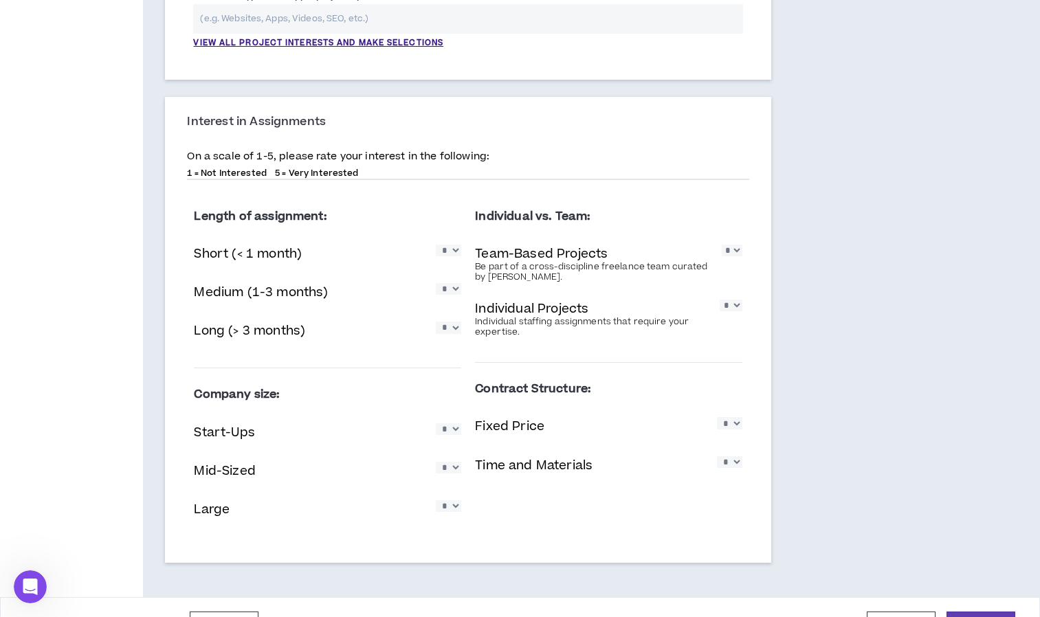
click at [436, 283] on select "* * * * *" at bounding box center [448, 289] width 25 height 12
click at [447, 250] on select "* * * * *" at bounding box center [448, 251] width 25 height 12
select select "*"
click at [436, 245] on select "* * * * *" at bounding box center [448, 251] width 25 height 12
click at [722, 253] on select "* * * * *" at bounding box center [732, 251] width 21 height 12
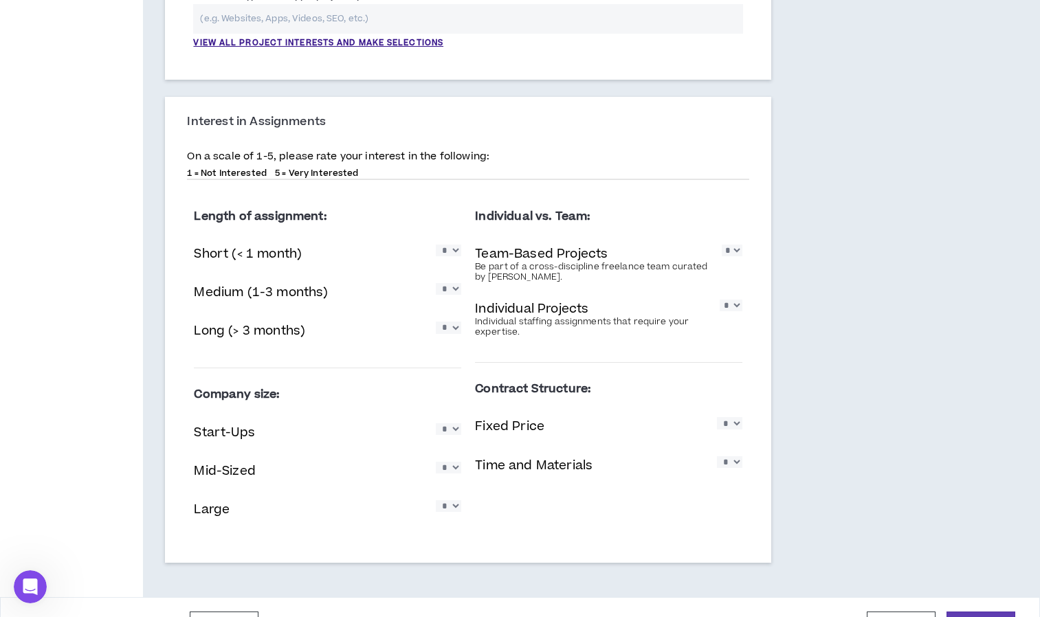
select select "*"
click at [722, 245] on select "* * * * *" at bounding box center [732, 251] width 21 height 12
click at [737, 306] on select "* * * * *" at bounding box center [731, 306] width 23 height 12
select select "*"
click at [720, 300] on select "* * * * *" at bounding box center [731, 306] width 23 height 12
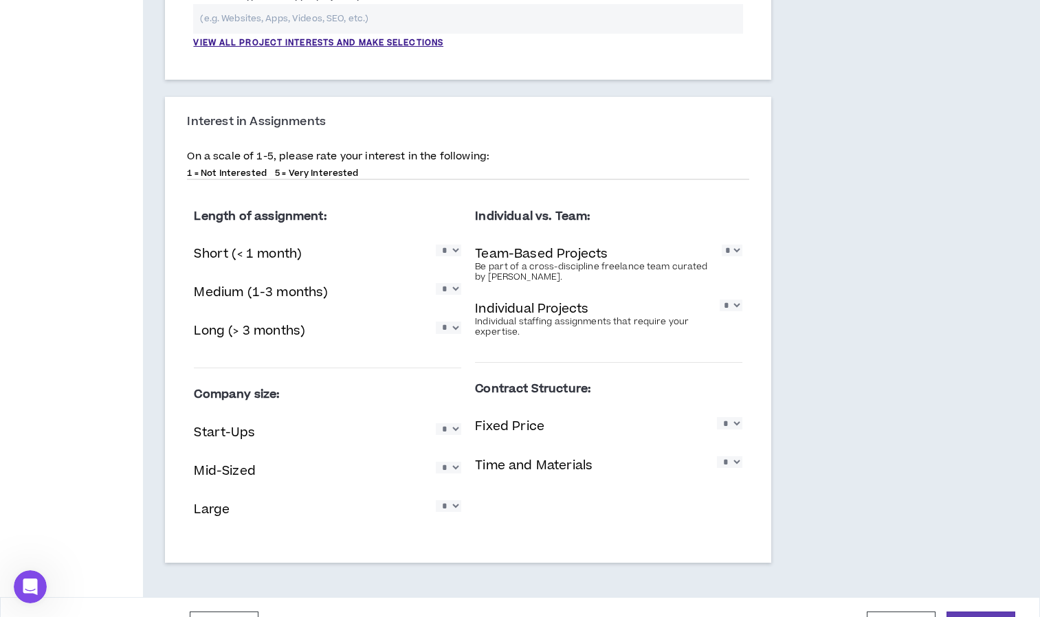
click at [454, 435] on select "* * * * *" at bounding box center [448, 430] width 25 height 12
select select "*"
click at [436, 424] on select "* * * * *" at bounding box center [448, 430] width 25 height 12
click at [441, 471] on select "* * * * *" at bounding box center [448, 468] width 25 height 12
select select "*"
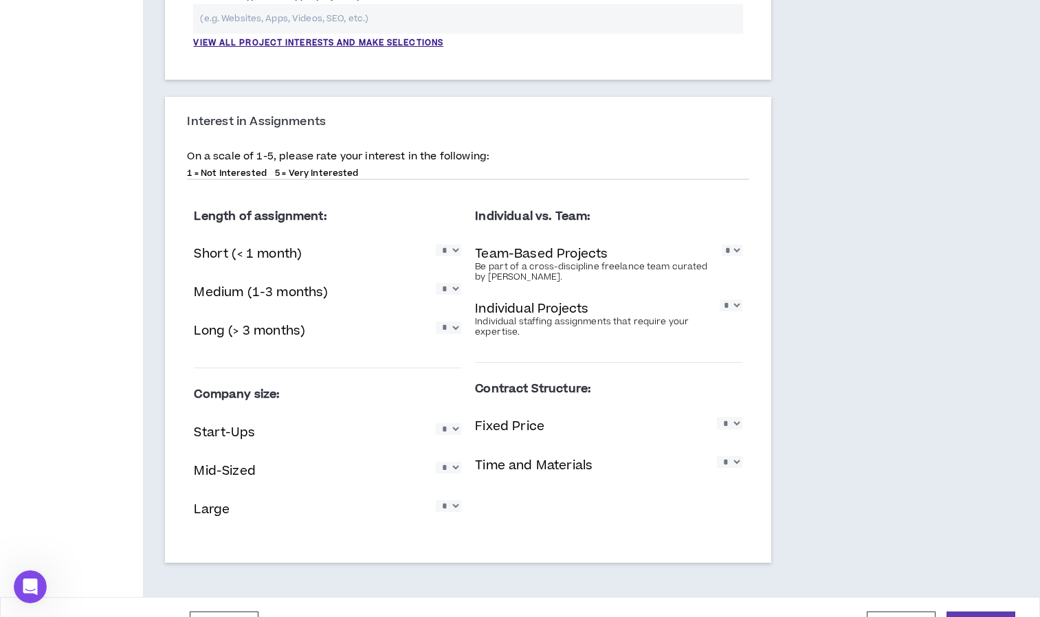
click at [436, 462] on select "* * * * *" at bounding box center [448, 468] width 25 height 12
click at [447, 503] on select "* * * * *" at bounding box center [448, 507] width 25 height 12
select select "*"
click at [436, 501] on select "* * * * *" at bounding box center [448, 507] width 25 height 12
click at [737, 426] on select "* * * * *" at bounding box center [729, 423] width 25 height 12
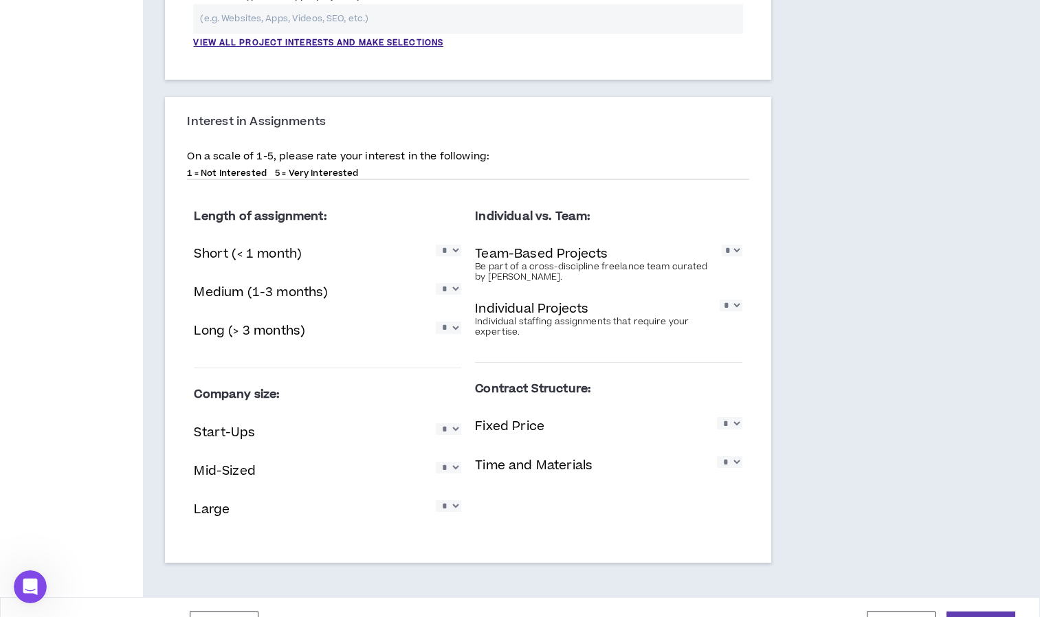
select select "*"
click at [717, 417] on select "* * * * *" at bounding box center [729, 423] width 25 height 12
click at [732, 468] on select "* * * * *" at bounding box center [729, 463] width 25 height 12
select select "*"
click at [717, 457] on select "* * * * *" at bounding box center [729, 463] width 25 height 12
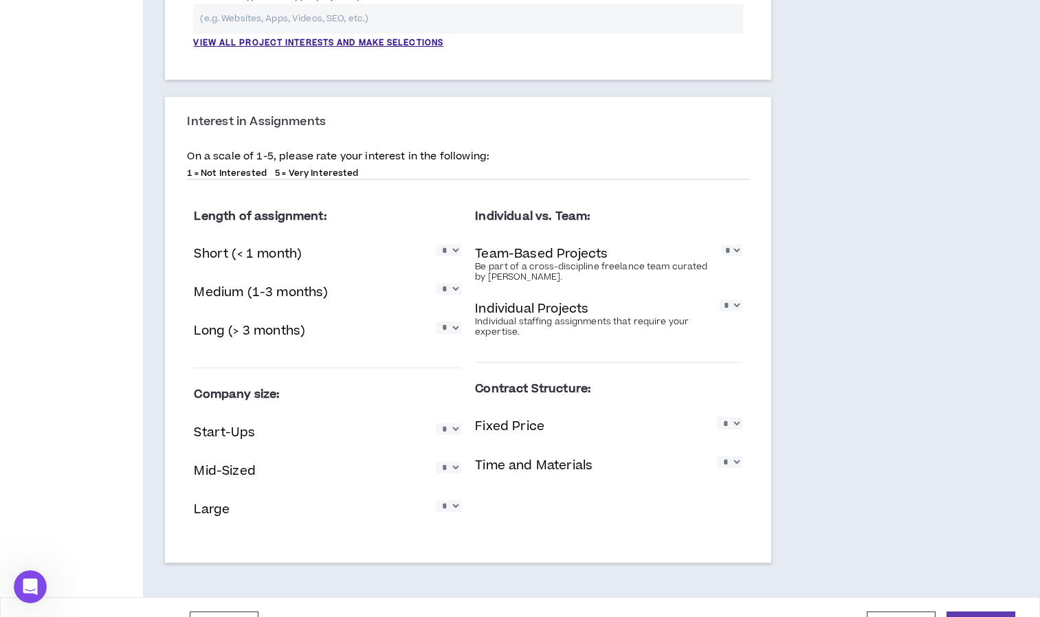
click at [717, 501] on div "Contract Structure: Fixed Price * * * * * Time and Materials * * * * *" at bounding box center [608, 433] width 267 height 140
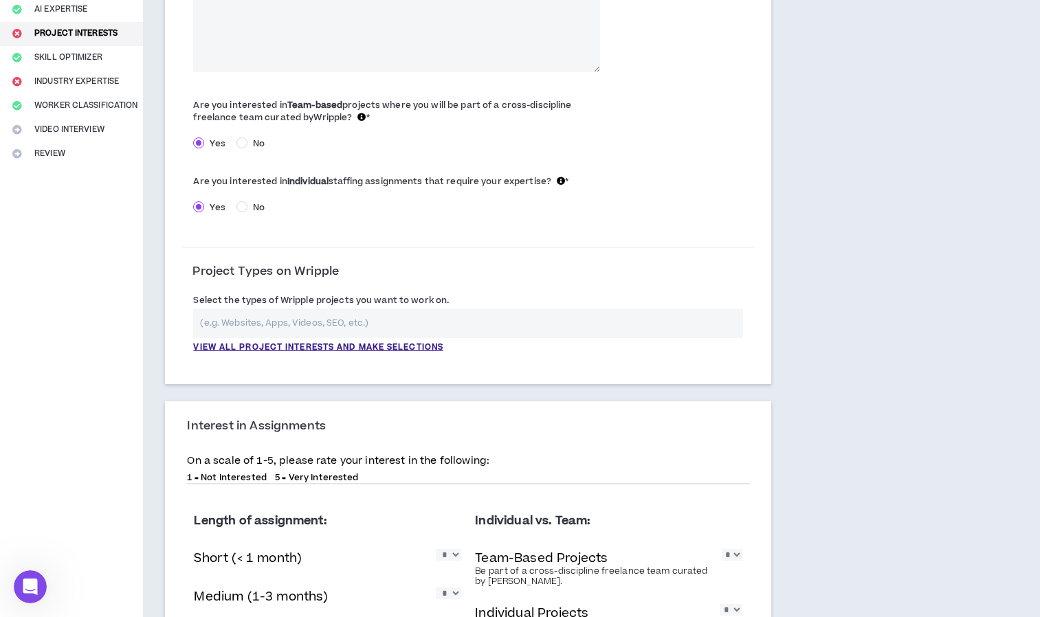
scroll to position [0, 0]
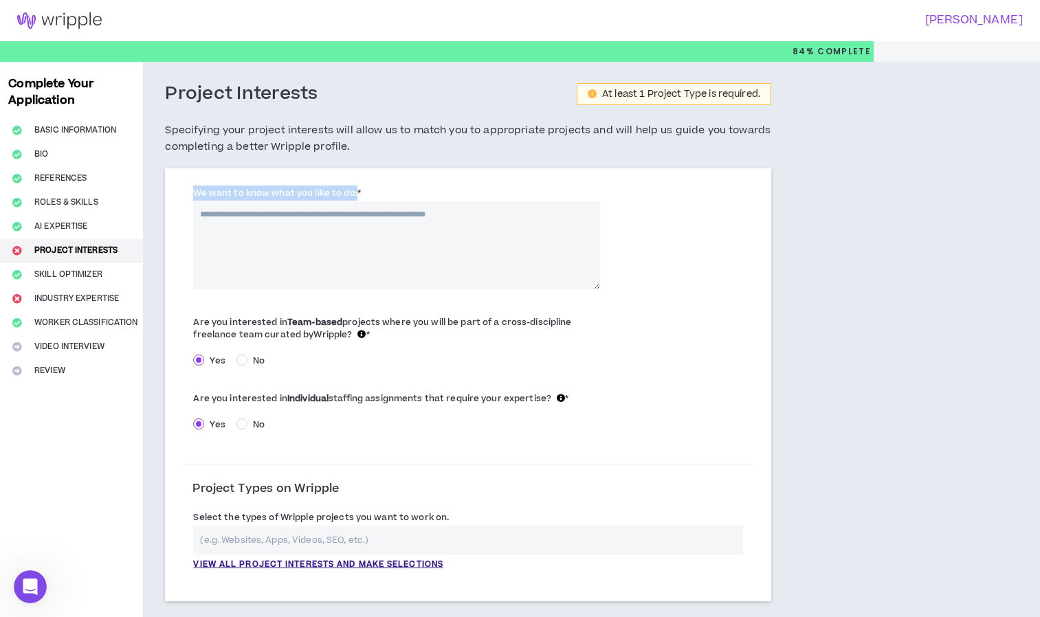
drag, startPoint x: 190, startPoint y: 194, endPoint x: 356, endPoint y: 198, distance: 166.4
click at [356, 198] on div "We want to know what you like to do: *" at bounding box center [396, 237] width 429 height 103
copy label "We want to know what you like to do:"
click at [345, 218] on textarea "We want to know what you like to do: *" at bounding box center [396, 245] width 407 height 88
type textarea "*"
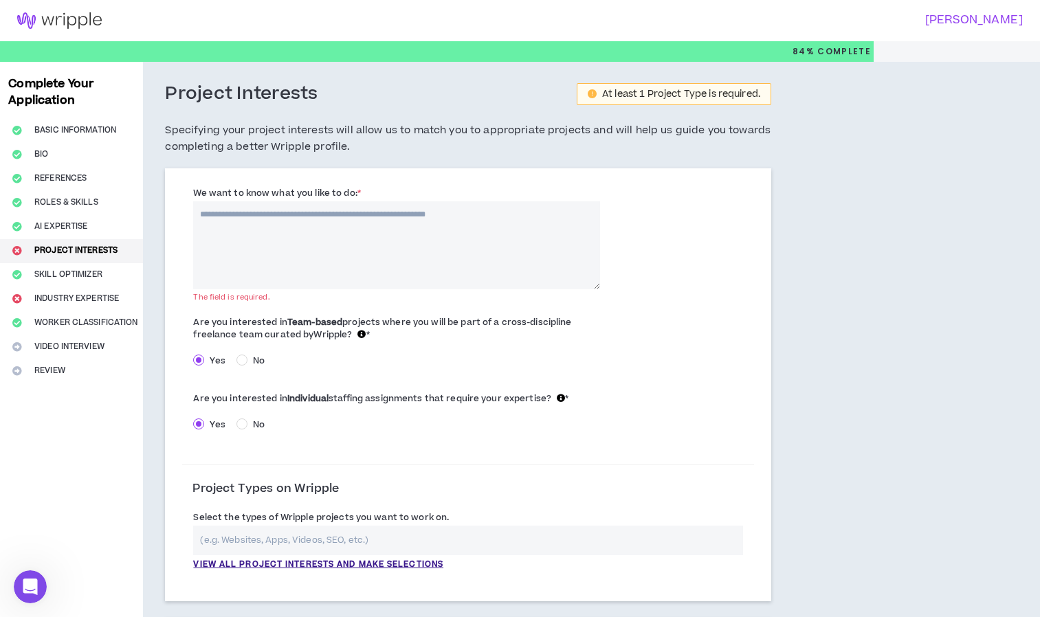
paste textarea "**********"
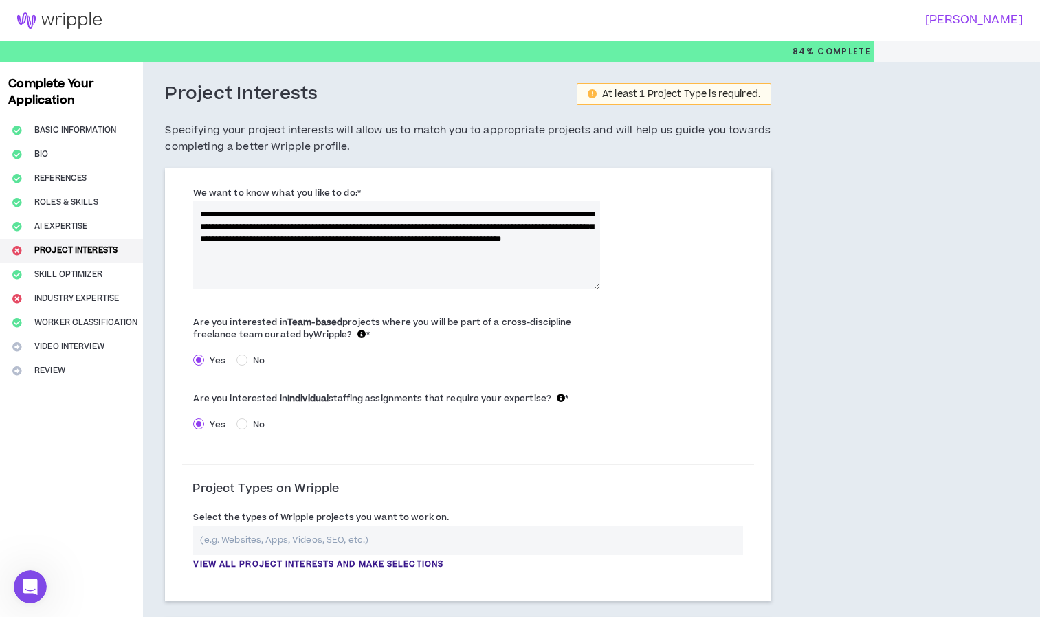
drag, startPoint x: 254, startPoint y: 241, endPoint x: 255, endPoint y: 223, distance: 18.6
click at [255, 223] on textarea "**********" at bounding box center [396, 245] width 407 height 88
click at [262, 228] on textarea "**********" at bounding box center [396, 245] width 407 height 88
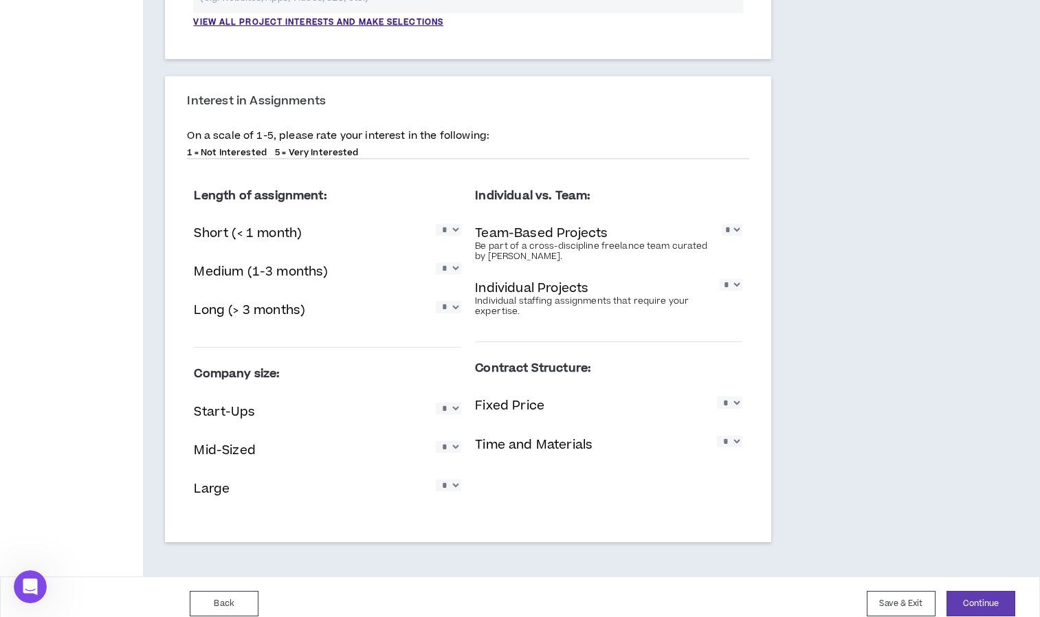
scroll to position [556, 0]
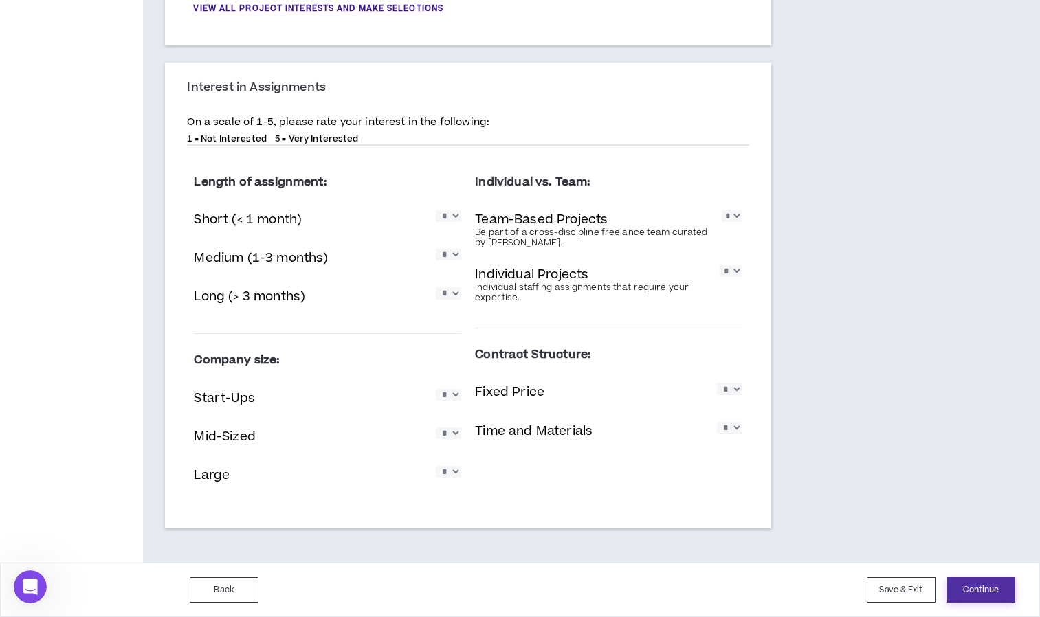
type textarea "**********"
click at [988, 591] on button "Continue" at bounding box center [981, 590] width 69 height 25
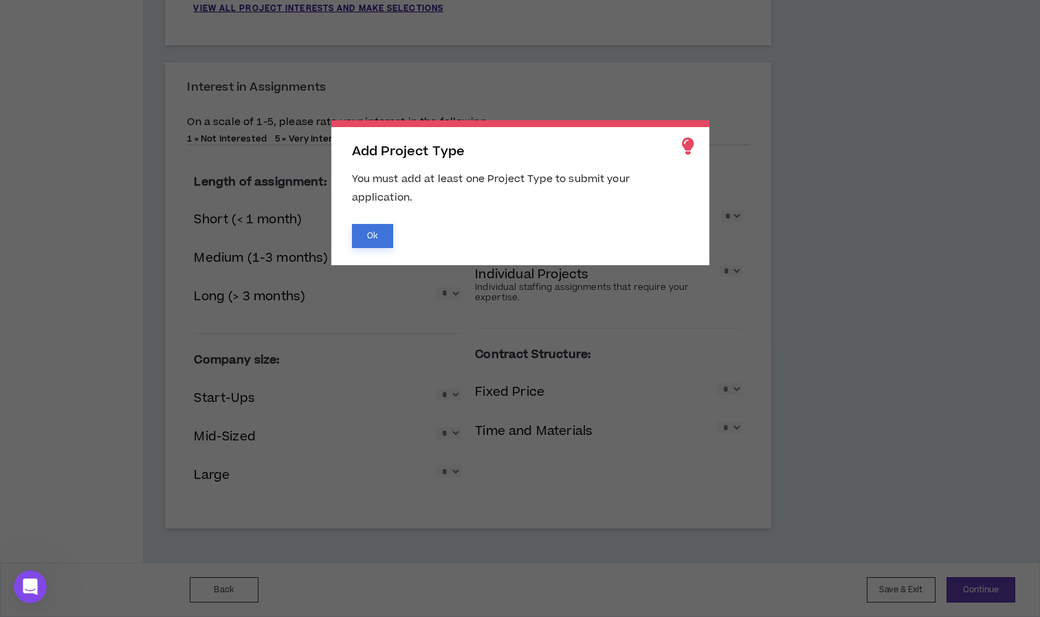
click at [371, 234] on button "Ok" at bounding box center [372, 236] width 41 height 24
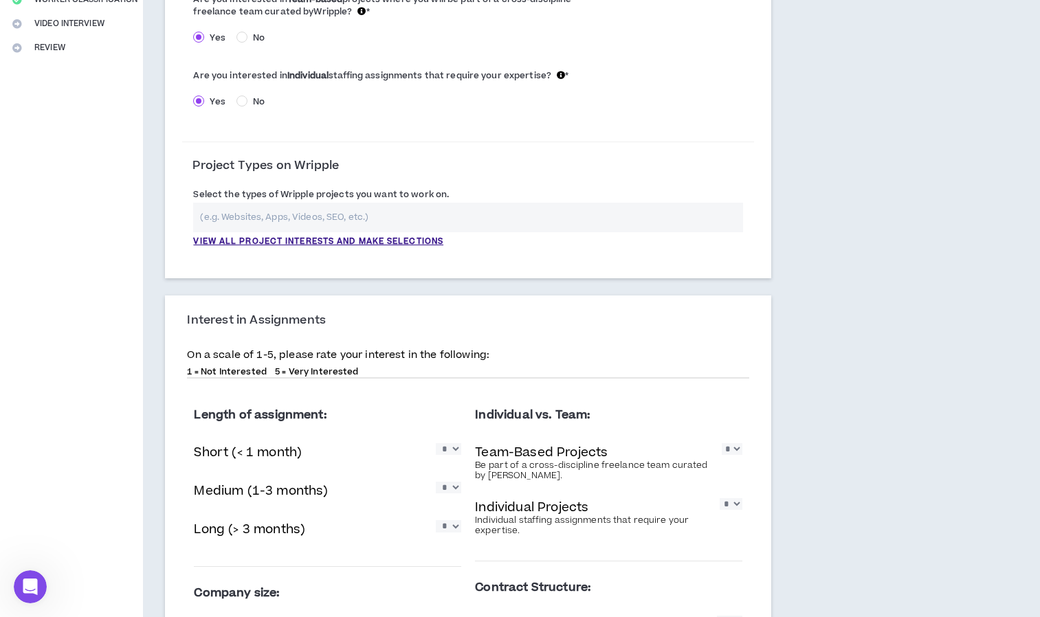
scroll to position [319, 0]
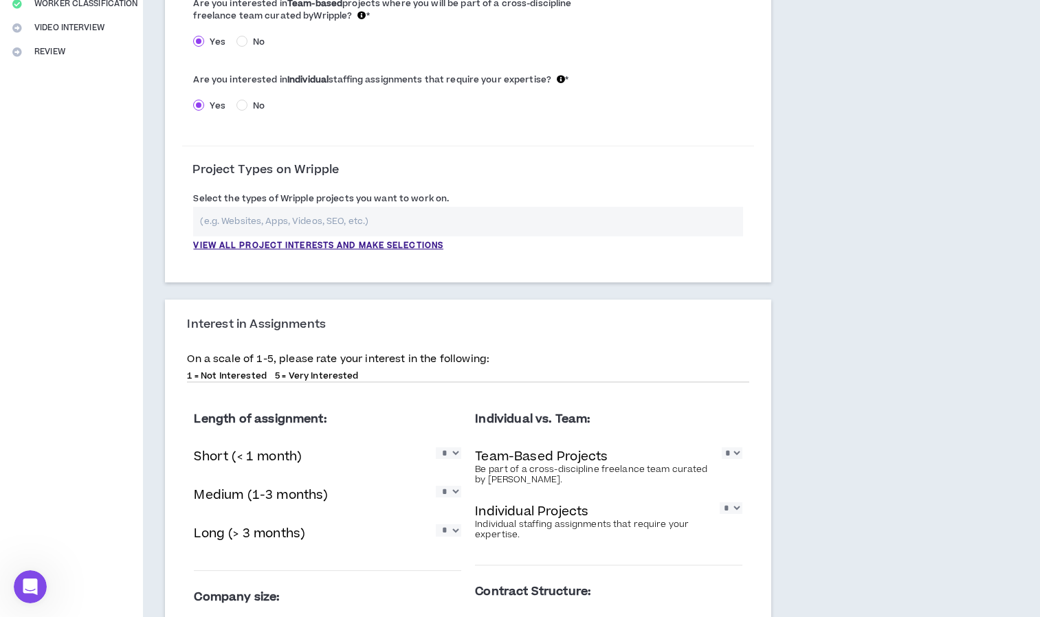
click at [357, 221] on input "text" at bounding box center [468, 222] width 550 height 30
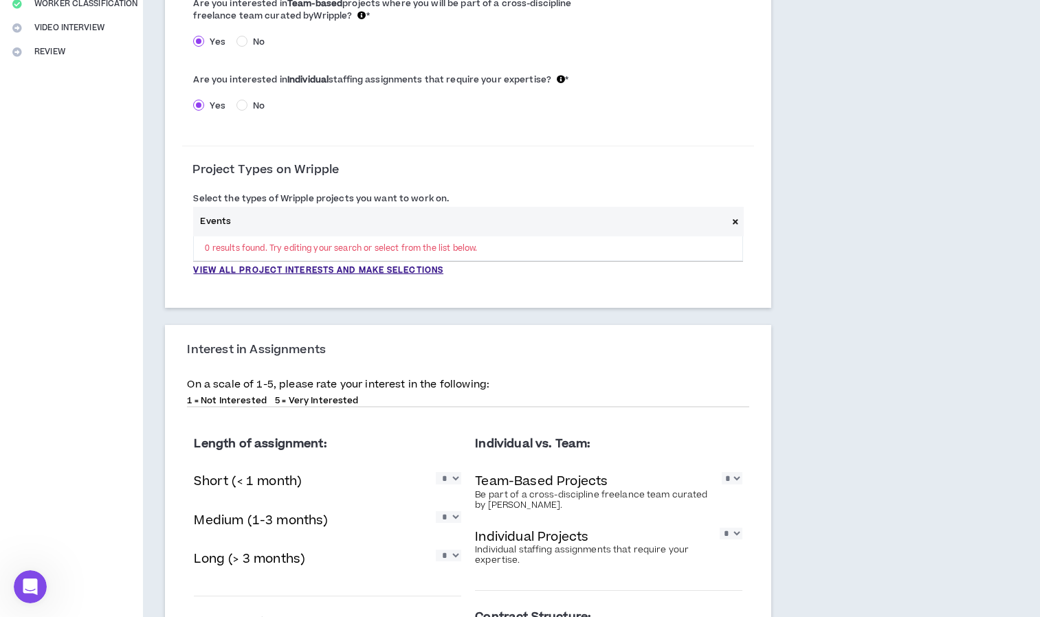
type input "Events"
click at [349, 270] on p "View all project interests and make selections" at bounding box center [318, 271] width 250 height 12
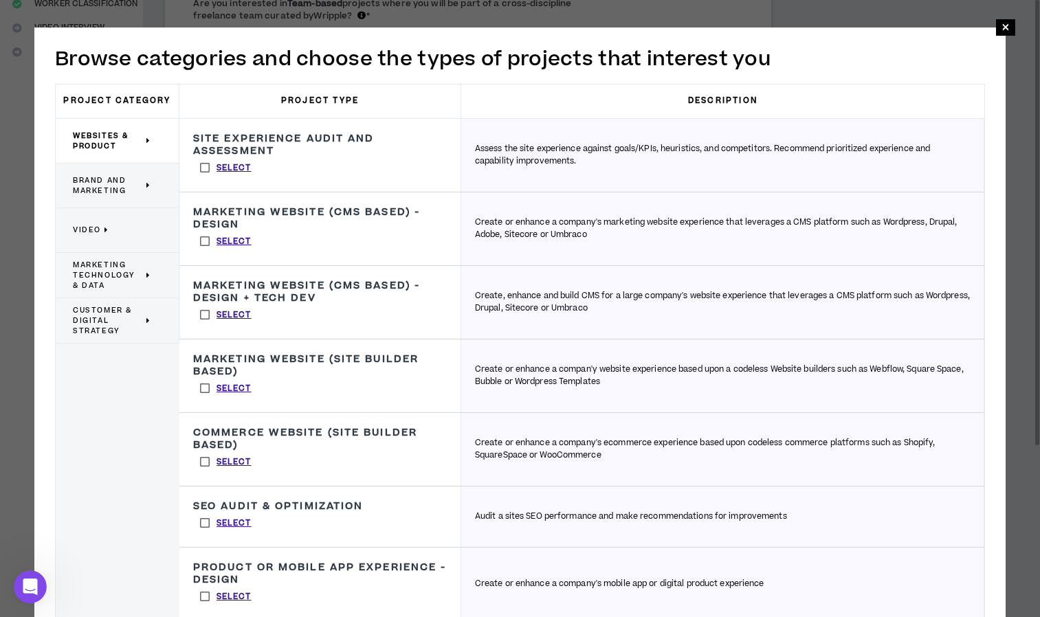
click at [111, 188] on span "Brand and Marketing" at bounding box center [108, 185] width 70 height 21
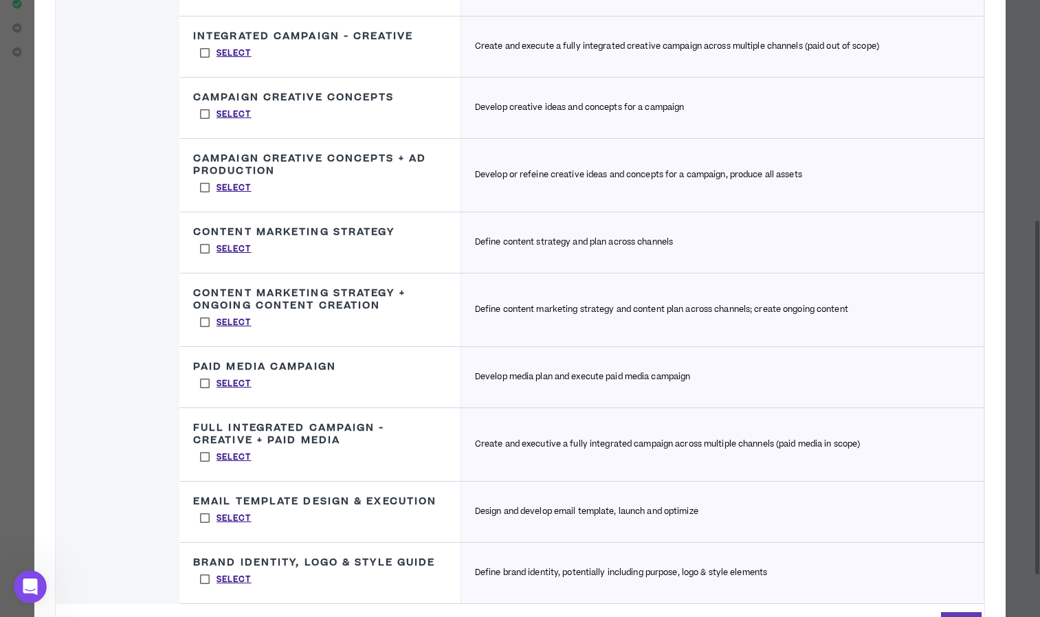
click at [208, 114] on label "Select" at bounding box center [225, 114] width 65 height 21
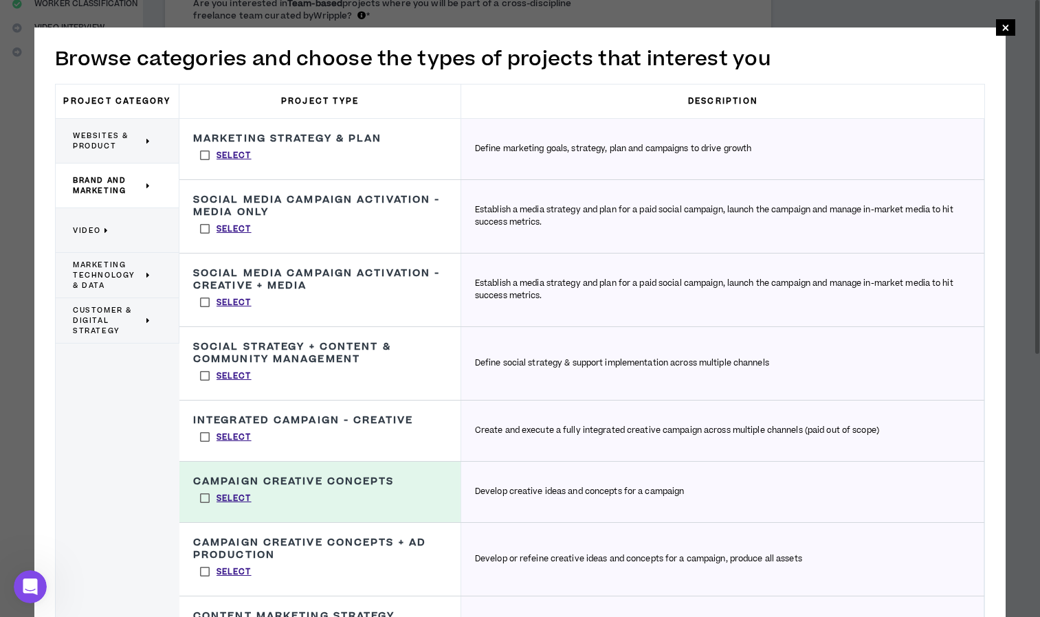
click at [204, 155] on label "Select" at bounding box center [225, 155] width 65 height 21
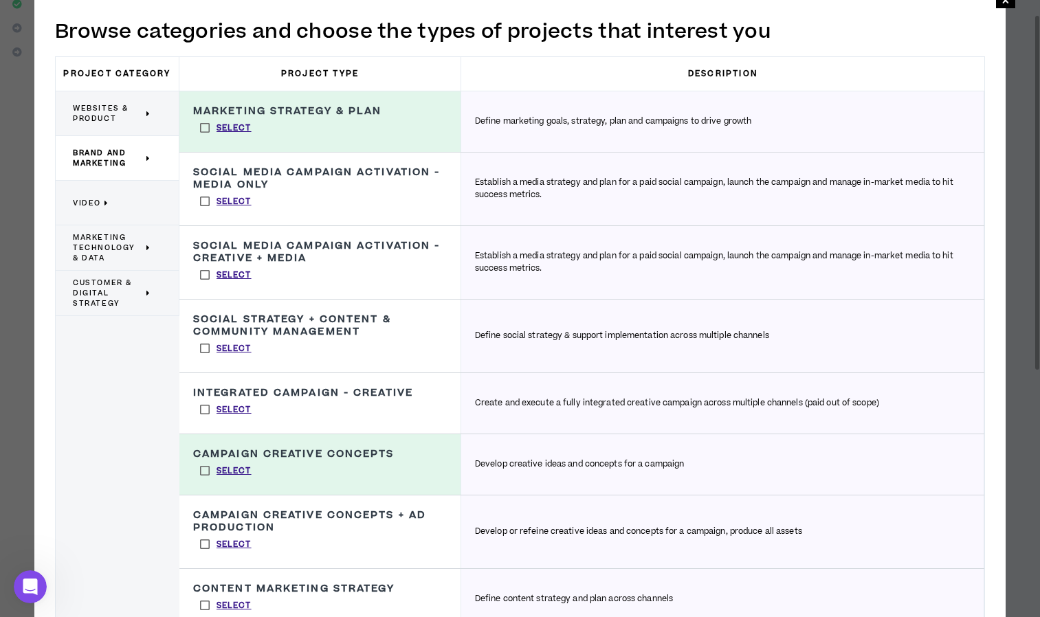
click at [118, 245] on span "Marketing Technology & Data" at bounding box center [108, 247] width 70 height 31
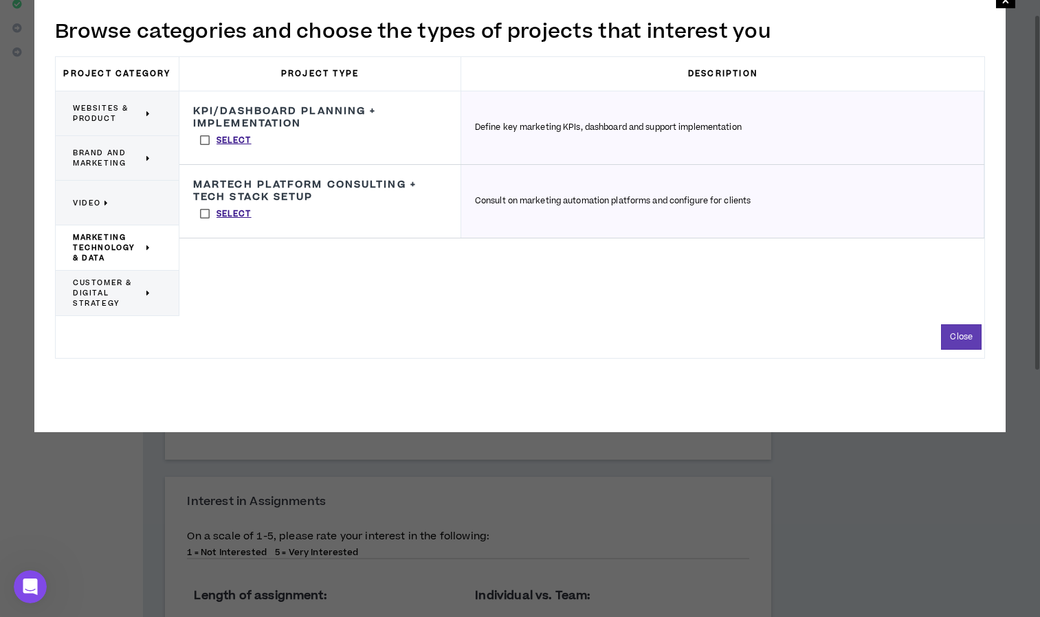
click at [106, 296] on span "Customer & Digital Strategy" at bounding box center [108, 293] width 70 height 31
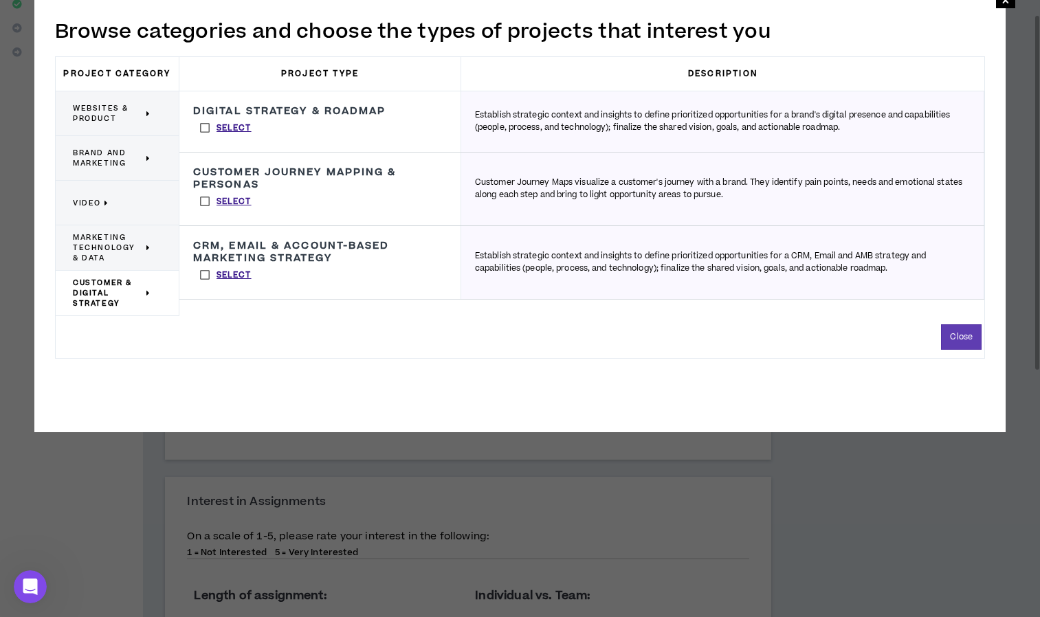
click at [203, 200] on label "Select" at bounding box center [225, 201] width 65 height 21
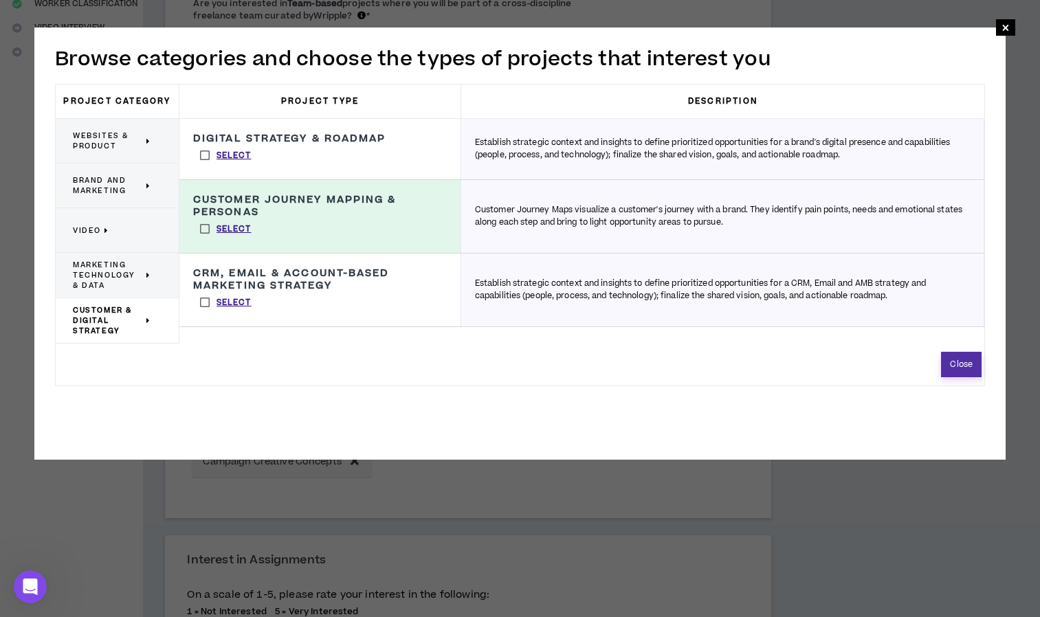
click at [958, 360] on button "Close" at bounding box center [961, 364] width 41 height 25
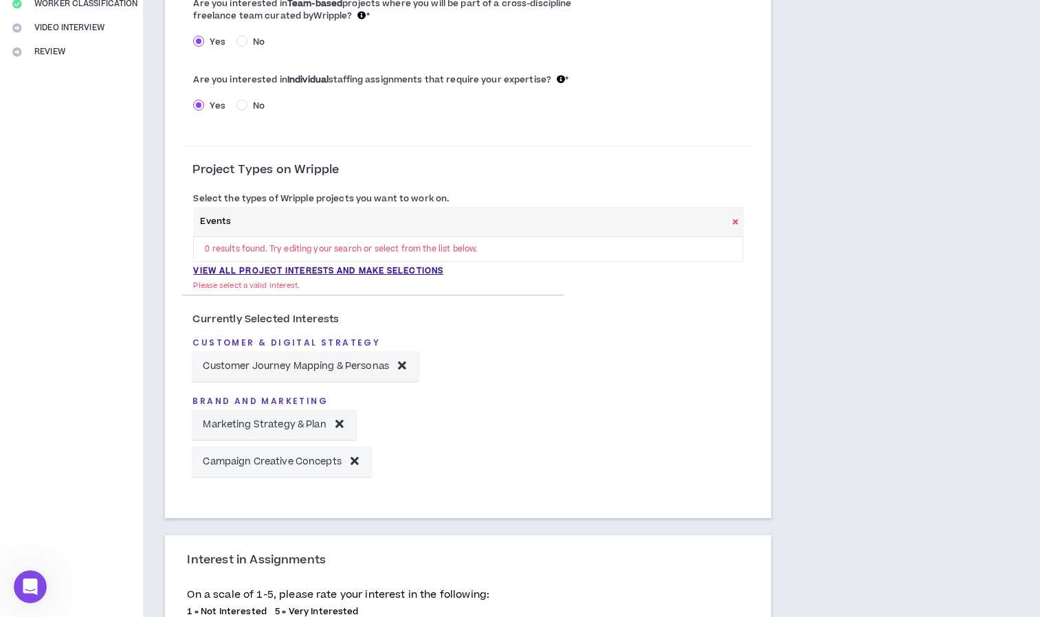
click at [738, 221] on icon at bounding box center [736, 222] width 6 height 8
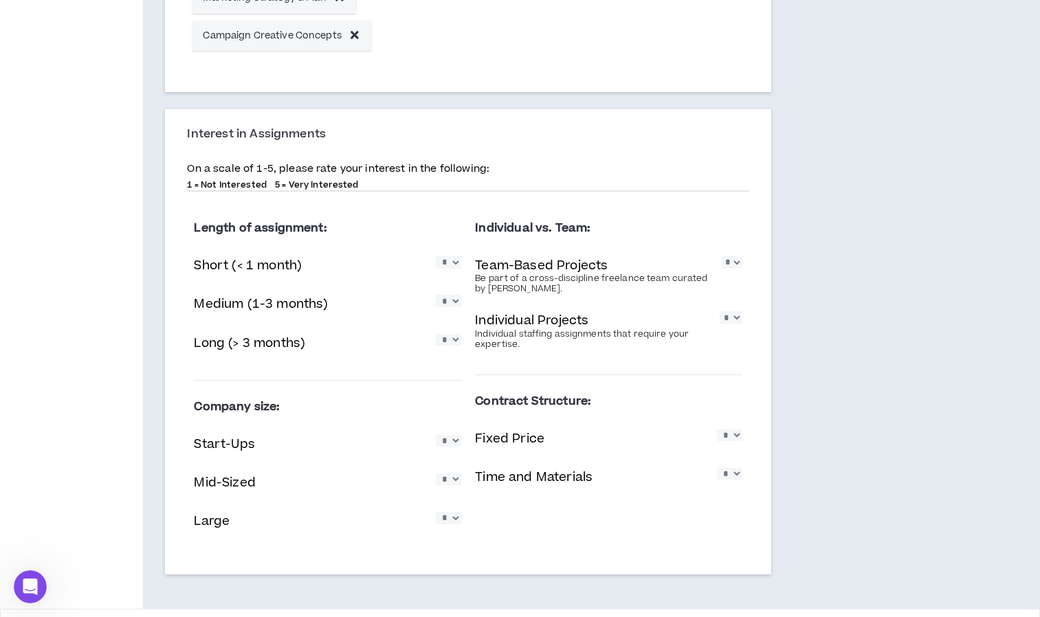
scroll to position [767, 0]
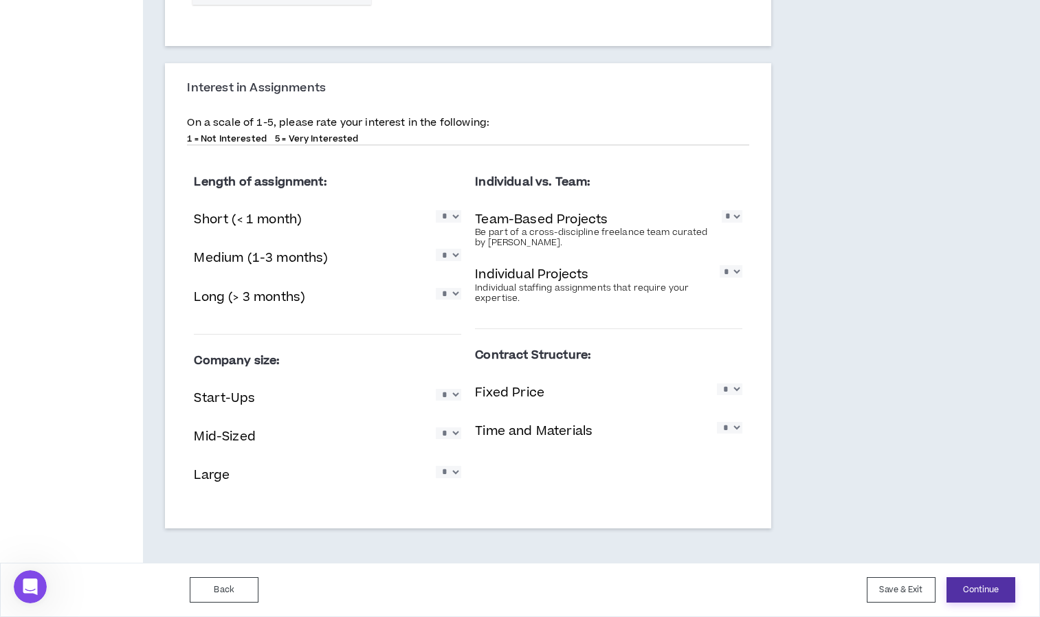
click at [961, 588] on button "Continue" at bounding box center [981, 590] width 69 height 25
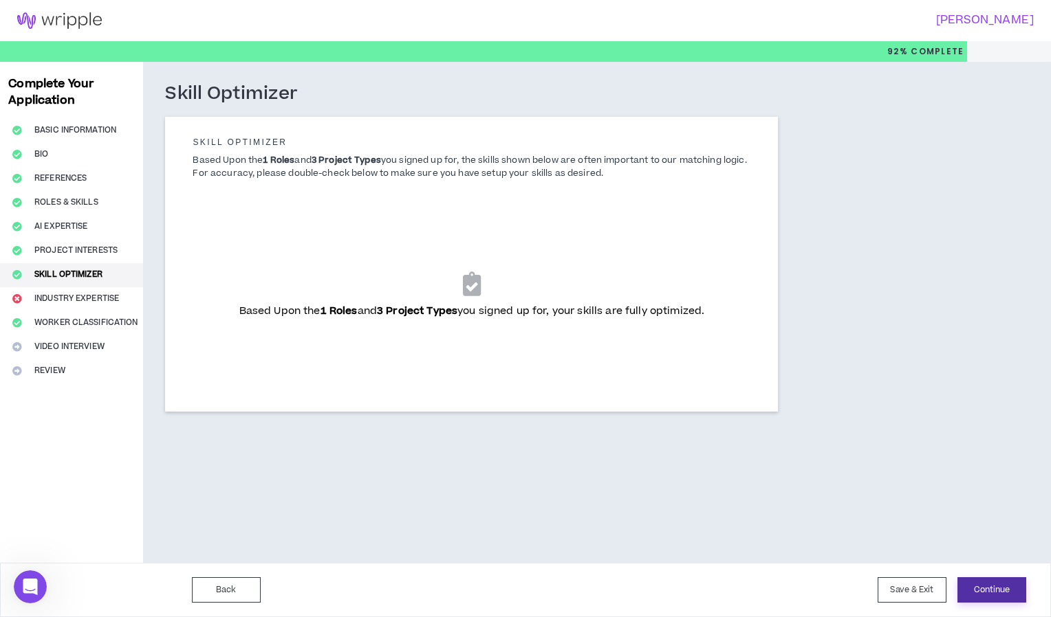
click at [994, 597] on button "Continue" at bounding box center [991, 590] width 69 height 25
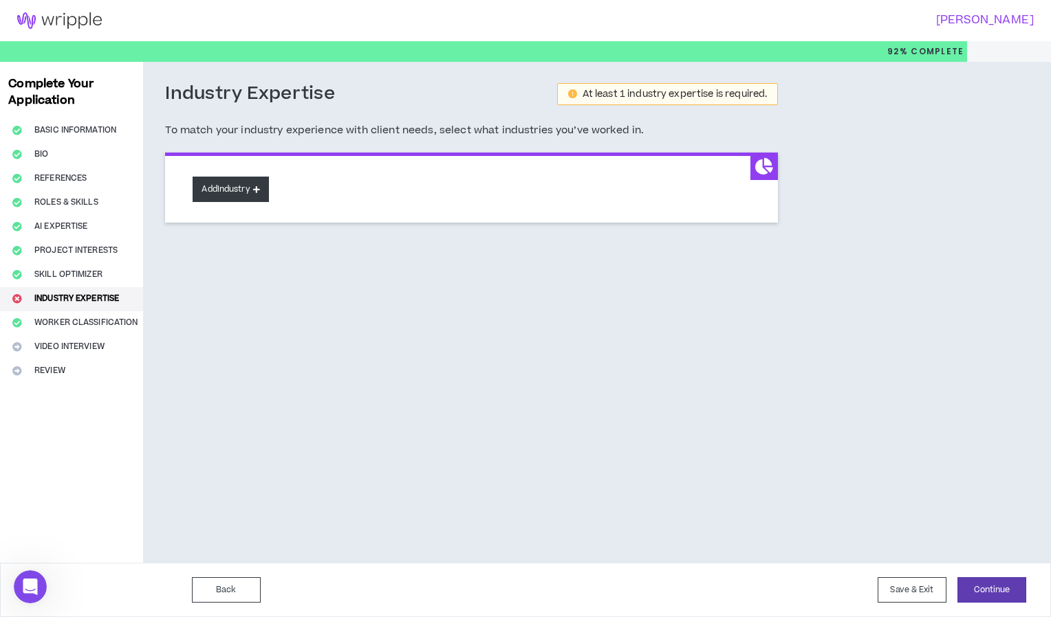
click at [265, 195] on button "Add Industry" at bounding box center [231, 189] width 76 height 25
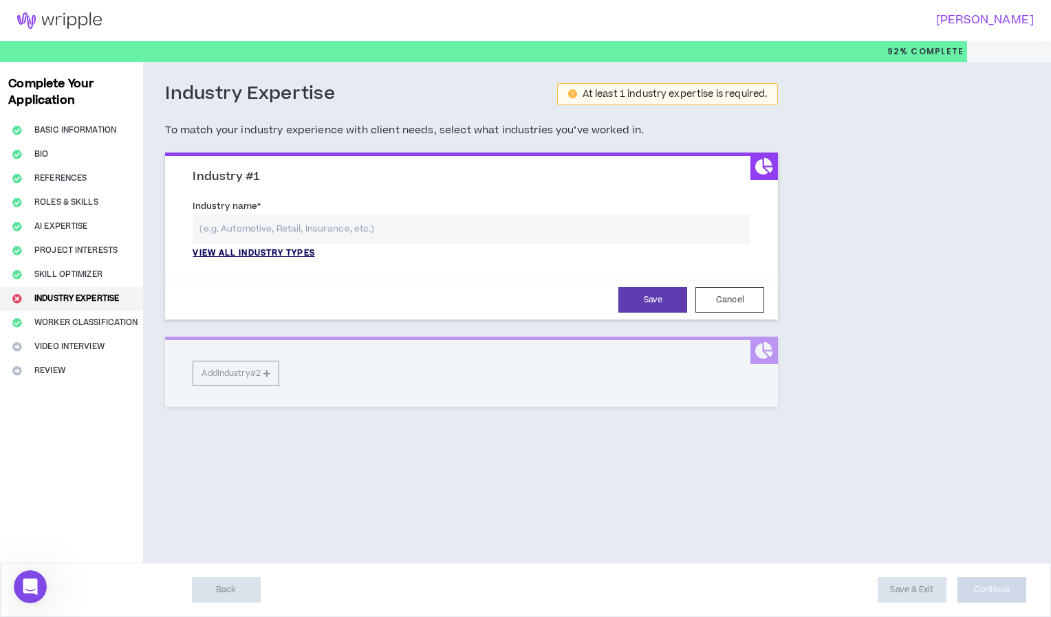
click at [266, 256] on p "View all industry types" at bounding box center [254, 254] width 122 height 12
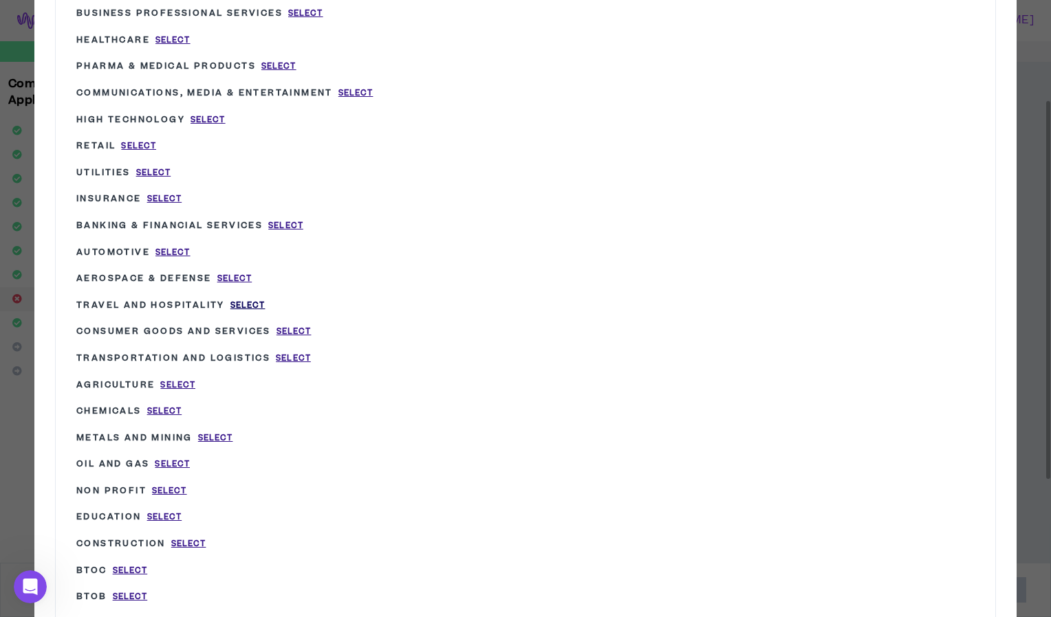
click at [243, 307] on span "Select" at bounding box center [247, 306] width 35 height 12
type input "Travel and Hospitality"
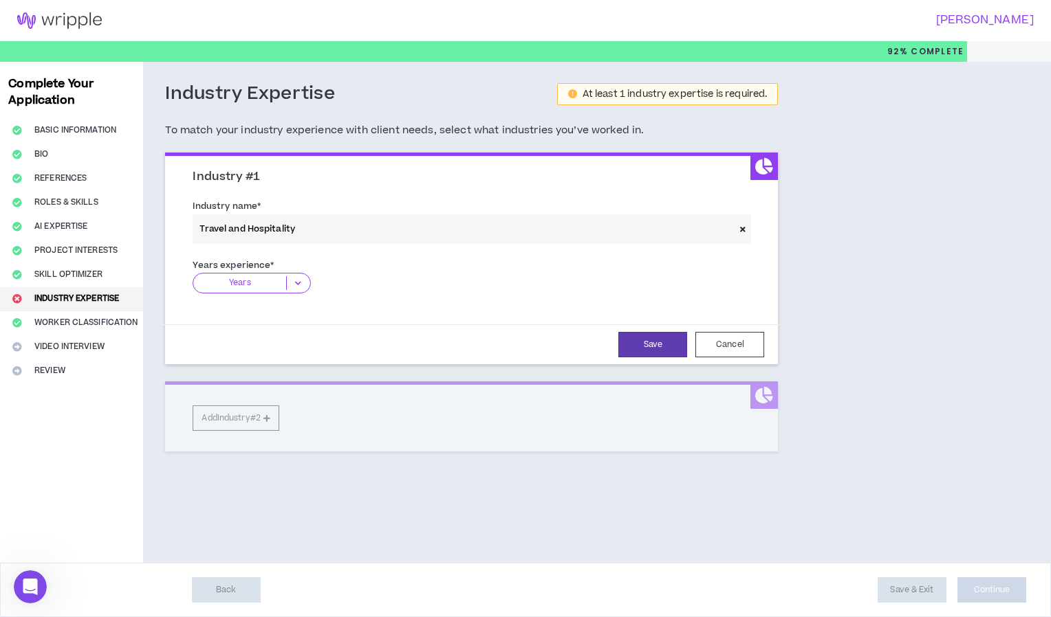
click at [292, 278] on icon at bounding box center [298, 283] width 23 height 14
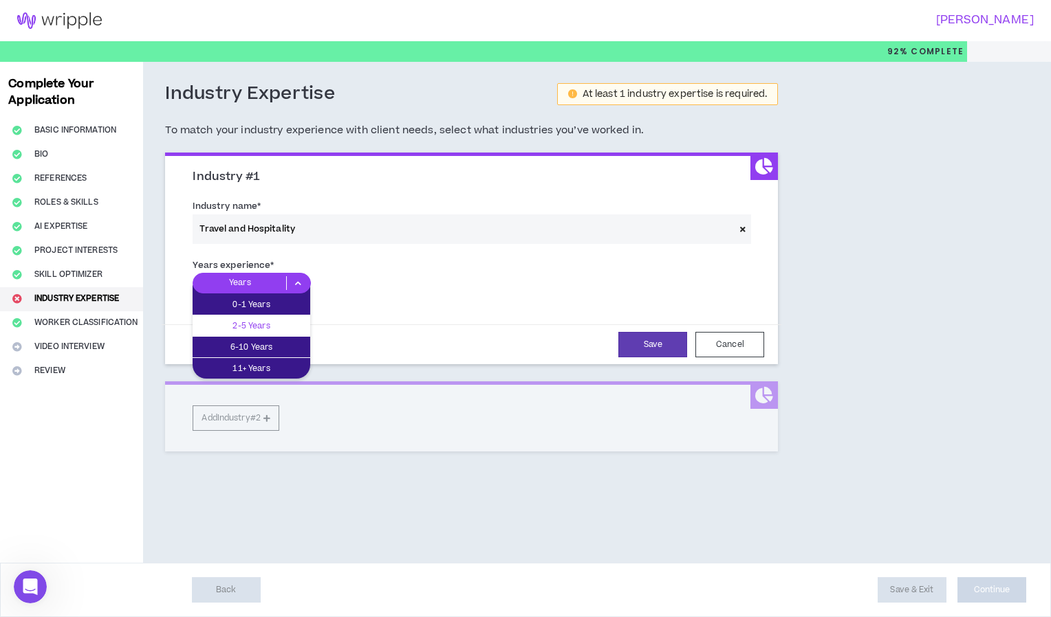
click at [282, 325] on p "2-5 Years" at bounding box center [252, 325] width 118 height 15
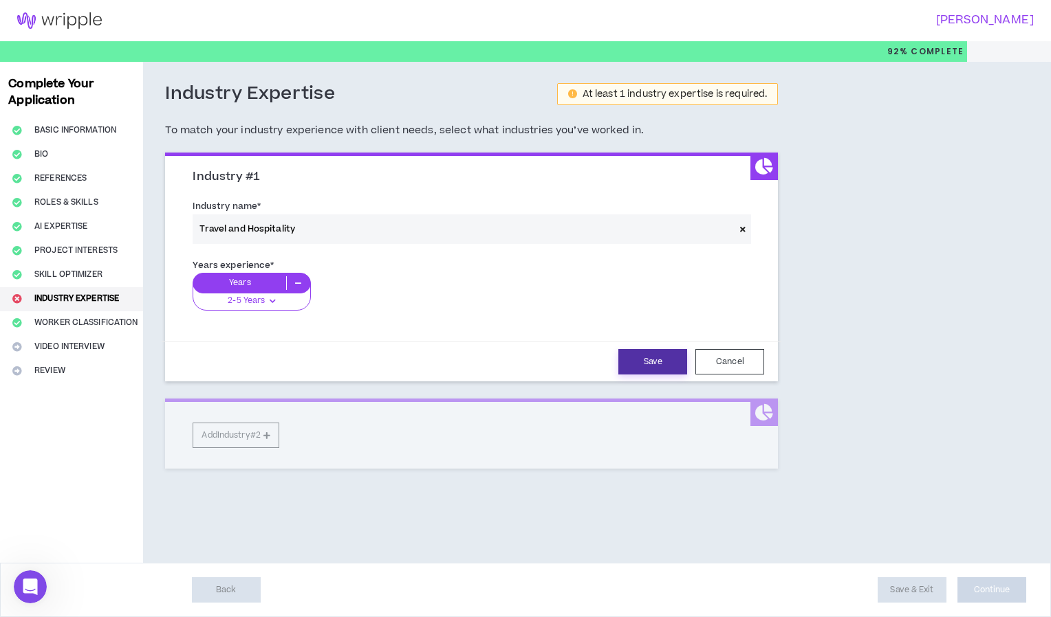
click at [646, 363] on button "Save" at bounding box center [652, 361] width 69 height 25
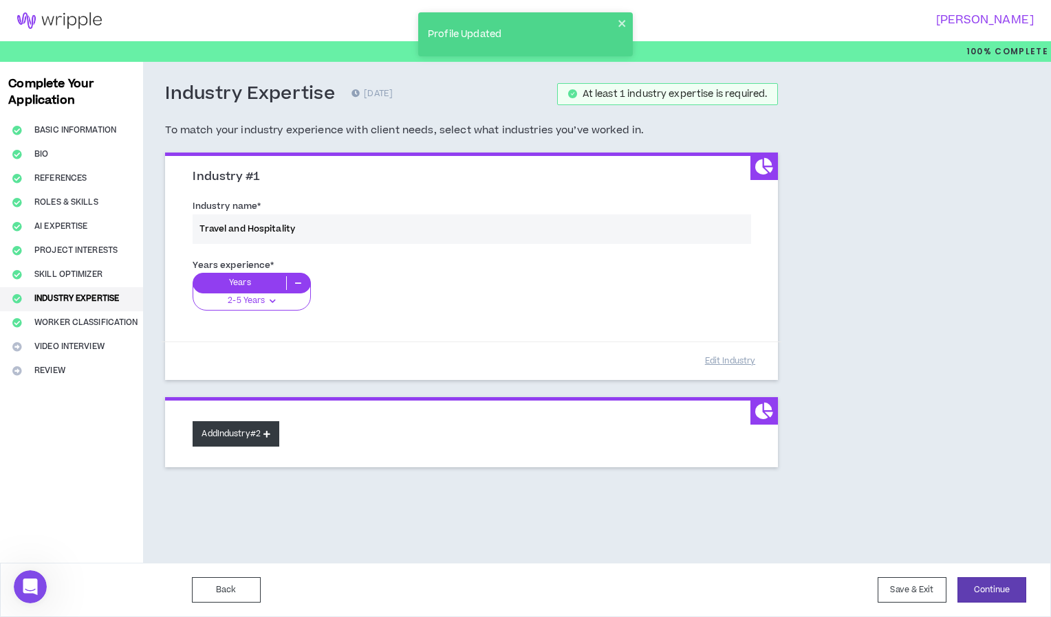
click at [270, 437] on icon at bounding box center [266, 434] width 7 height 8
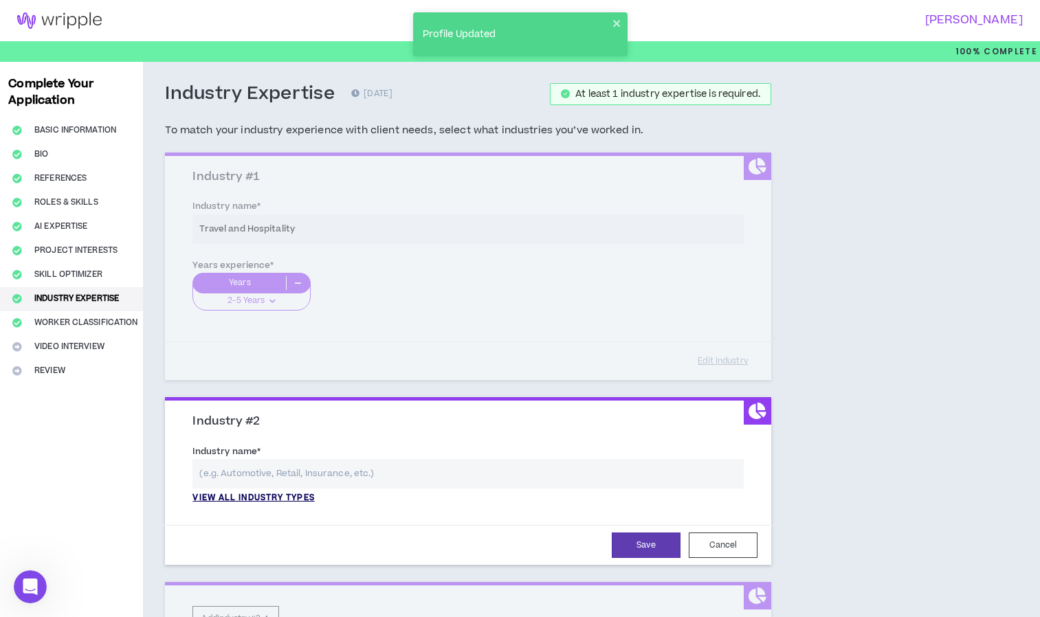
click at [269, 500] on p "View all industry types" at bounding box center [254, 498] width 122 height 12
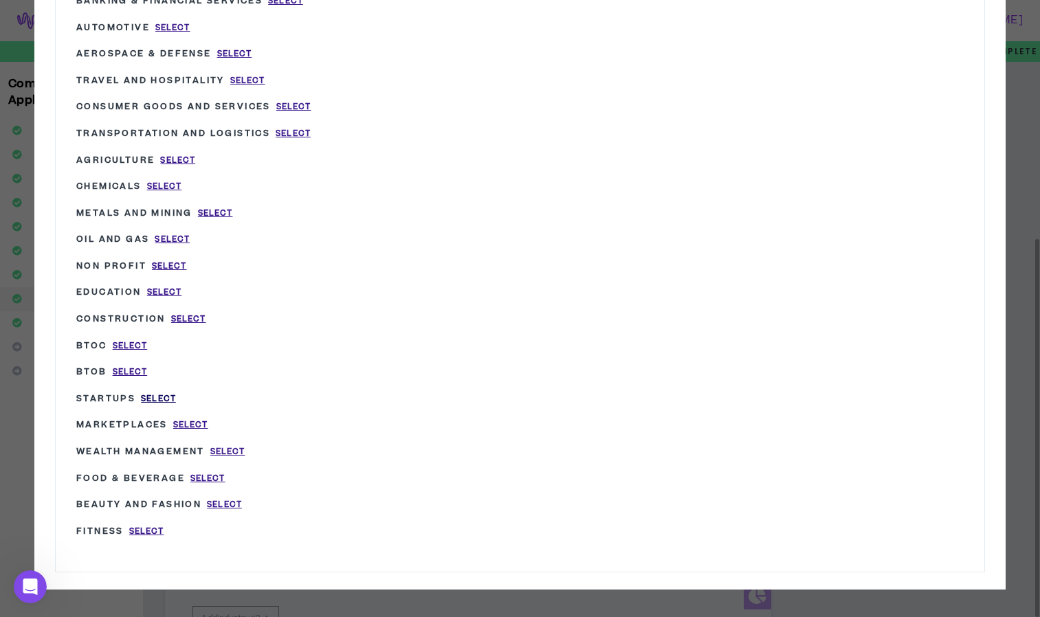
click at [164, 399] on span "Select" at bounding box center [158, 399] width 35 height 12
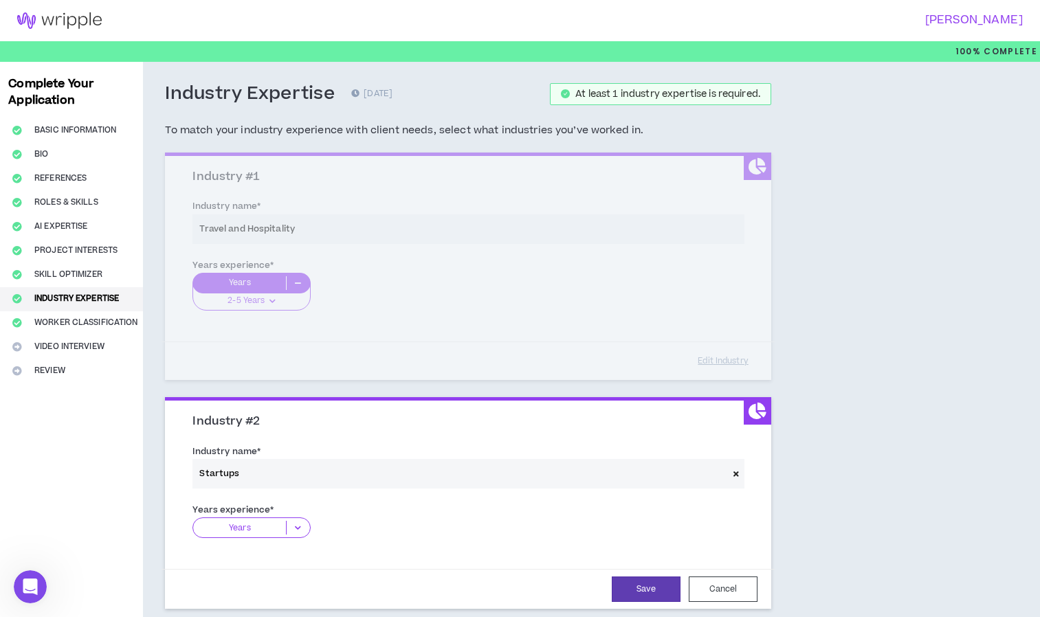
type input "Startups"
click at [300, 529] on icon at bounding box center [298, 528] width 23 height 14
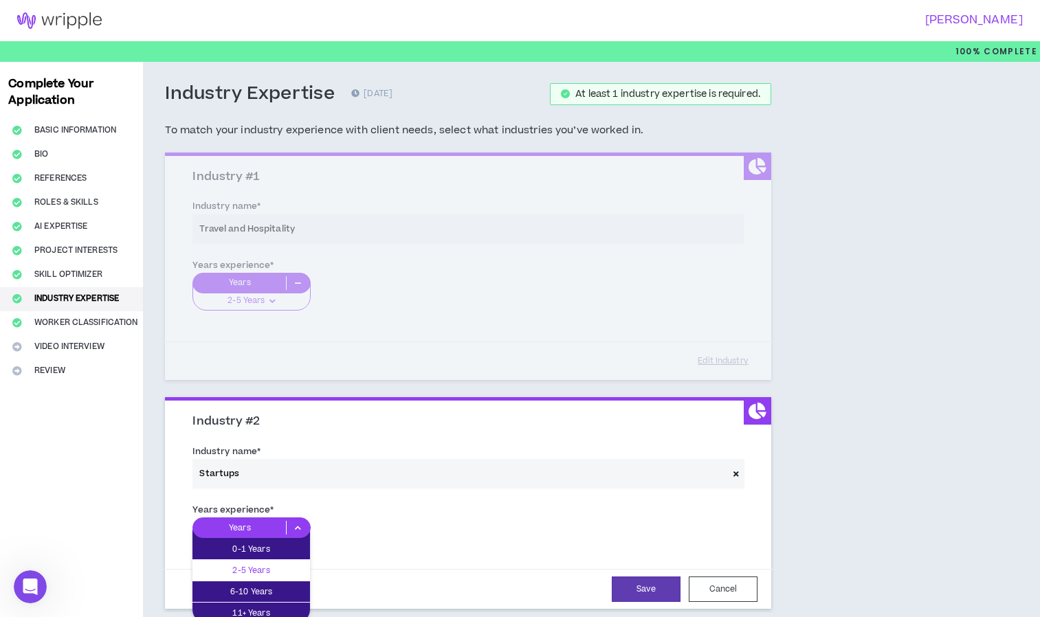
click at [285, 565] on p "2-5 Years" at bounding box center [252, 570] width 118 height 15
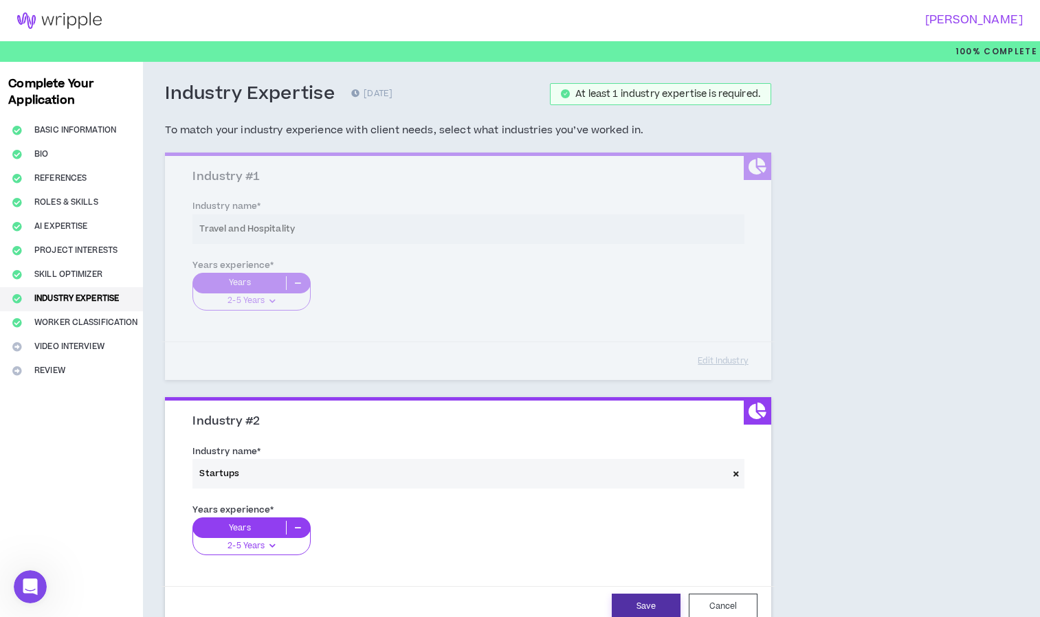
click at [663, 606] on button "Save" at bounding box center [646, 606] width 69 height 25
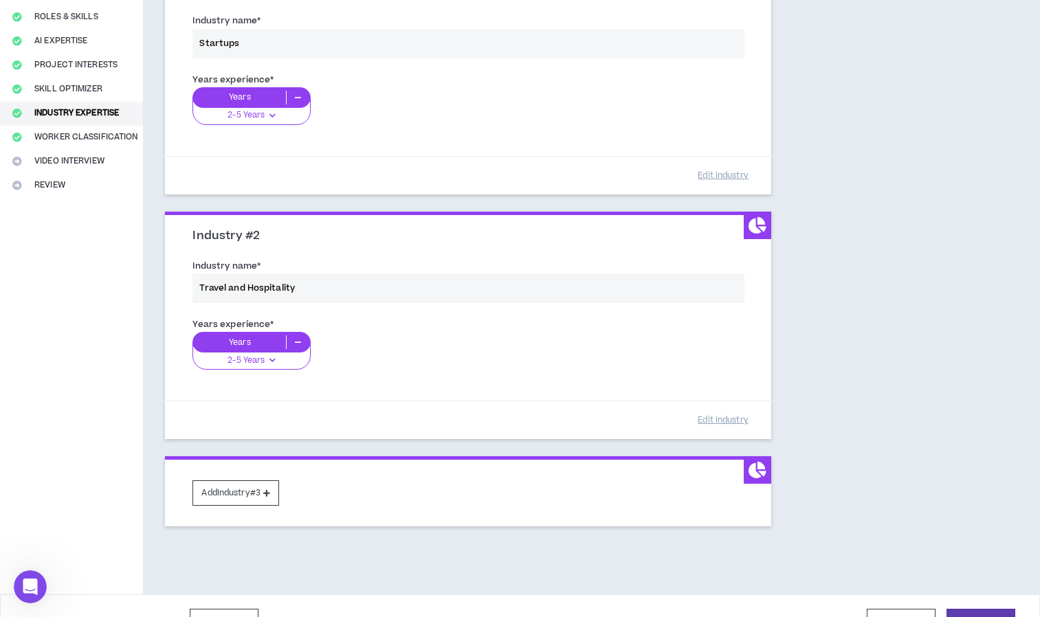
scroll to position [217, 0]
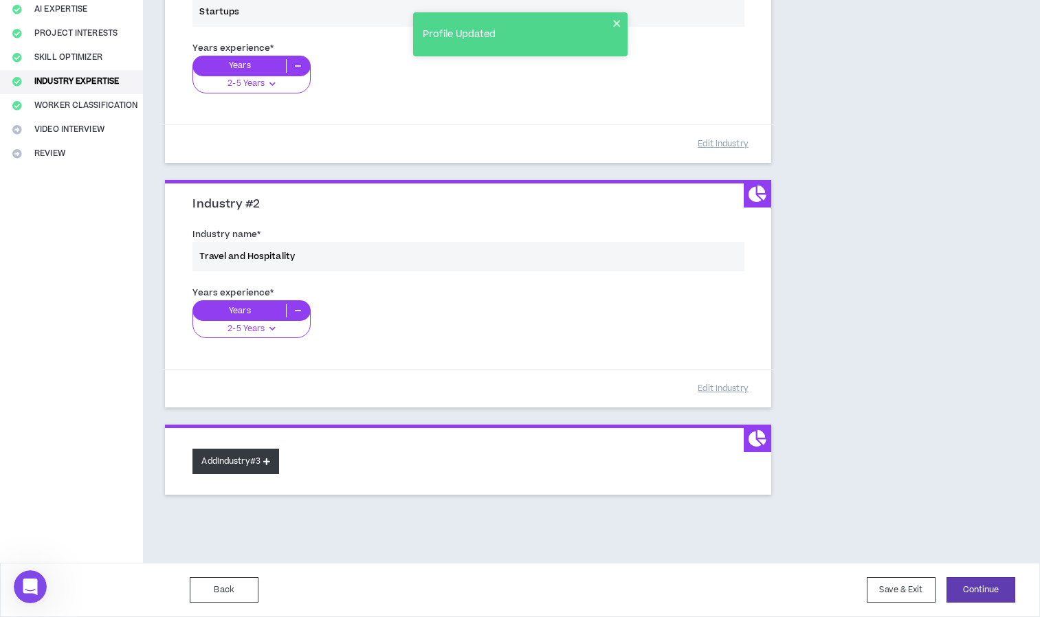
click at [266, 463] on button "Add Industry #3" at bounding box center [236, 461] width 87 height 25
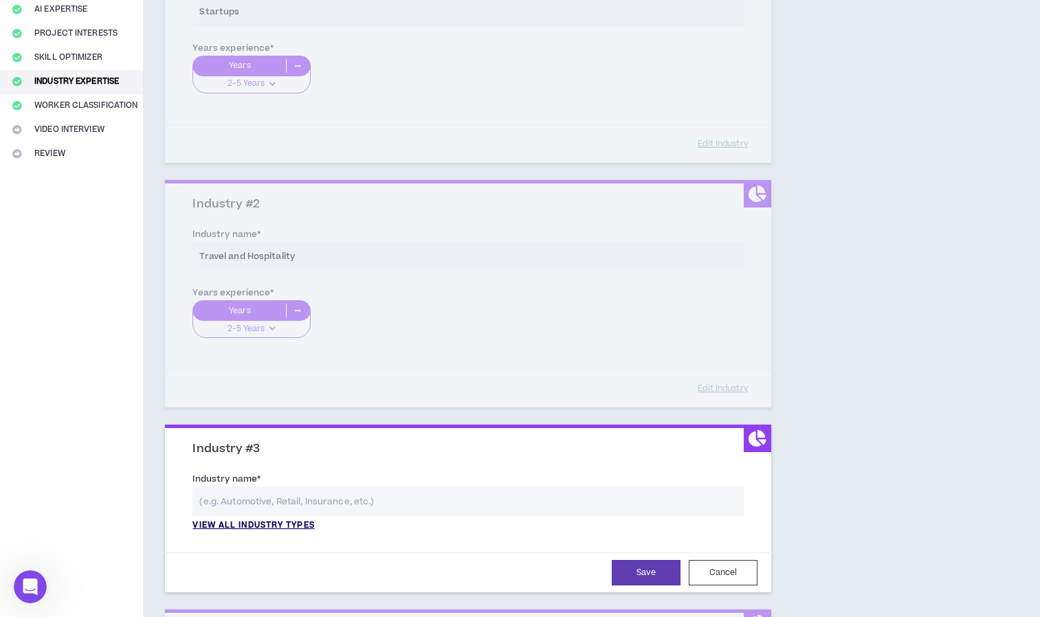
click at [300, 526] on p "View all industry types" at bounding box center [254, 526] width 122 height 12
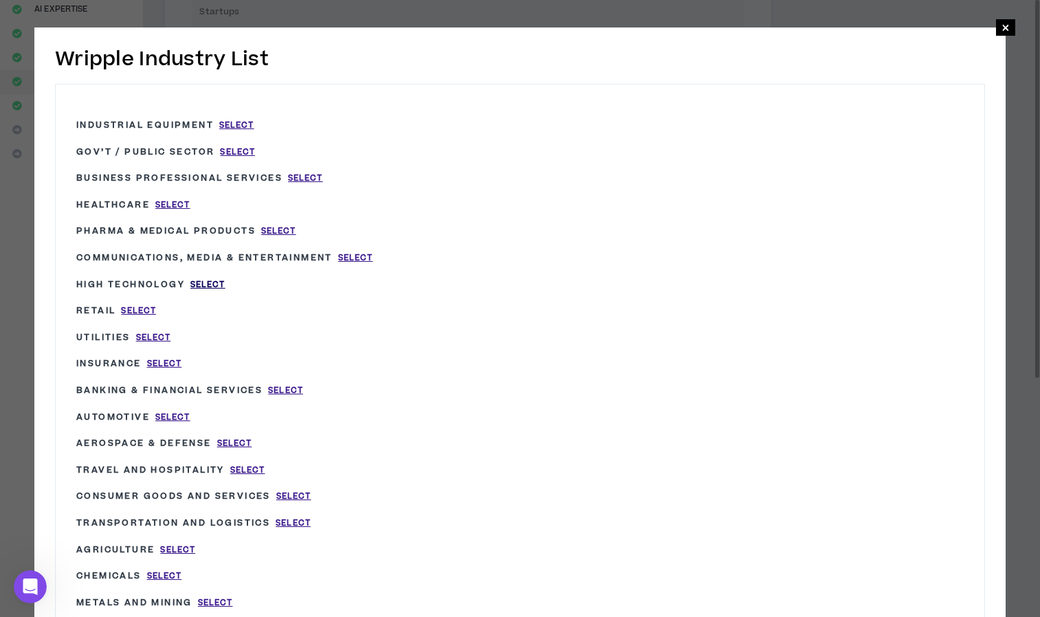
click at [217, 284] on span "Select" at bounding box center [207, 285] width 35 height 12
type input "High Technology"
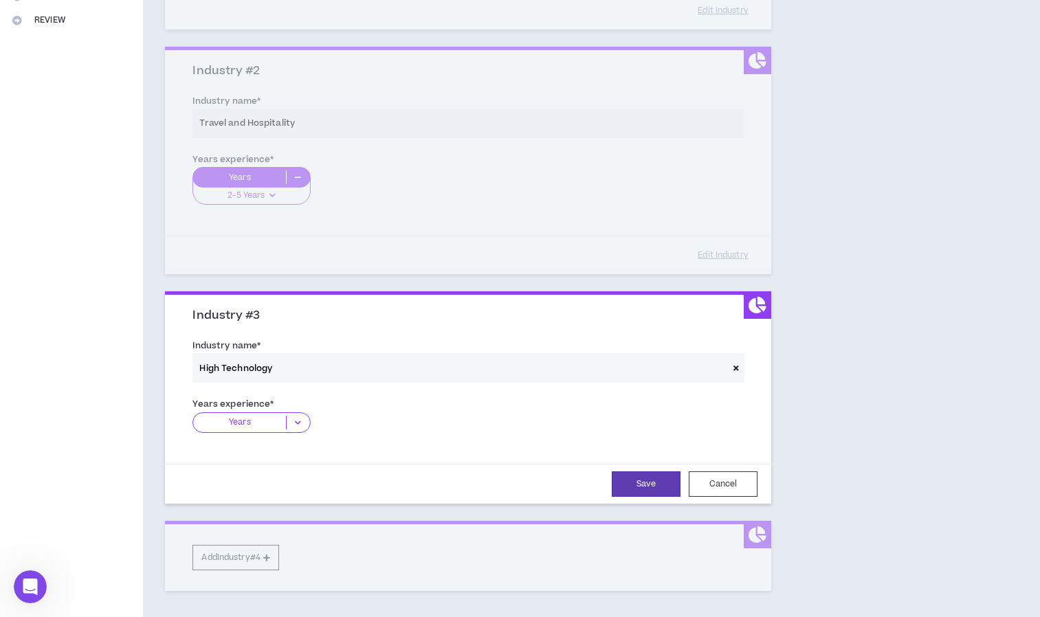
scroll to position [353, 0]
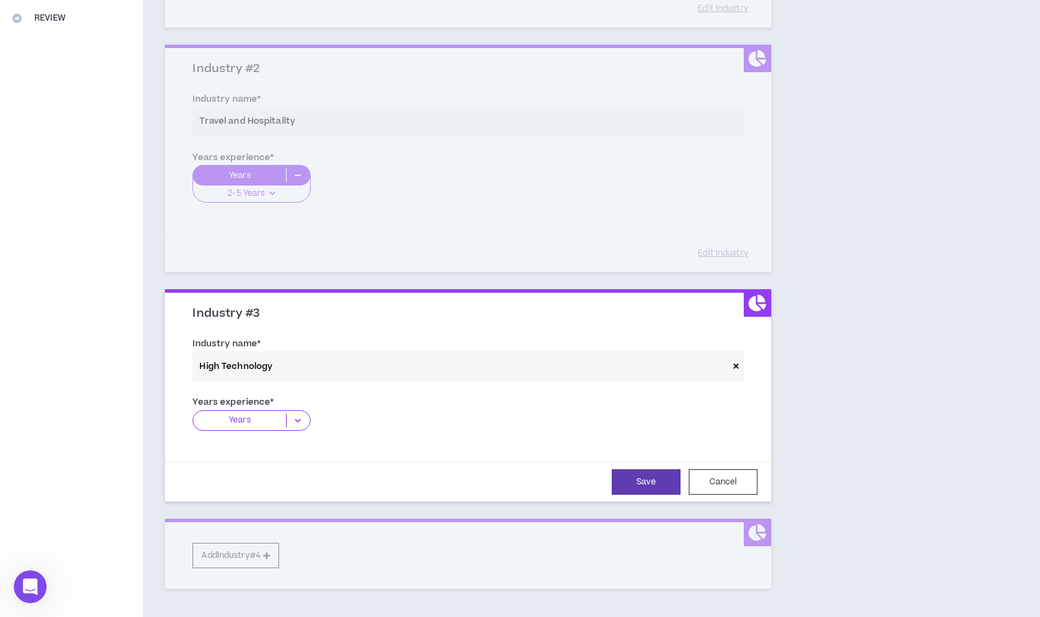
click at [298, 415] on icon at bounding box center [298, 421] width 23 height 14
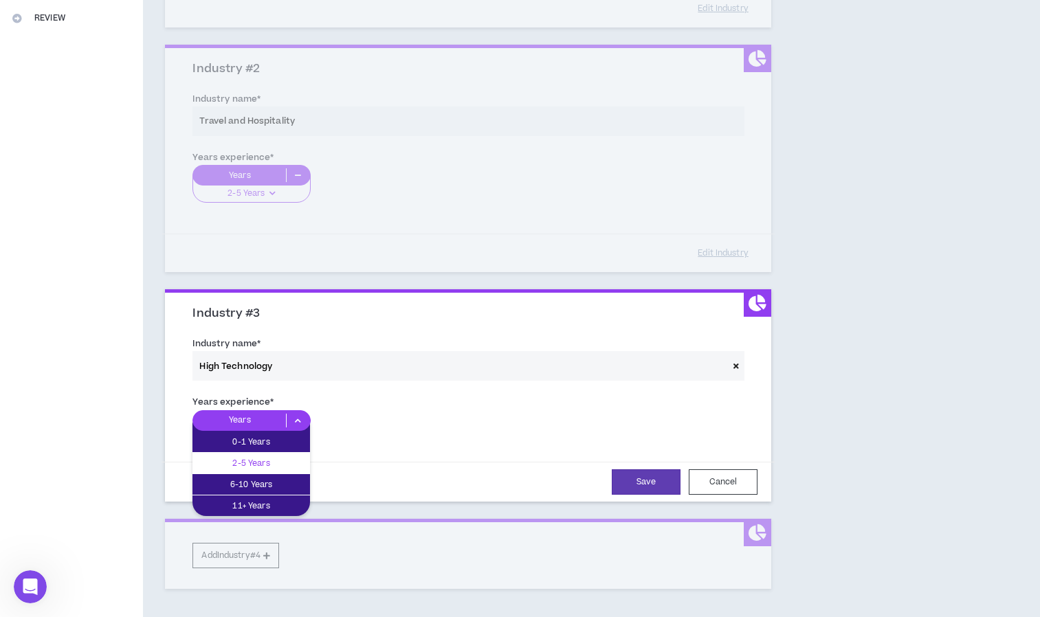
click at [292, 465] on p "2-5 Years" at bounding box center [252, 463] width 118 height 15
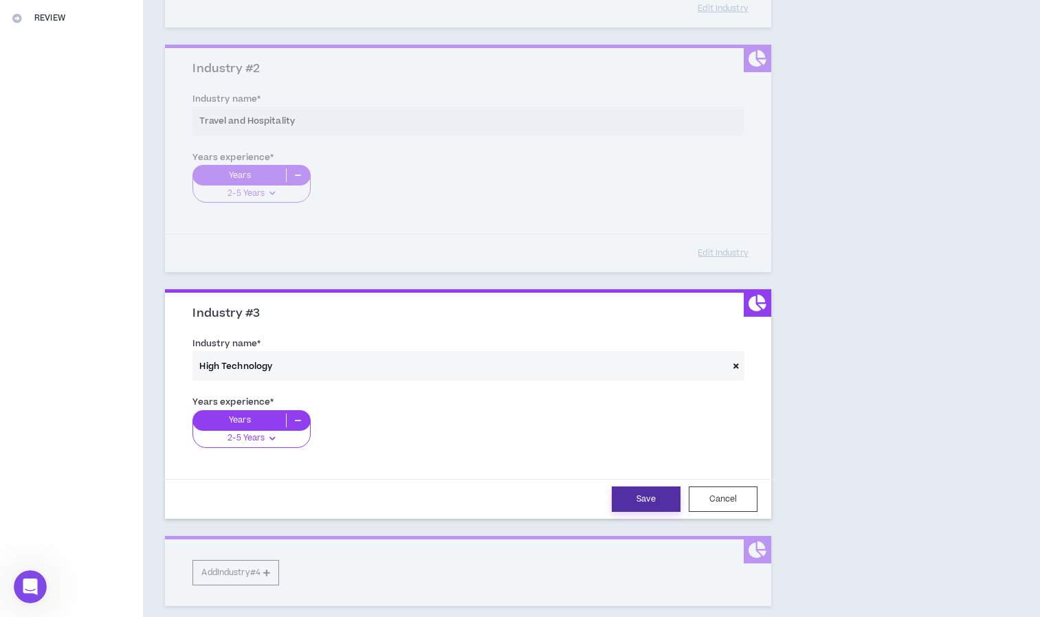
click at [657, 501] on button "Save" at bounding box center [646, 499] width 69 height 25
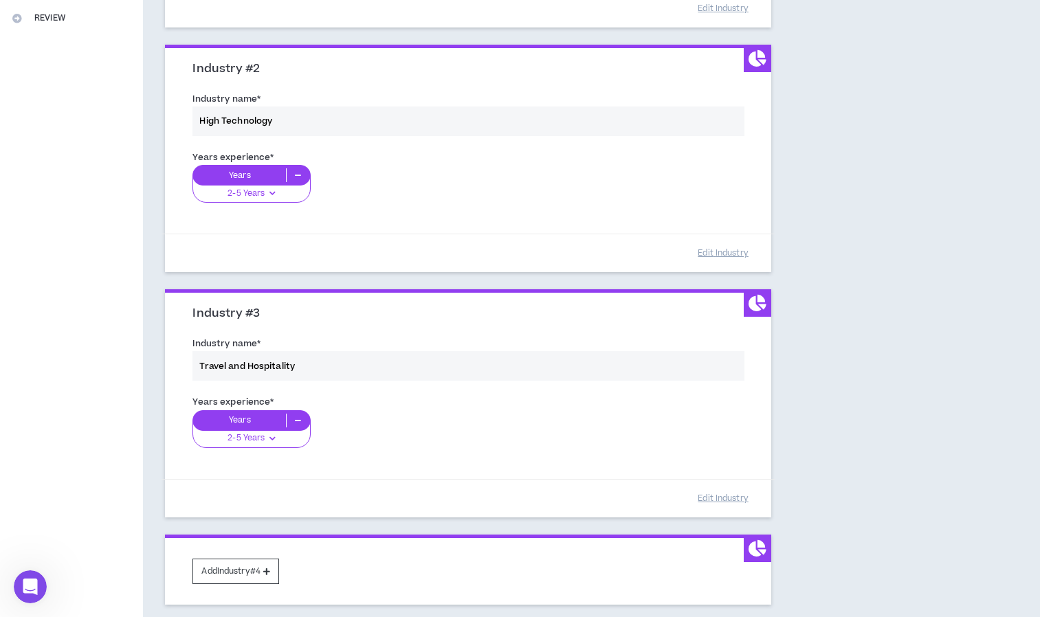
scroll to position [463, 0]
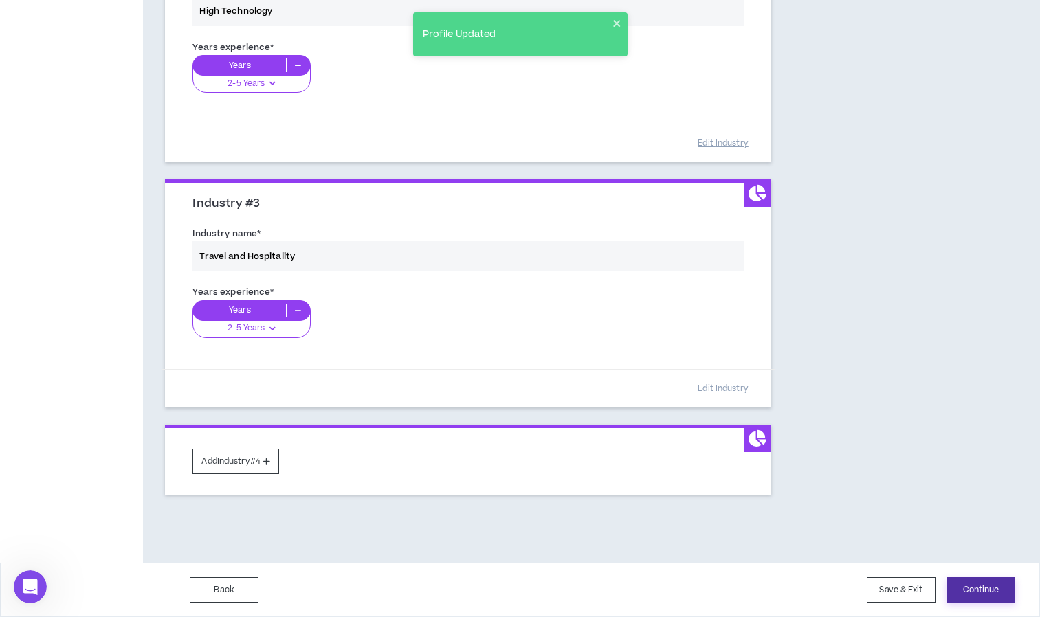
click at [974, 586] on button "Continue" at bounding box center [981, 590] width 69 height 25
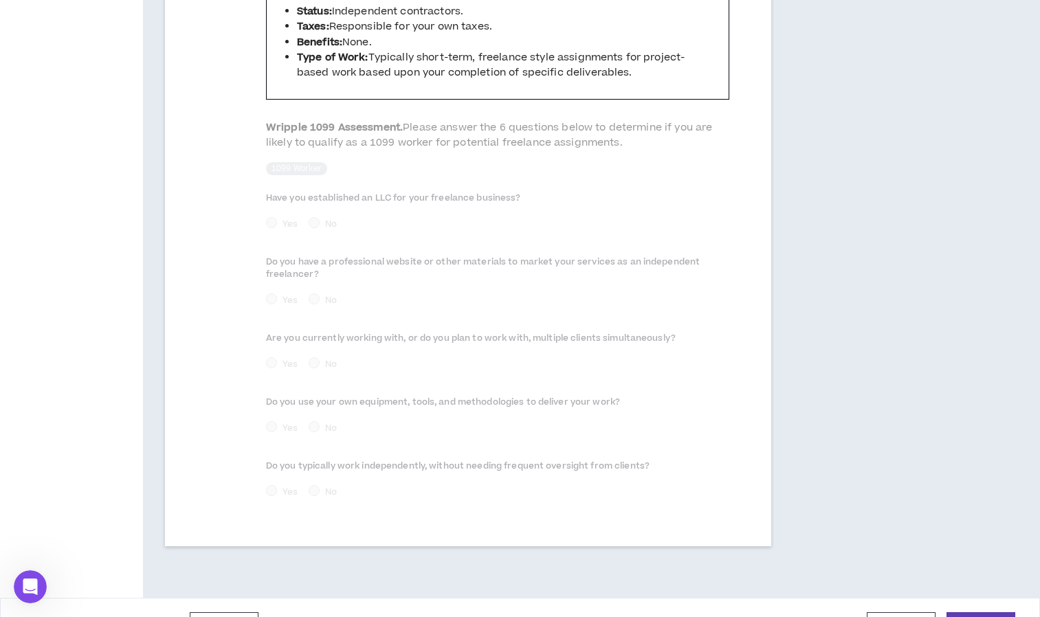
scroll to position [586, 0]
click at [994, 610] on button "Continue" at bounding box center [981, 622] width 69 height 25
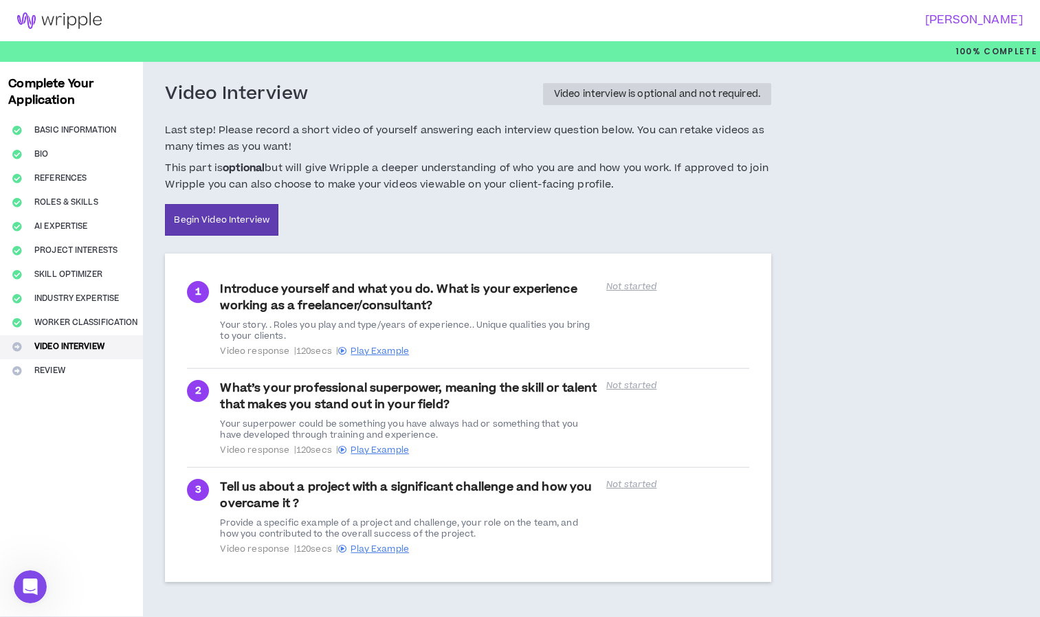
scroll to position [54, 0]
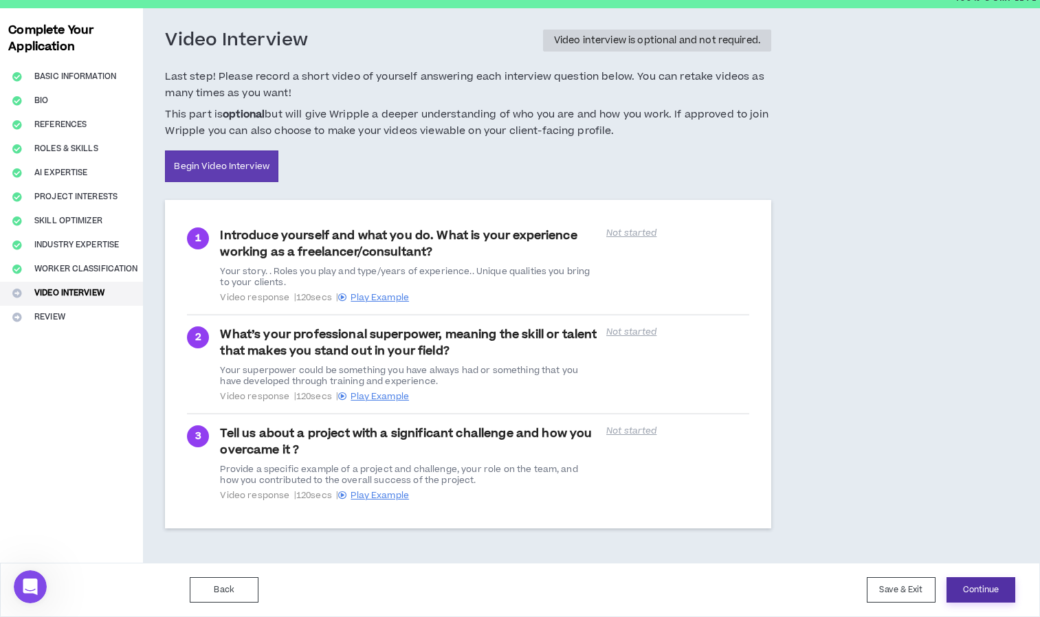
click at [983, 589] on button "Continue" at bounding box center [981, 590] width 69 height 25
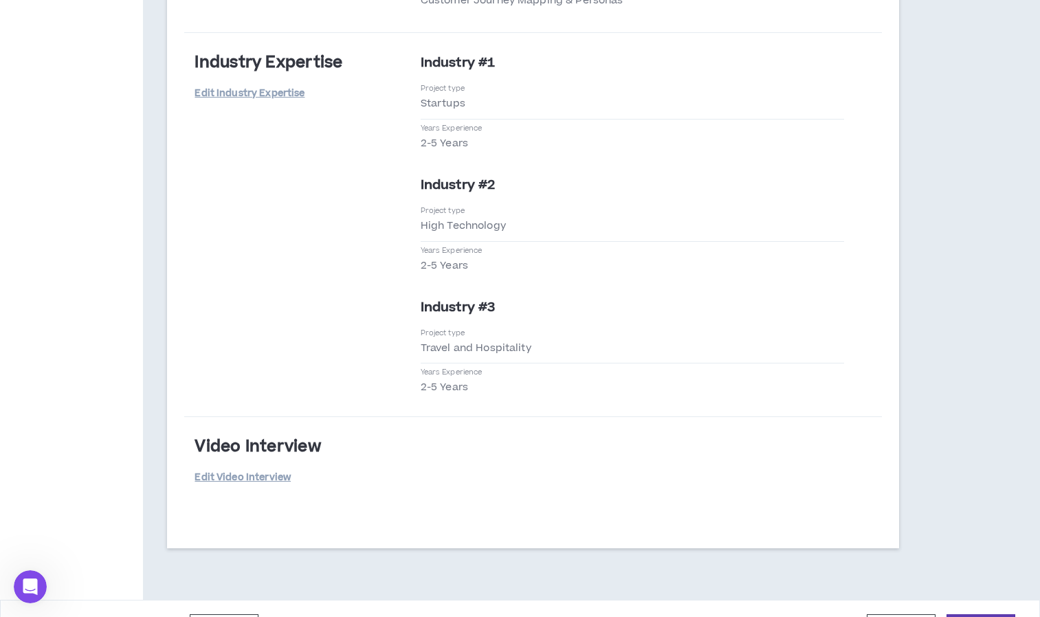
scroll to position [2366, 0]
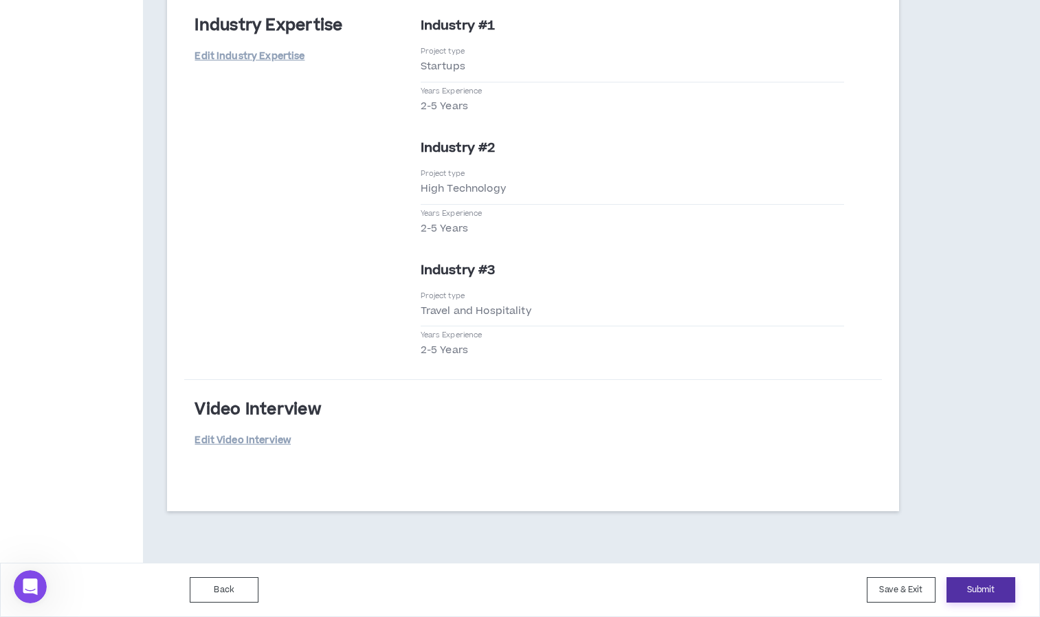
click at [961, 587] on button "Submit" at bounding box center [981, 590] width 69 height 25
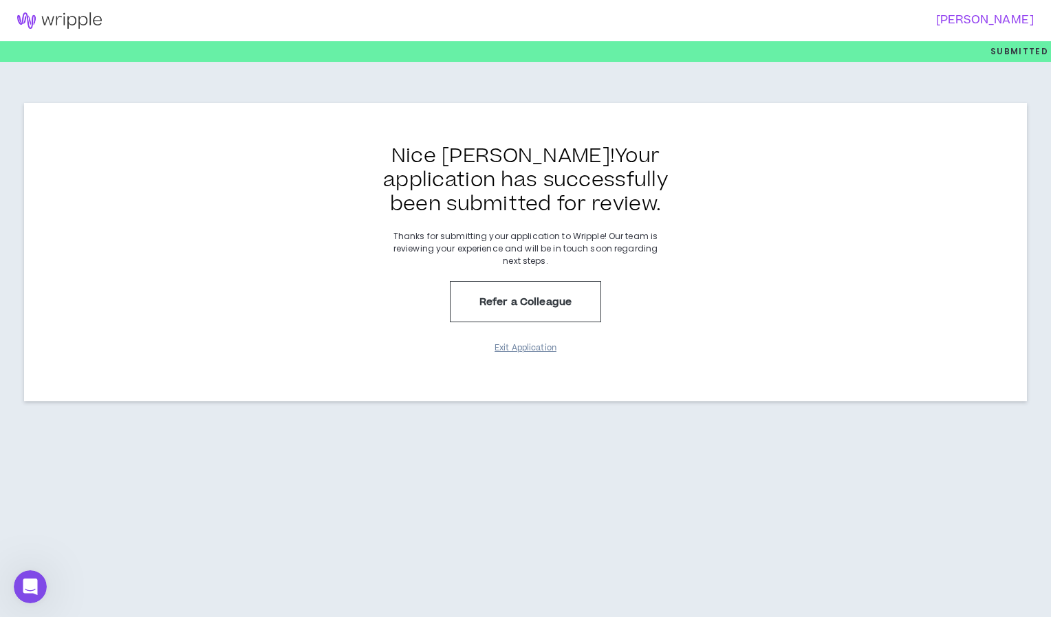
click at [538, 348] on button "Exit Application" at bounding box center [525, 348] width 69 height 24
